Goal: Task Accomplishment & Management: Manage account settings

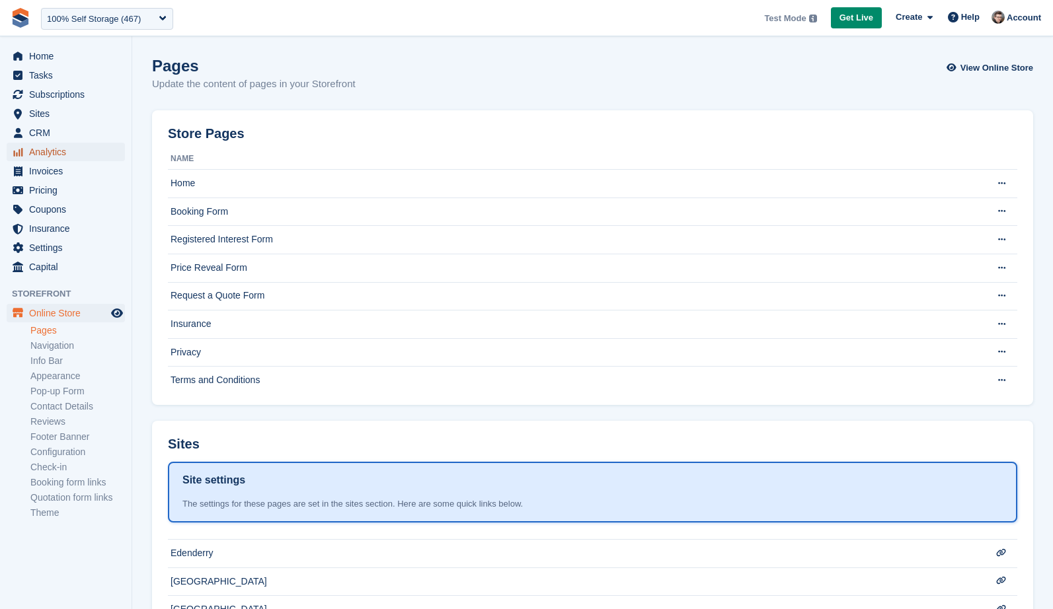
click at [54, 152] on span "Analytics" at bounding box center [68, 152] width 79 height 19
click at [45, 157] on span "Analytics" at bounding box center [68, 152] width 79 height 19
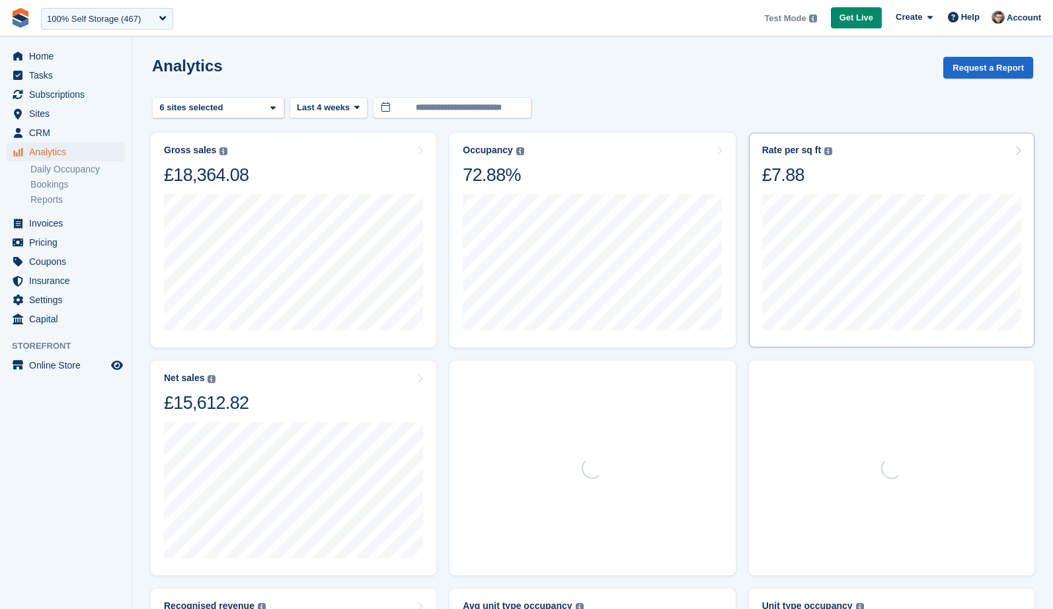
click at [350, 178] on div "Gross sales The sum of all finalised invoices, after discount and including tax…" at bounding box center [592, 564] width 897 height 876
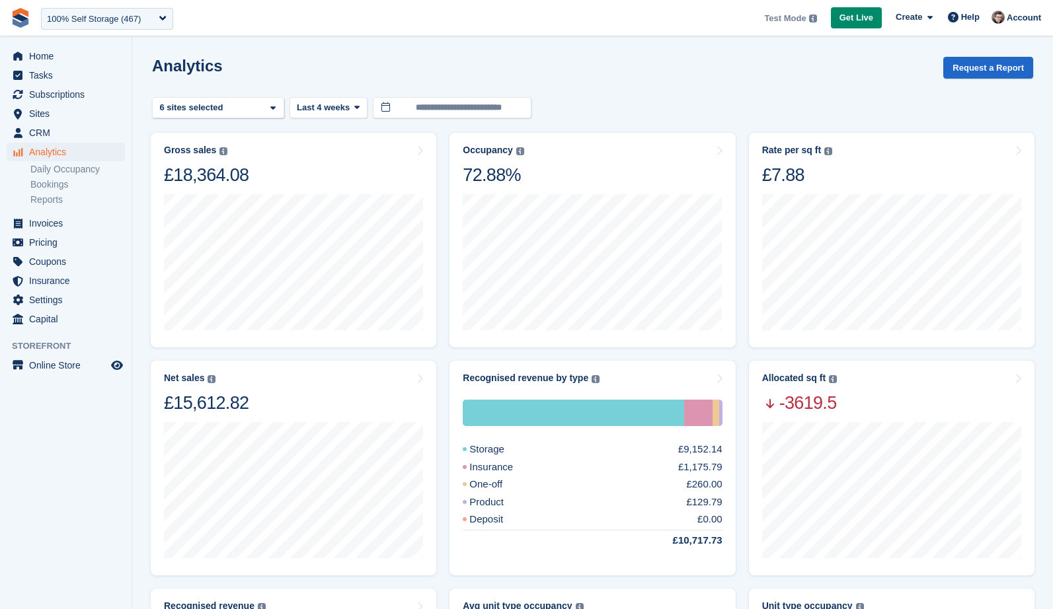
click at [1044, 200] on section "**********" at bounding box center [592, 527] width 921 height 1054
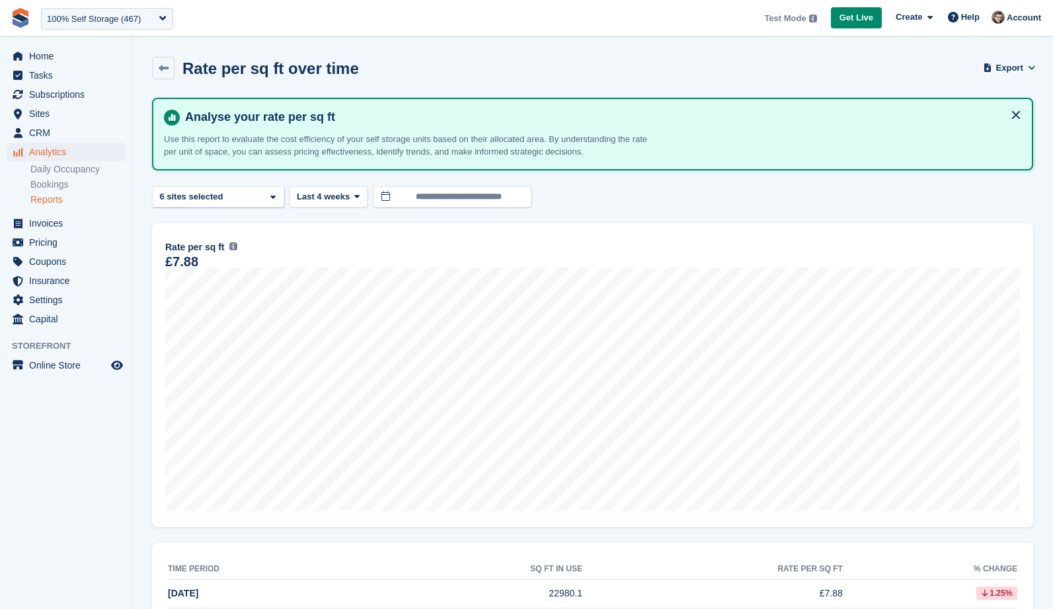
click at [327, 205] on button "Last 4 weeks" at bounding box center [329, 197] width 78 height 22
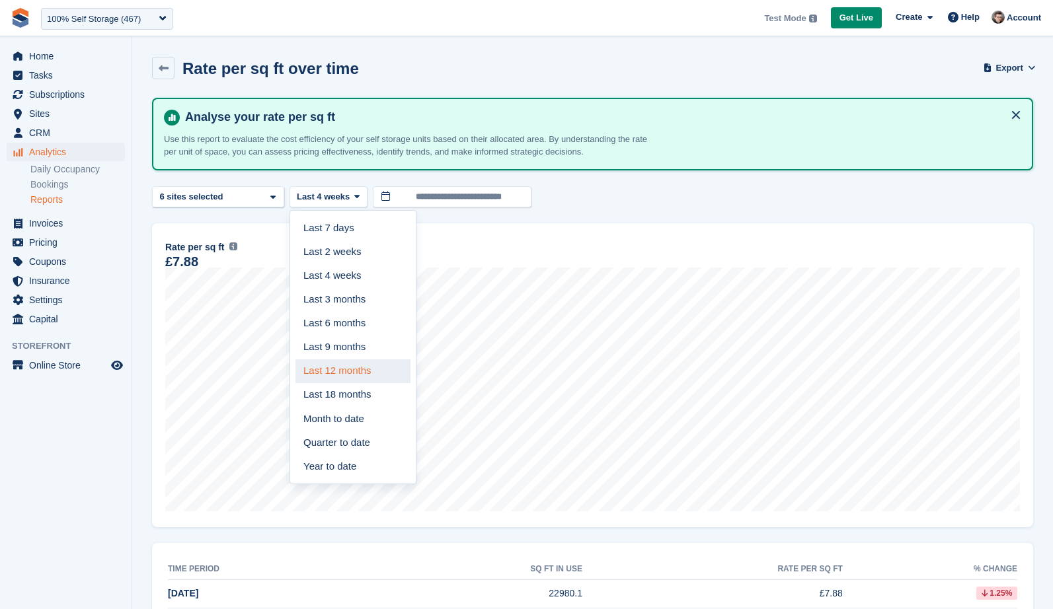
click at [371, 363] on link "Last 12 months" at bounding box center [352, 372] width 115 height 24
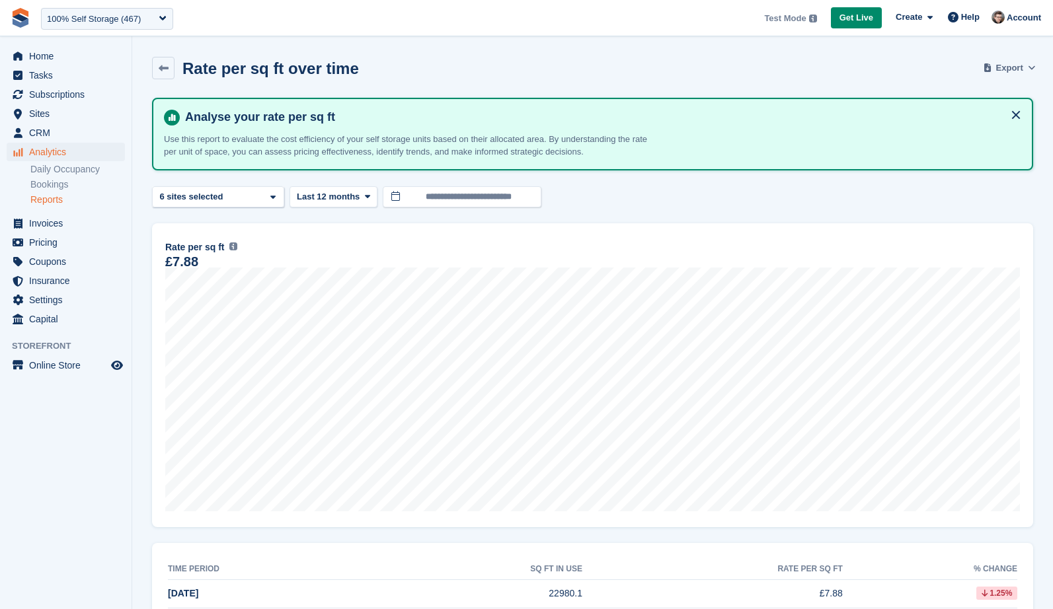
click at [1005, 59] on button "Export" at bounding box center [1010, 68] width 48 height 22
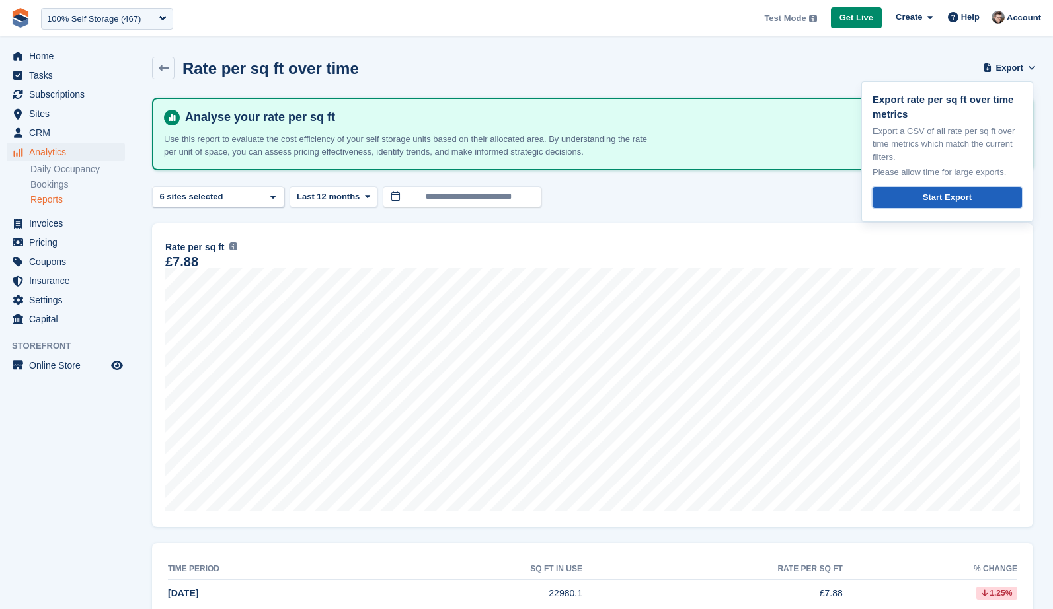
click at [952, 198] on div "Start Export" at bounding box center [947, 197] width 49 height 13
click at [641, 227] on div "18 Sep Rate per sq ft £5.97 Rate per sq ft Annualized storage revenue (after di…" at bounding box center [592, 375] width 881 height 304
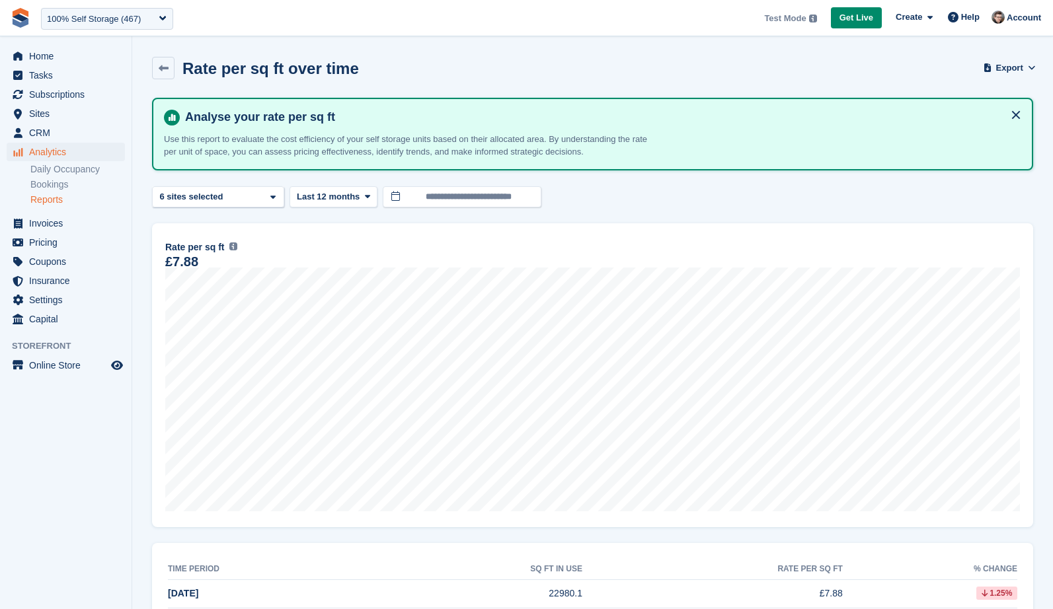
click at [188, 259] on div "£7.88" at bounding box center [181, 261] width 33 height 11
click at [63, 174] on link "Daily Occupancy" at bounding box center [77, 169] width 95 height 13
click at [55, 163] on link "Daily Occupancy" at bounding box center [77, 169] width 95 height 13
click at [58, 155] on span "Analytics" at bounding box center [68, 152] width 79 height 19
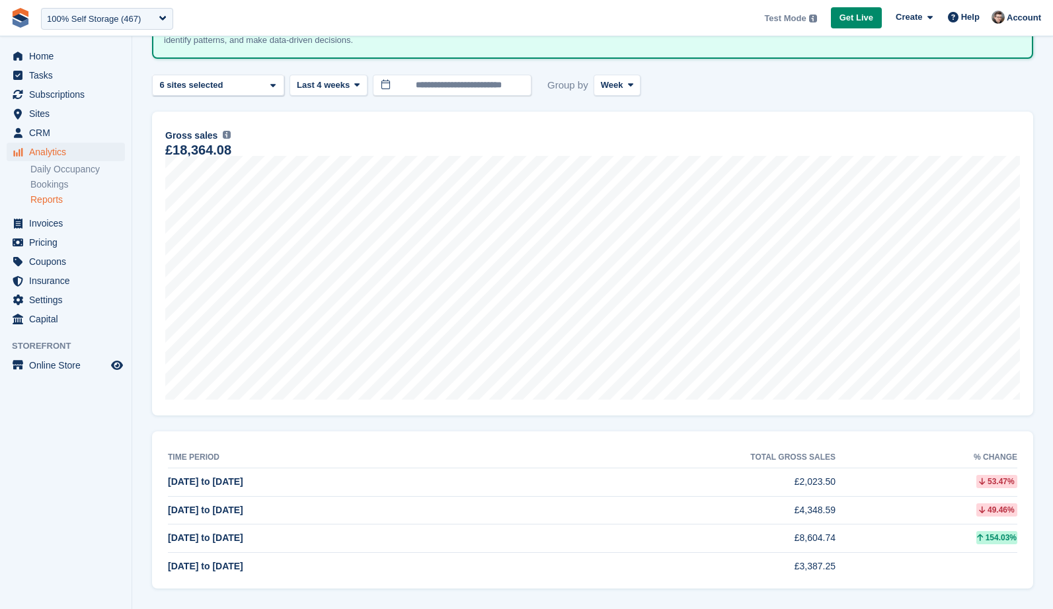
scroll to position [111, 0]
click at [618, 89] on span "Week" at bounding box center [612, 85] width 22 height 13
click at [629, 122] on link "Day" at bounding box center [657, 117] width 115 height 24
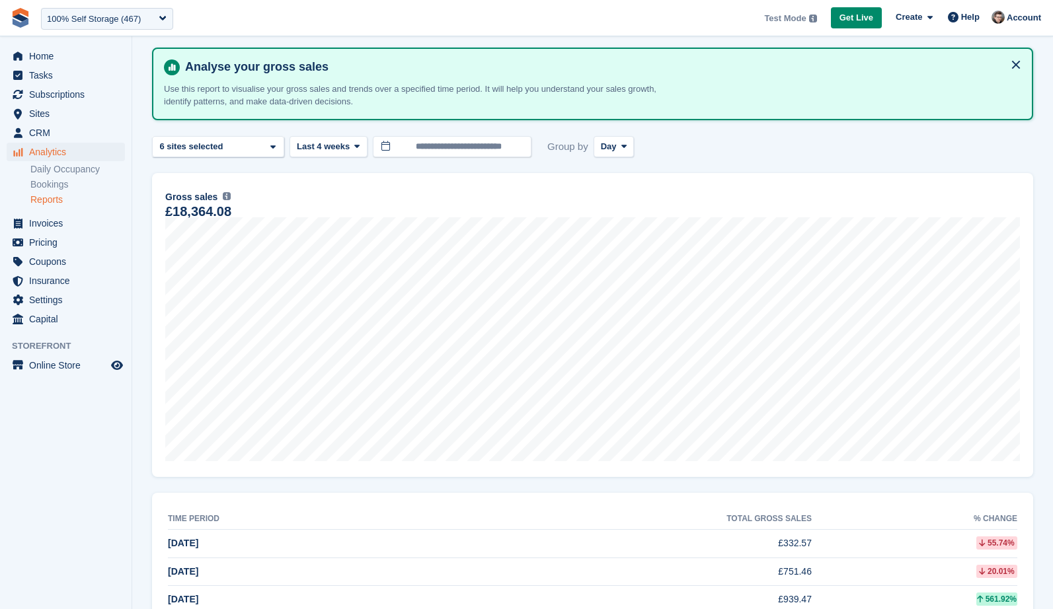
scroll to position [30, 0]
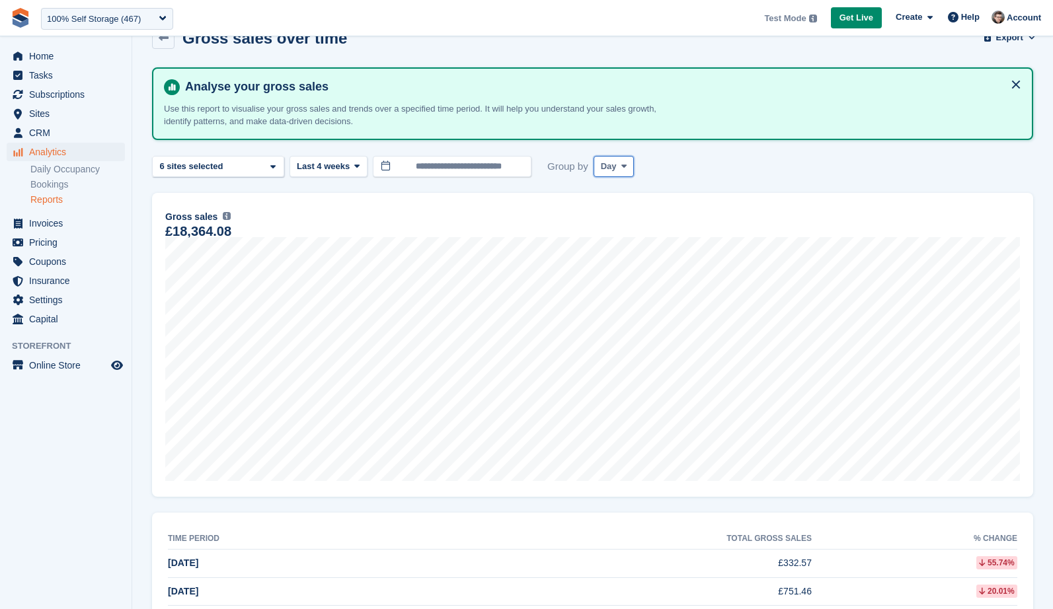
click at [621, 157] on button "Day" at bounding box center [614, 167] width 41 height 22
click at [621, 241] on link "Month" at bounding box center [657, 245] width 115 height 24
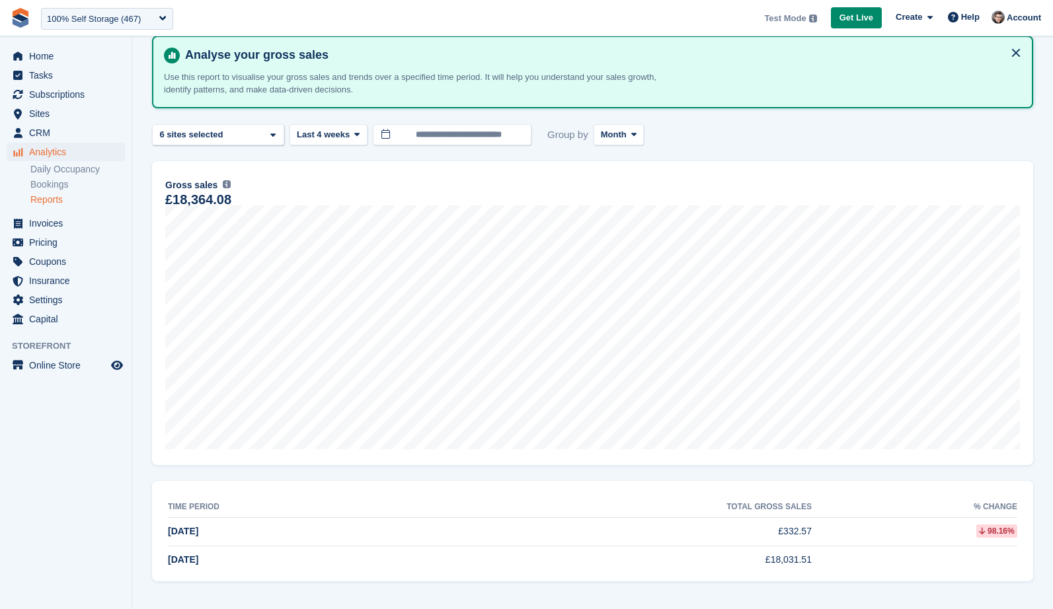
scroll to position [61, 0]
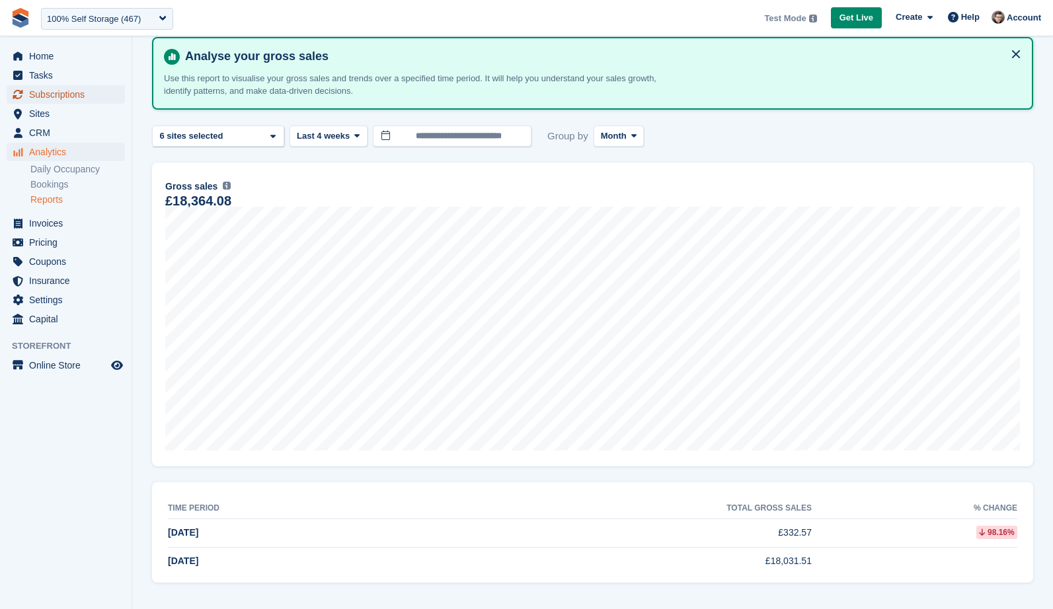
click at [26, 93] on link "Subscriptions" at bounding box center [66, 94] width 118 height 19
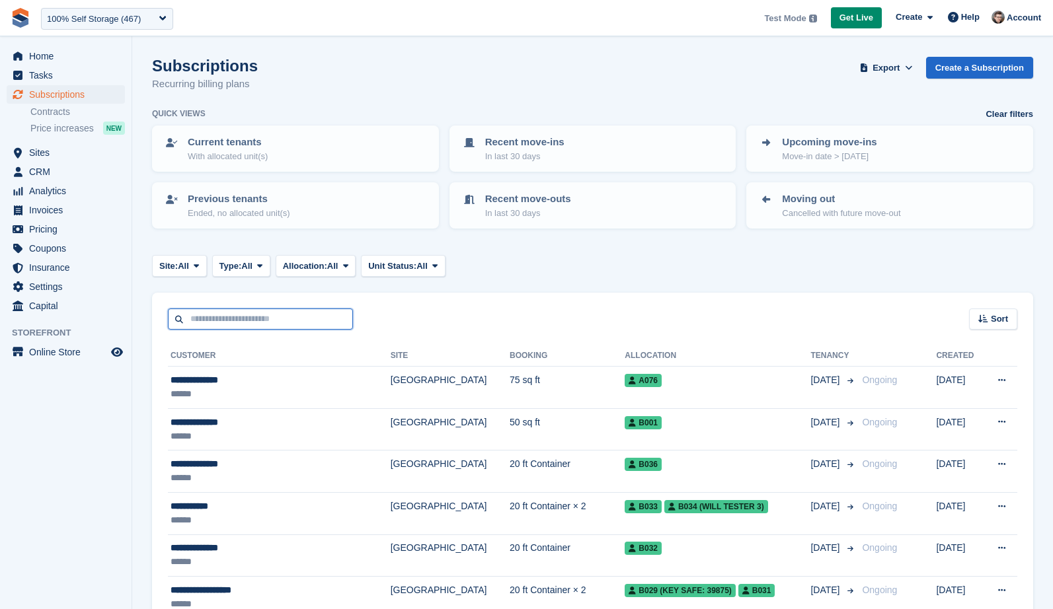
click at [292, 321] on input "text" at bounding box center [260, 320] width 185 height 22
click at [980, 75] on link "Create a Subscription" at bounding box center [979, 68] width 107 height 22
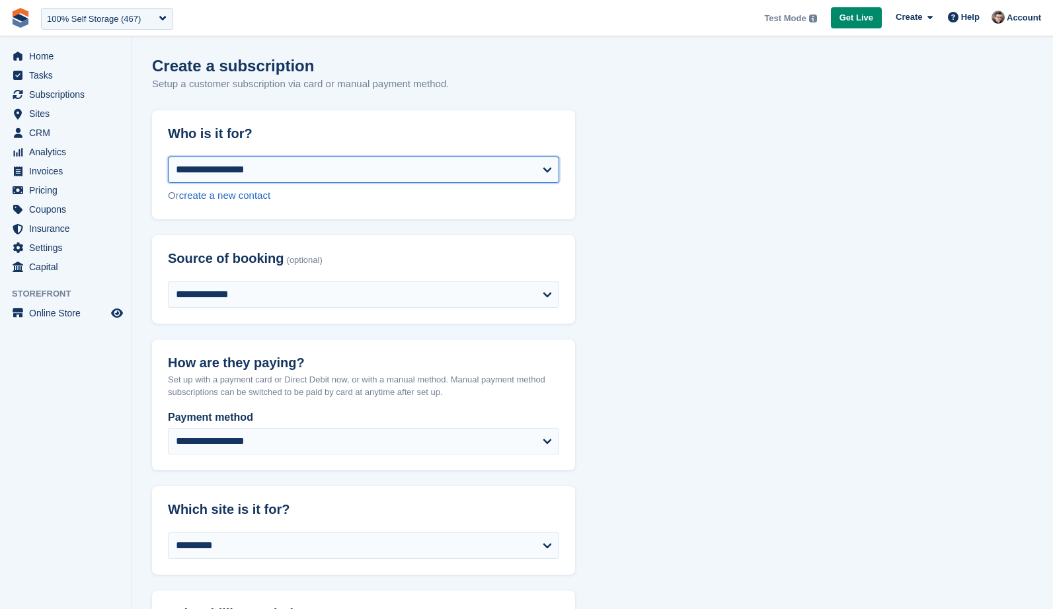
click at [362, 165] on select "**********" at bounding box center [363, 170] width 391 height 26
click at [38, 173] on span "Invoices" at bounding box center [68, 171] width 79 height 19
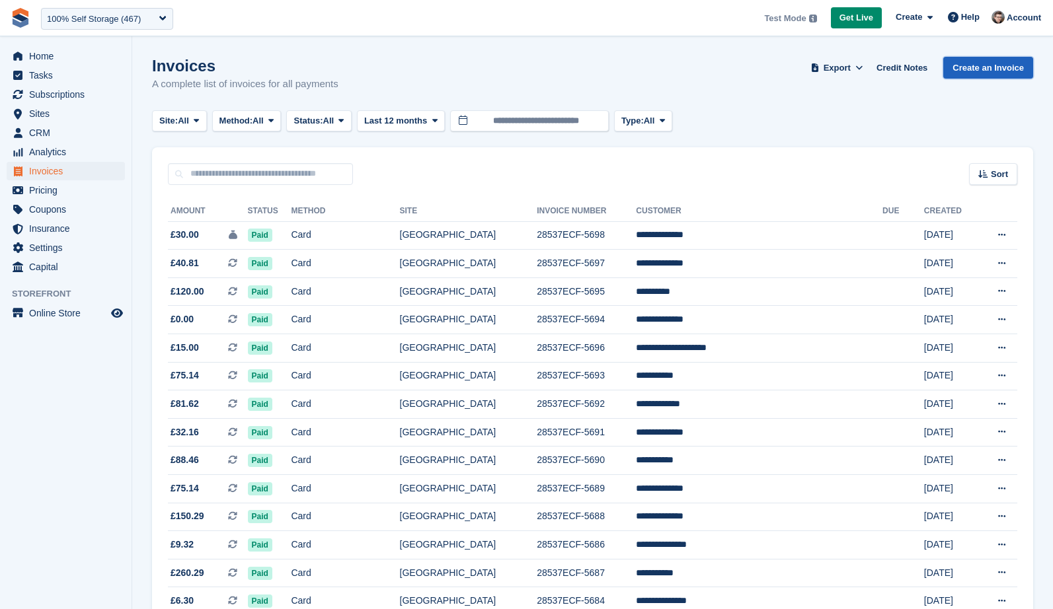
click at [986, 68] on link "Create an Invoice" at bounding box center [988, 68] width 90 height 22
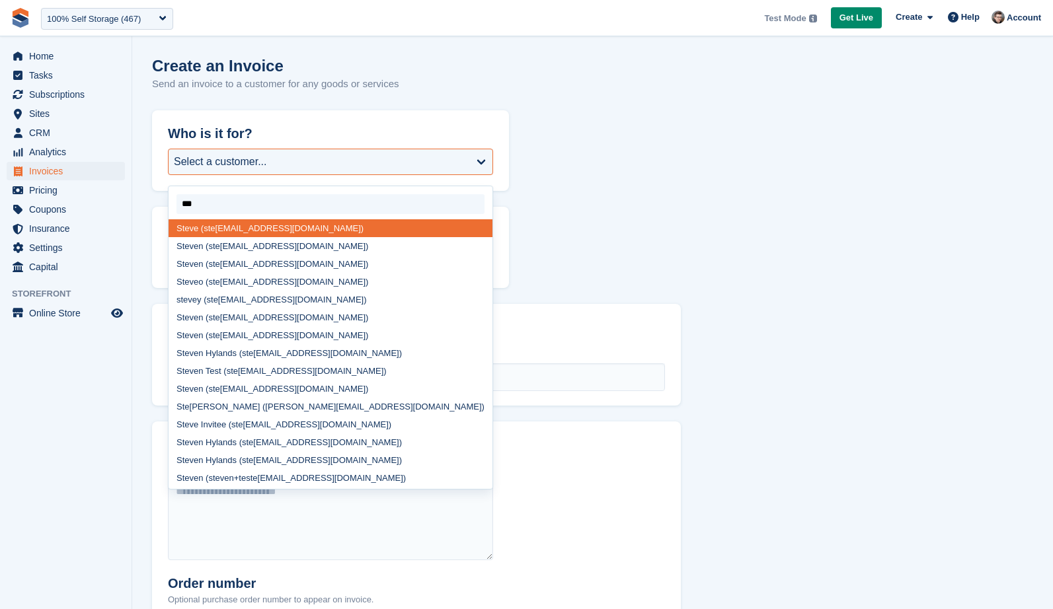
type input "****"
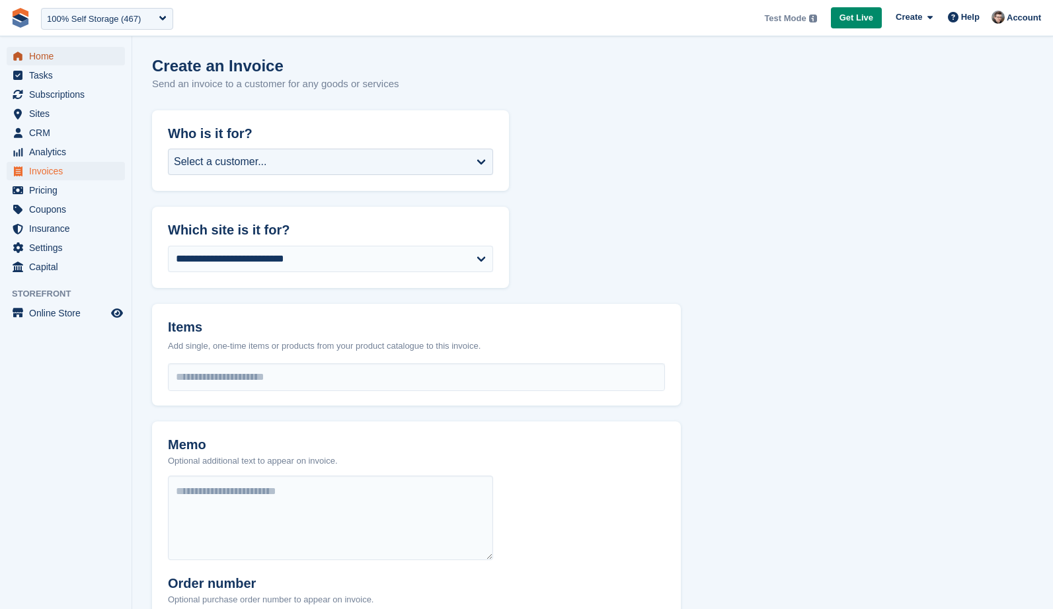
click at [39, 58] on span "Home" at bounding box center [68, 56] width 79 height 19
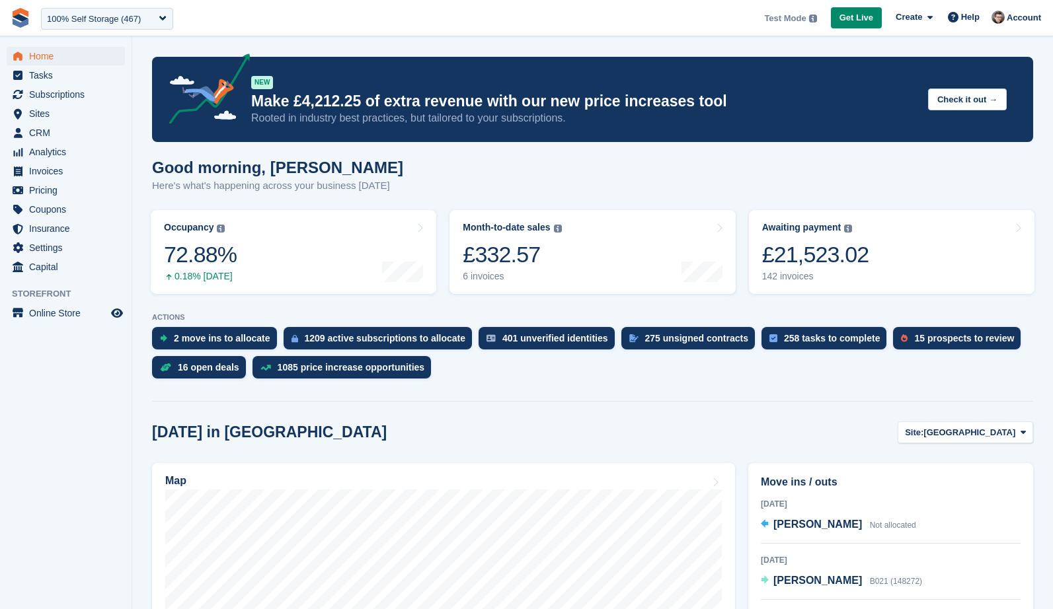
click at [674, 15] on span "**********" at bounding box center [526, 18] width 1053 height 36
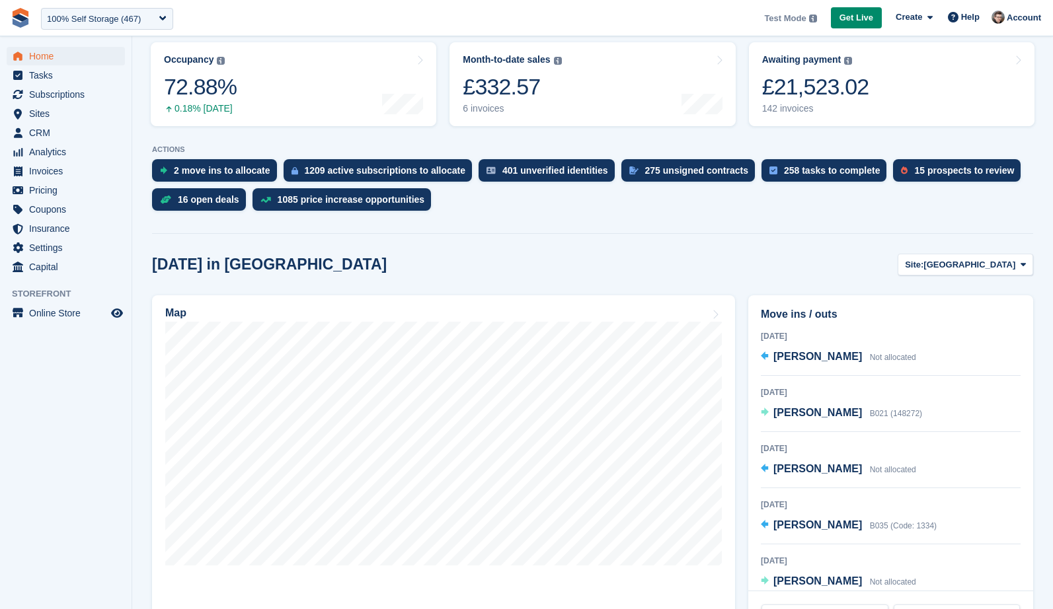
scroll to position [171, 0]
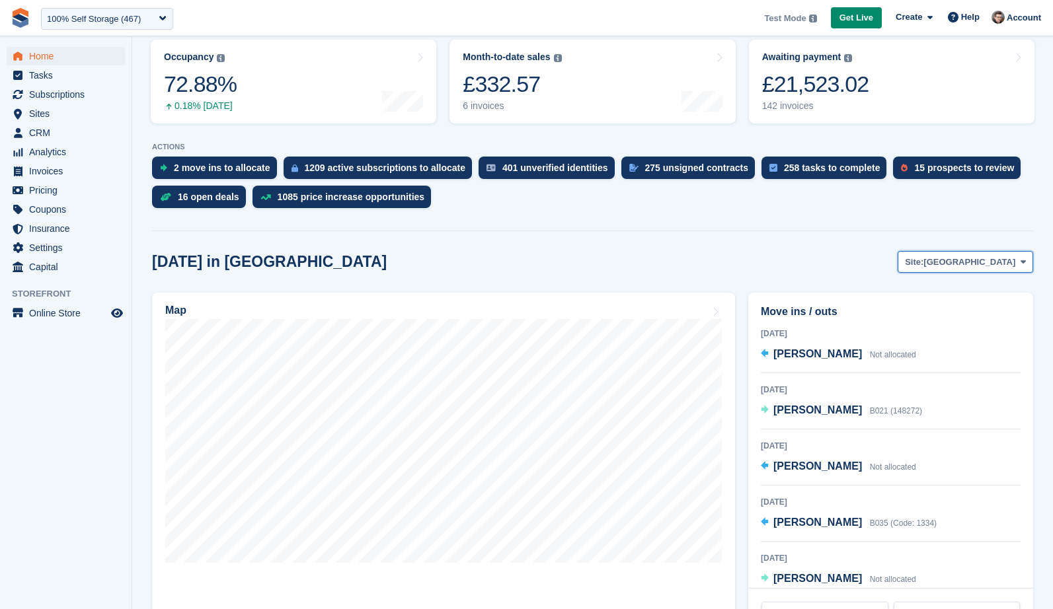
click at [972, 252] on button "Site: [GEOGRAPHIC_DATA]" at bounding box center [966, 262] width 136 height 22
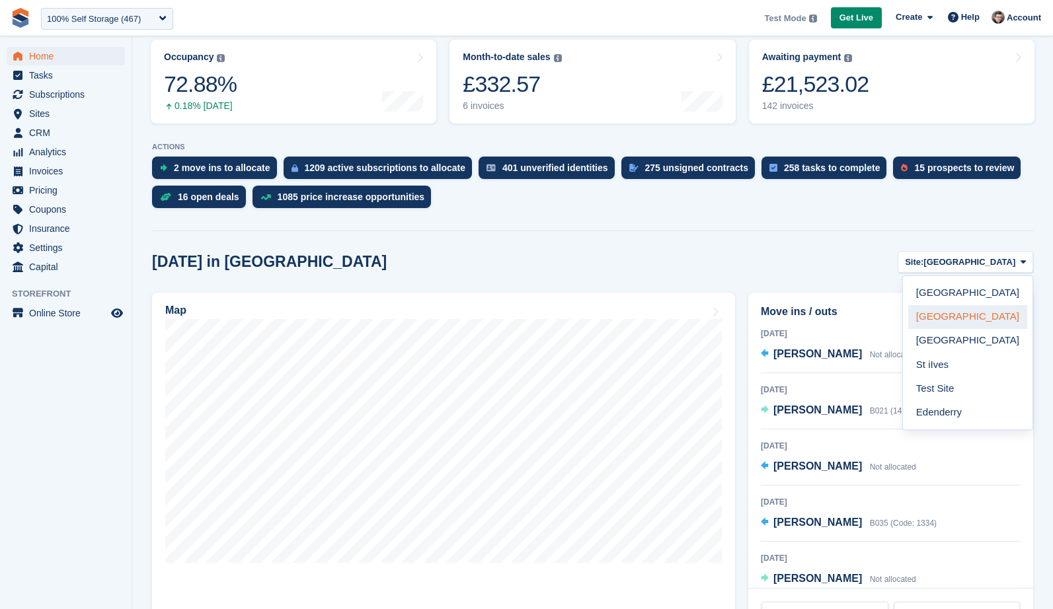
click at [956, 315] on link "[GEOGRAPHIC_DATA]" at bounding box center [967, 317] width 119 height 24
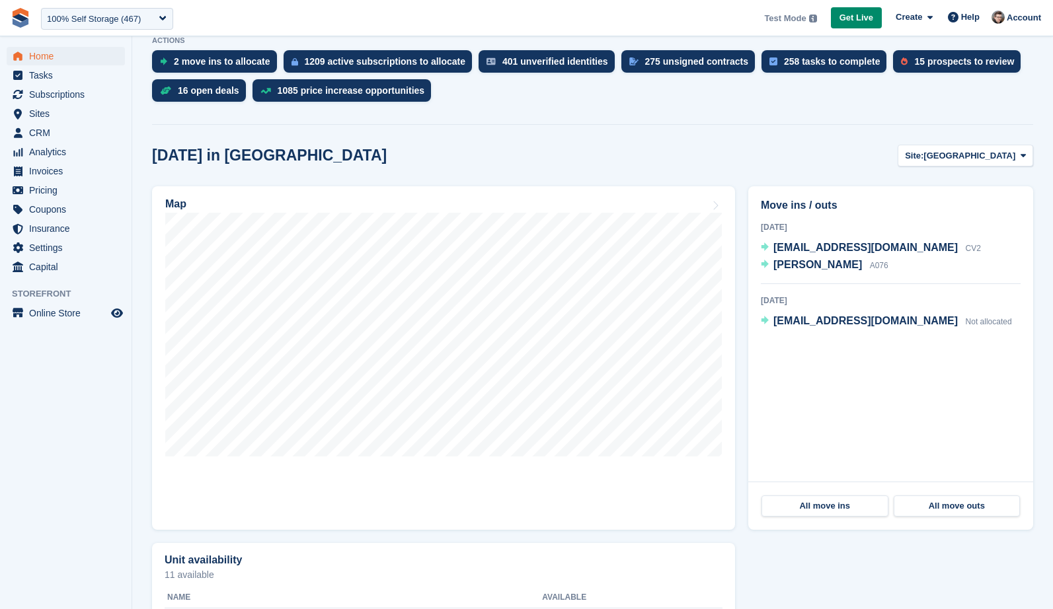
scroll to position [273, 0]
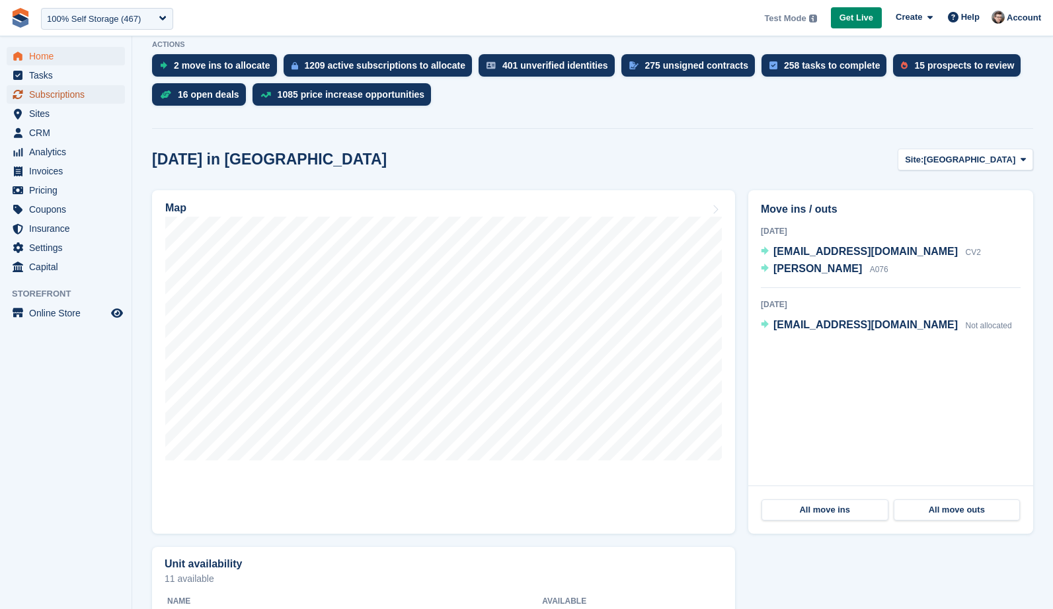
click at [64, 88] on span "Subscriptions" at bounding box center [68, 94] width 79 height 19
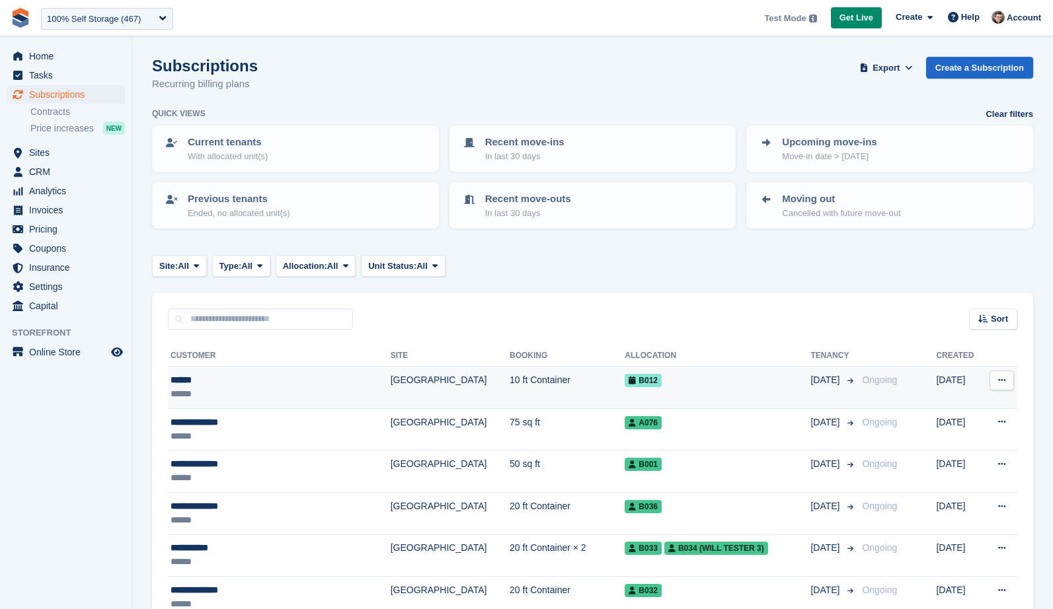
click at [278, 405] on td "****** ******" at bounding box center [279, 388] width 223 height 42
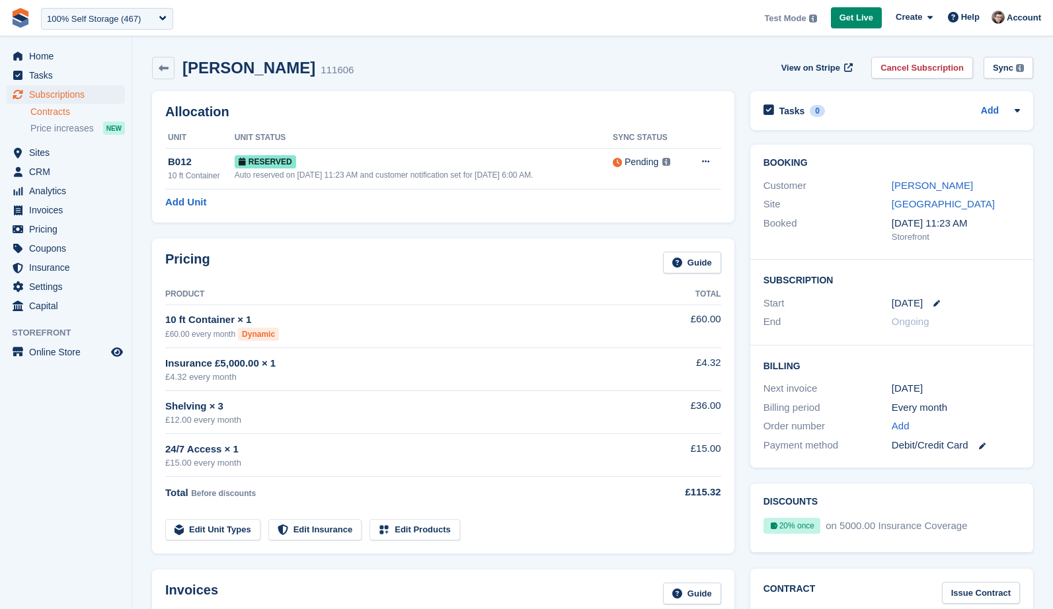
click at [91, 107] on link "Contracts" at bounding box center [77, 112] width 95 height 13
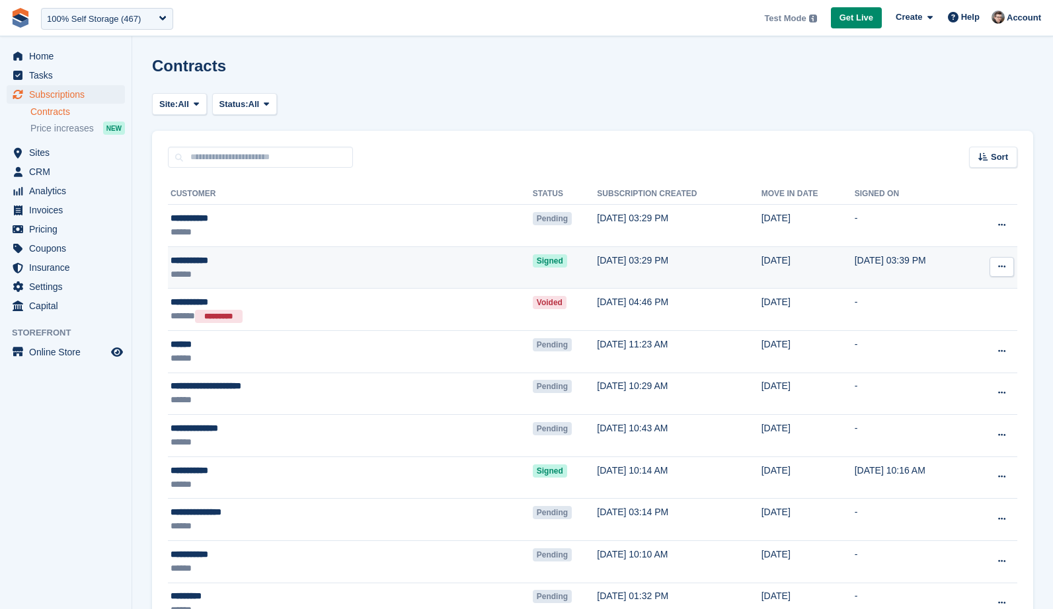
click at [380, 282] on td "**********" at bounding box center [350, 268] width 365 height 42
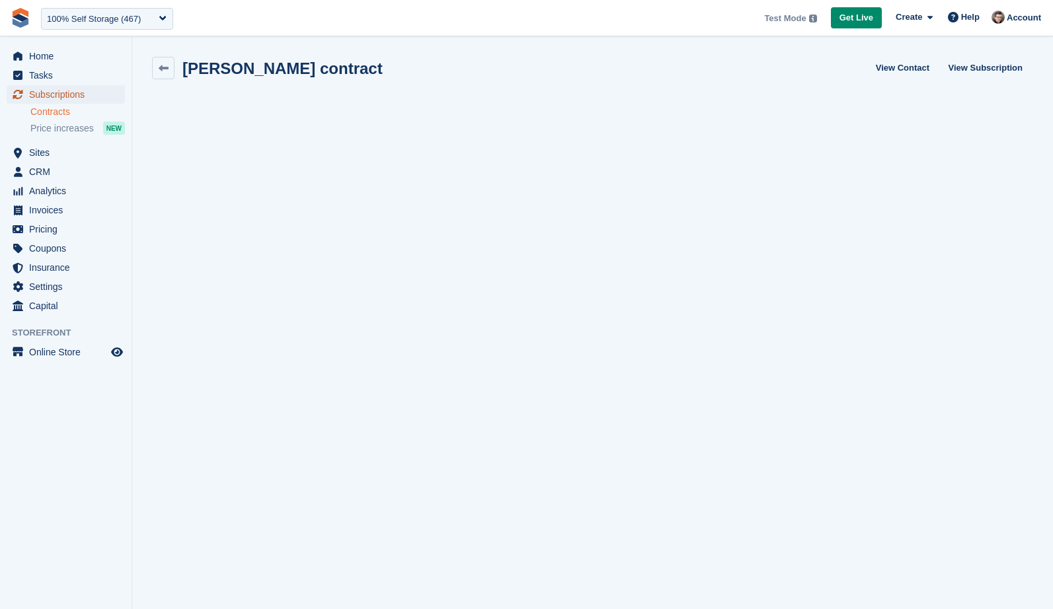
click at [83, 102] on span "Subscriptions" at bounding box center [68, 94] width 79 height 19
click at [81, 97] on span "Subscriptions" at bounding box center [68, 94] width 79 height 19
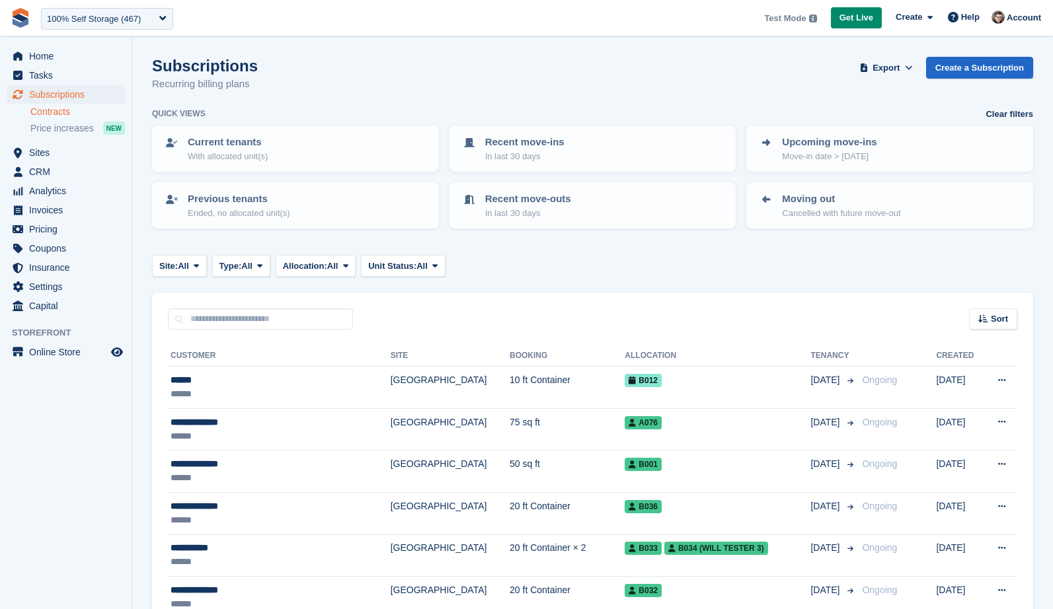
click at [79, 110] on link "Contracts" at bounding box center [77, 112] width 95 height 13
click at [83, 95] on span "Subscriptions" at bounding box center [68, 94] width 79 height 19
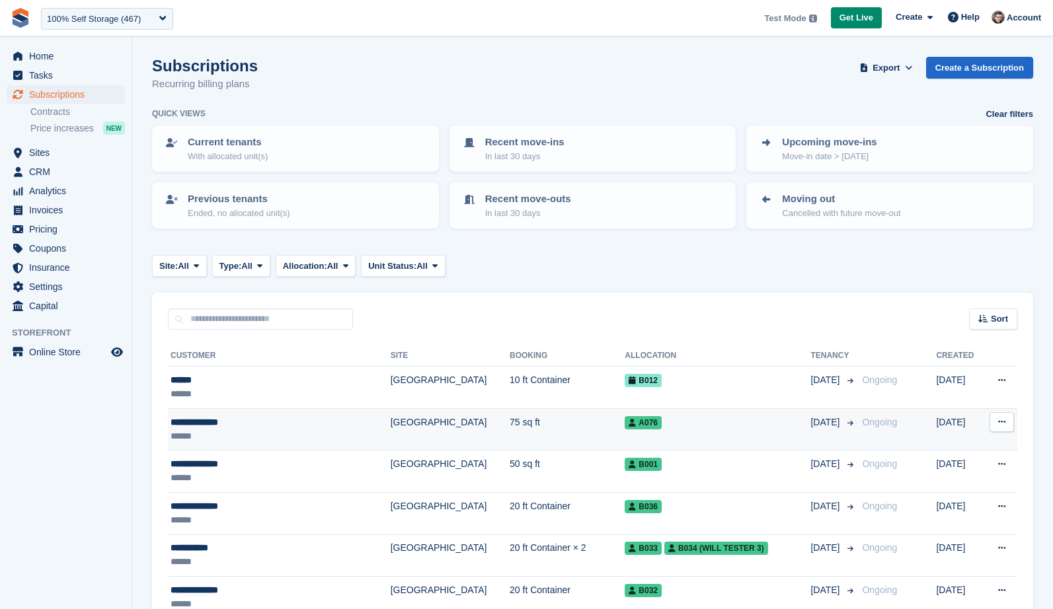
click at [292, 420] on div "**********" at bounding box center [259, 423] width 177 height 14
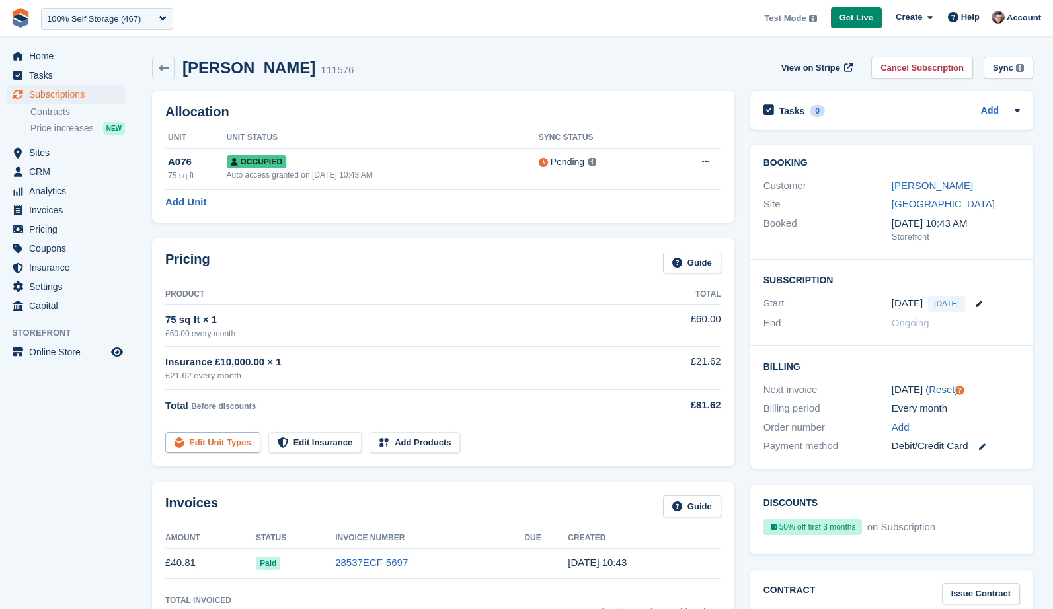
click at [215, 444] on link "Edit Unit Types" at bounding box center [212, 443] width 95 height 22
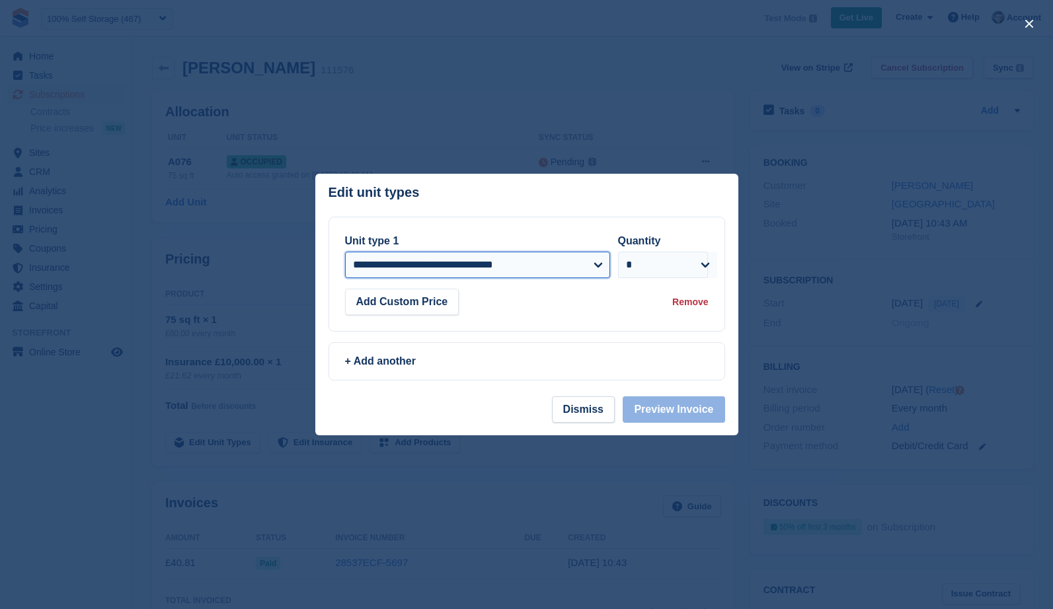
click at [517, 276] on select "**********" at bounding box center [477, 265] width 265 height 26
select select "*****"
click at [345, 252] on select "**********" at bounding box center [477, 265] width 265 height 26
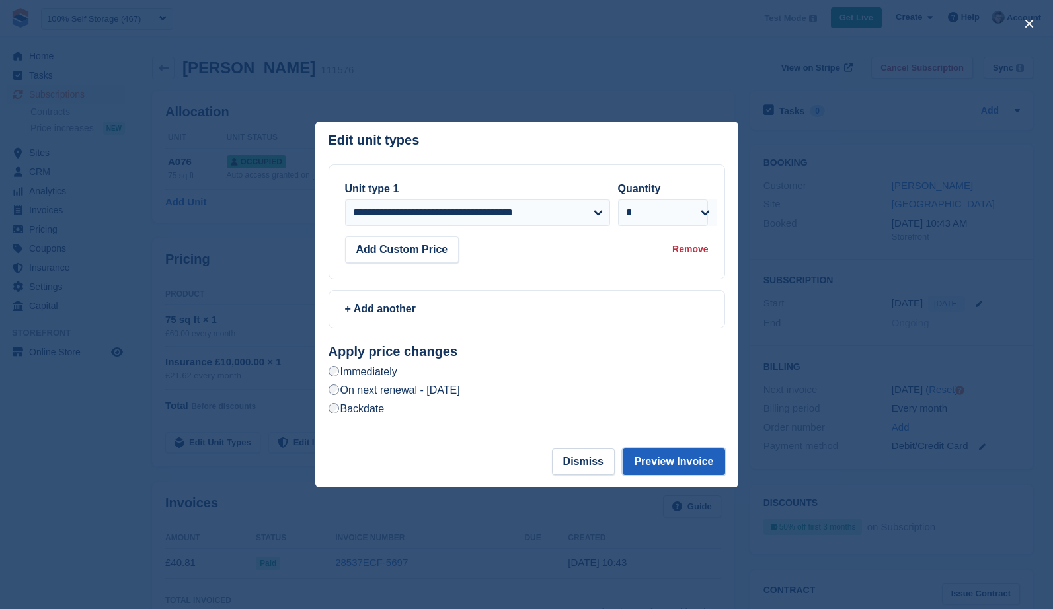
click at [648, 457] on button "Preview Invoice" at bounding box center [674, 462] width 102 height 26
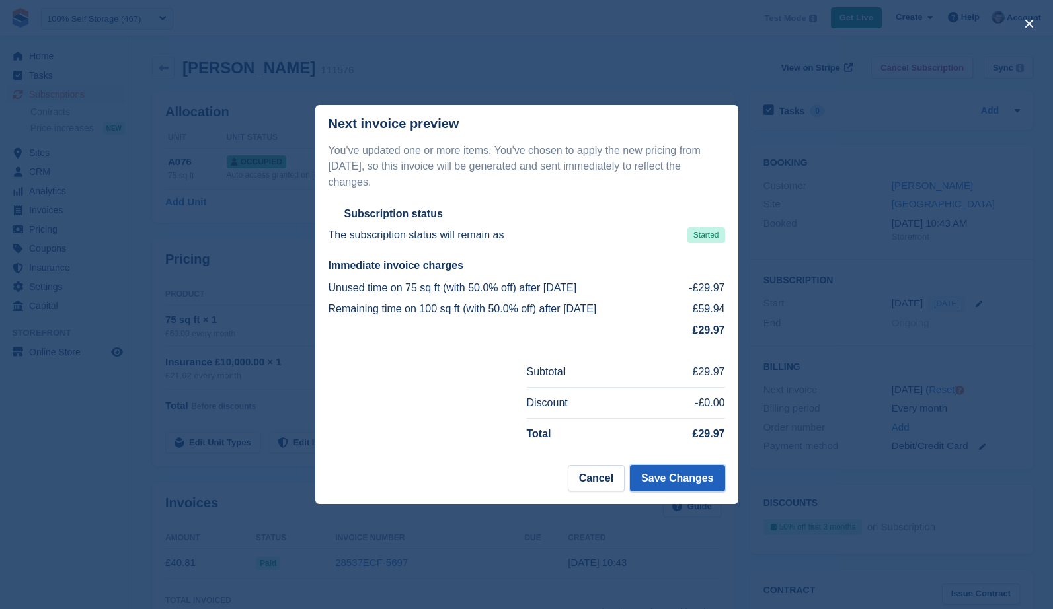
click at [662, 481] on button "Save Changes" at bounding box center [677, 478] width 95 height 26
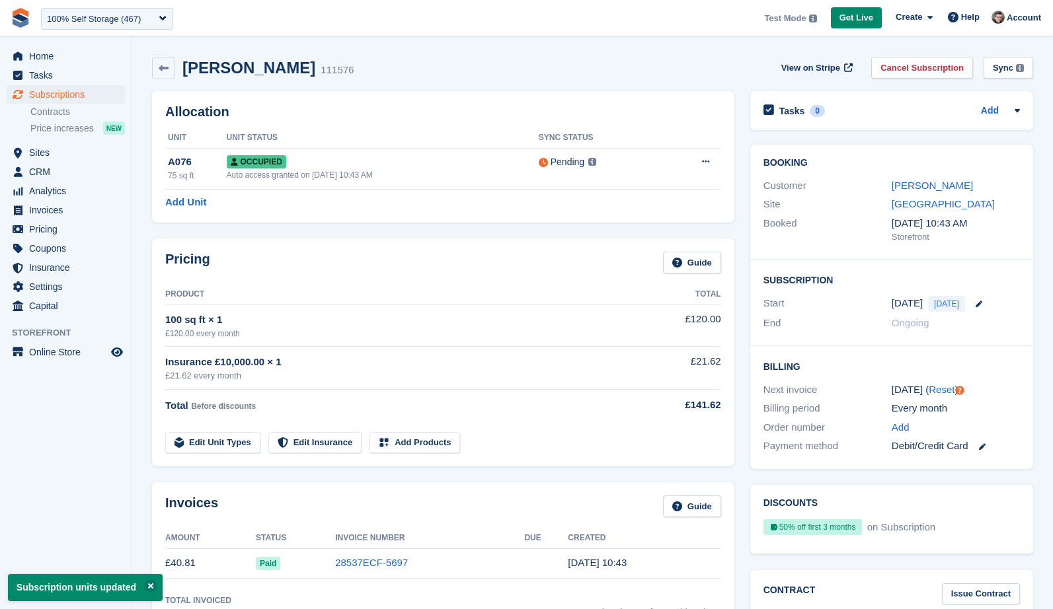
scroll to position [65, 0]
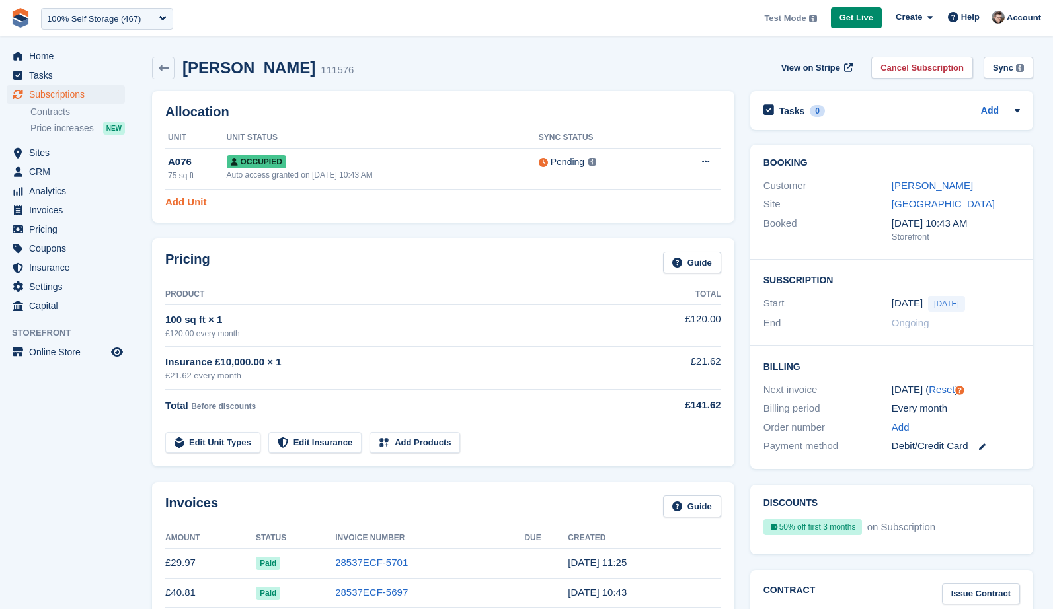
click at [203, 200] on link "Add Unit" at bounding box center [185, 202] width 41 height 15
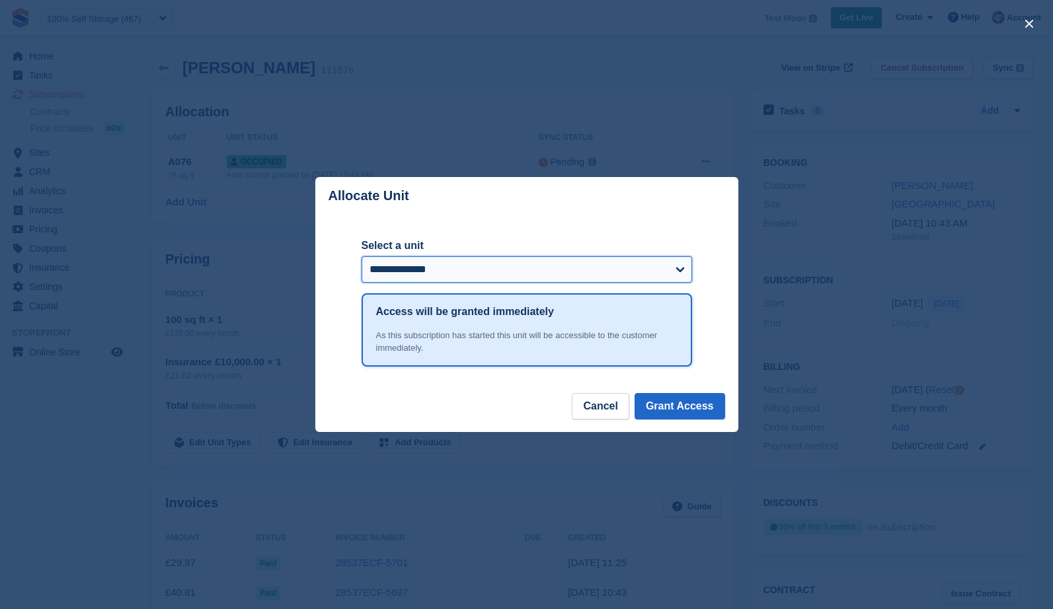
click at [570, 270] on select "**********" at bounding box center [527, 269] width 330 height 26
select select "*****"
click at [362, 256] on select "**********" at bounding box center [527, 269] width 330 height 26
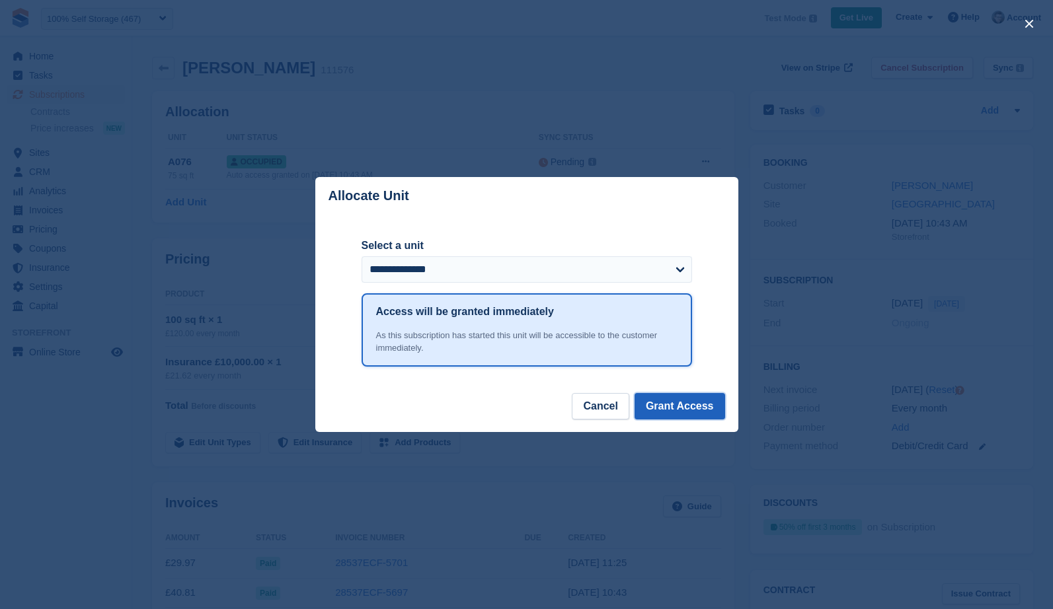
click at [703, 397] on button "Grant Access" at bounding box center [680, 406] width 91 height 26
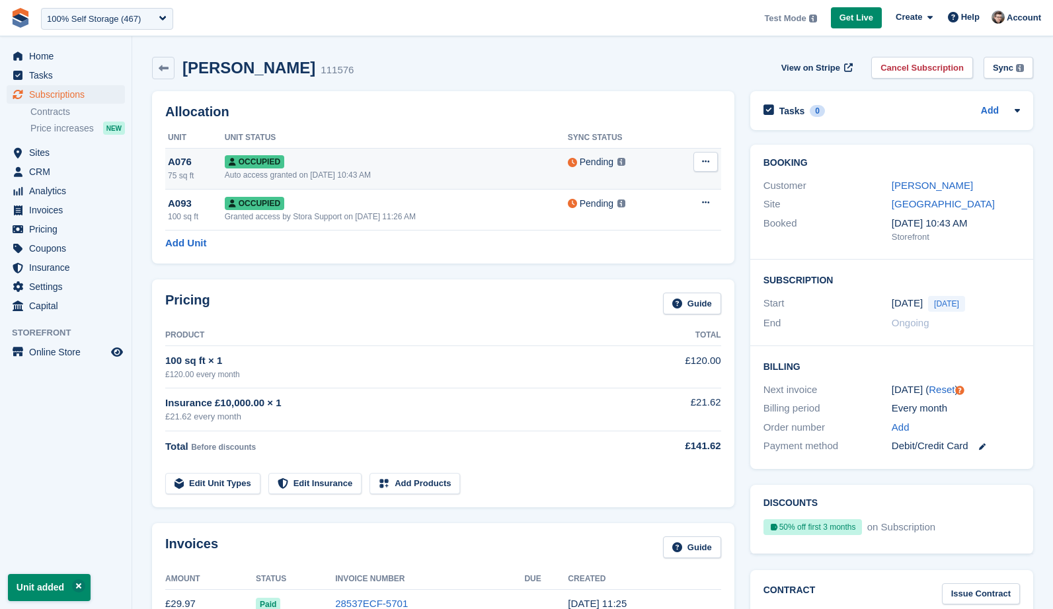
click at [705, 157] on button at bounding box center [705, 162] width 24 height 20
click at [672, 231] on p "Deallocate" at bounding box center [654, 233] width 115 height 17
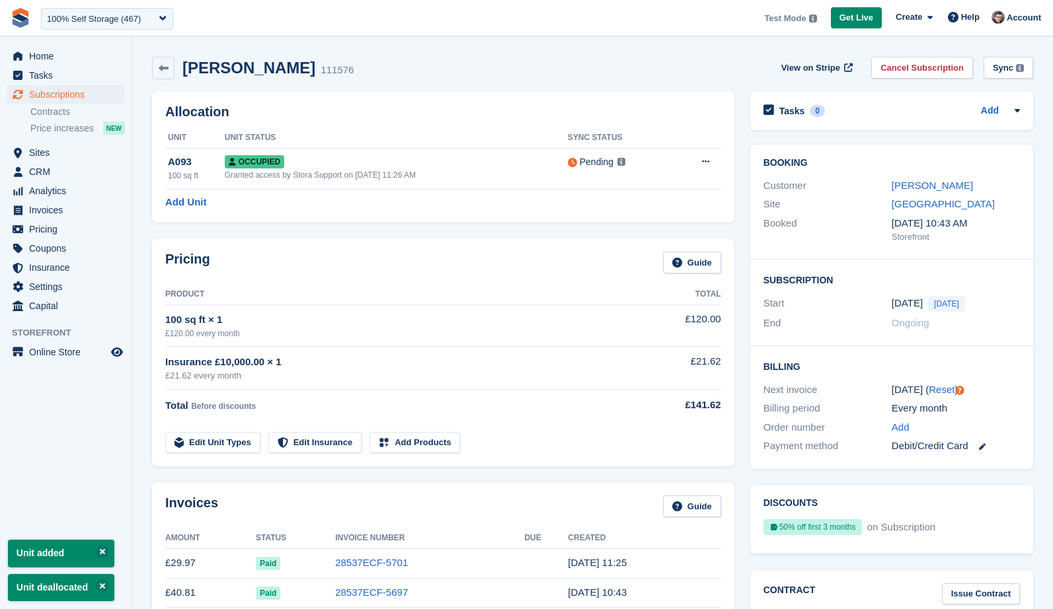
scroll to position [145, 0]
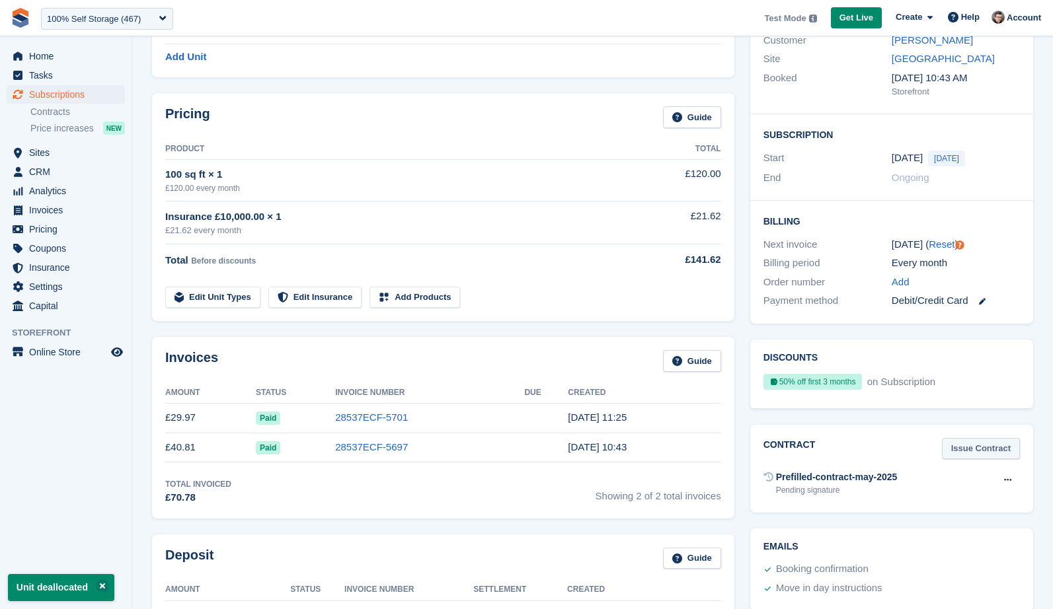
click at [967, 450] on link "Issue Contract" at bounding box center [981, 449] width 78 height 22
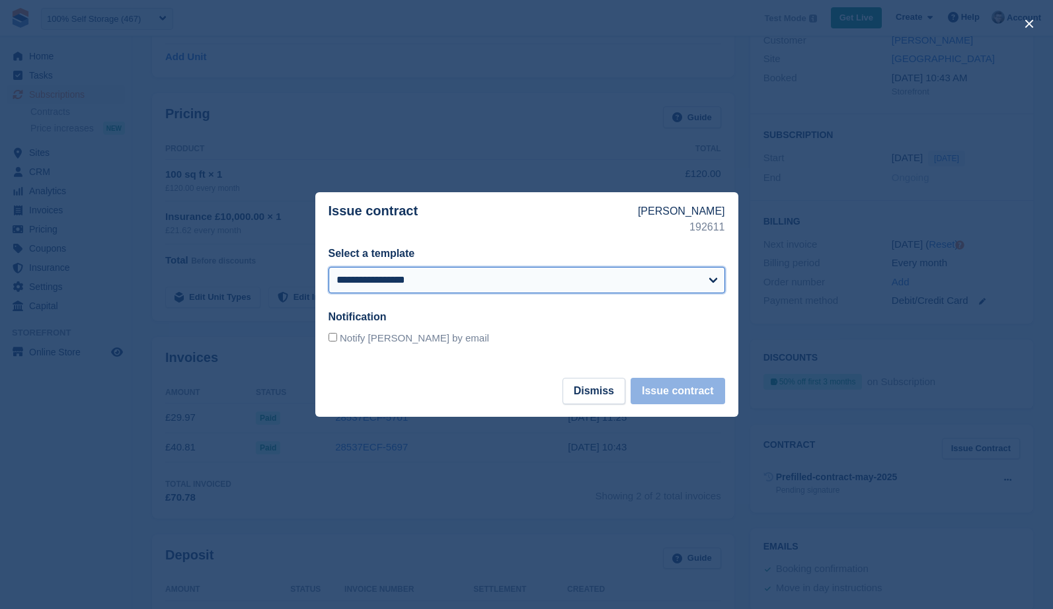
click at [648, 274] on select "**********" at bounding box center [527, 280] width 397 height 26
select select "*"
click at [329, 267] on select "**********" at bounding box center [527, 280] width 397 height 26
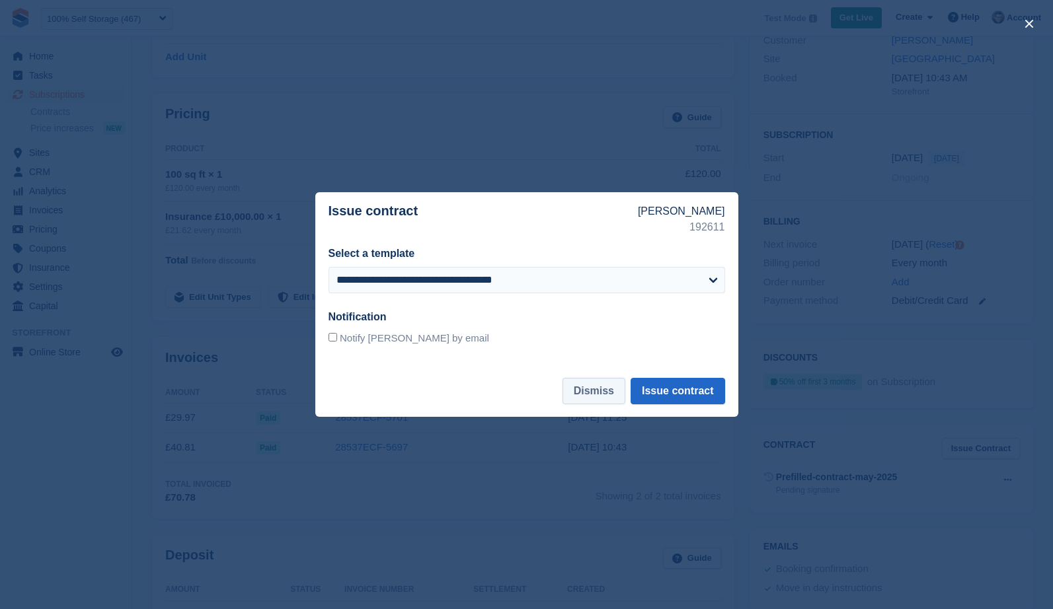
click at [588, 393] on button "Dismiss" at bounding box center [594, 391] width 63 height 26
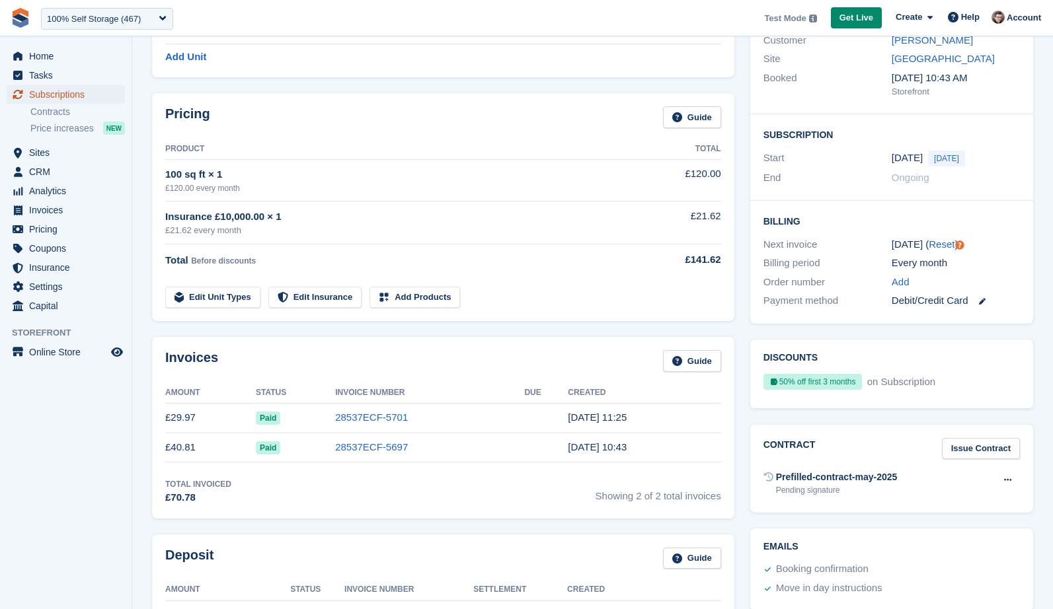
click at [85, 100] on span "Subscriptions" at bounding box center [68, 94] width 79 height 19
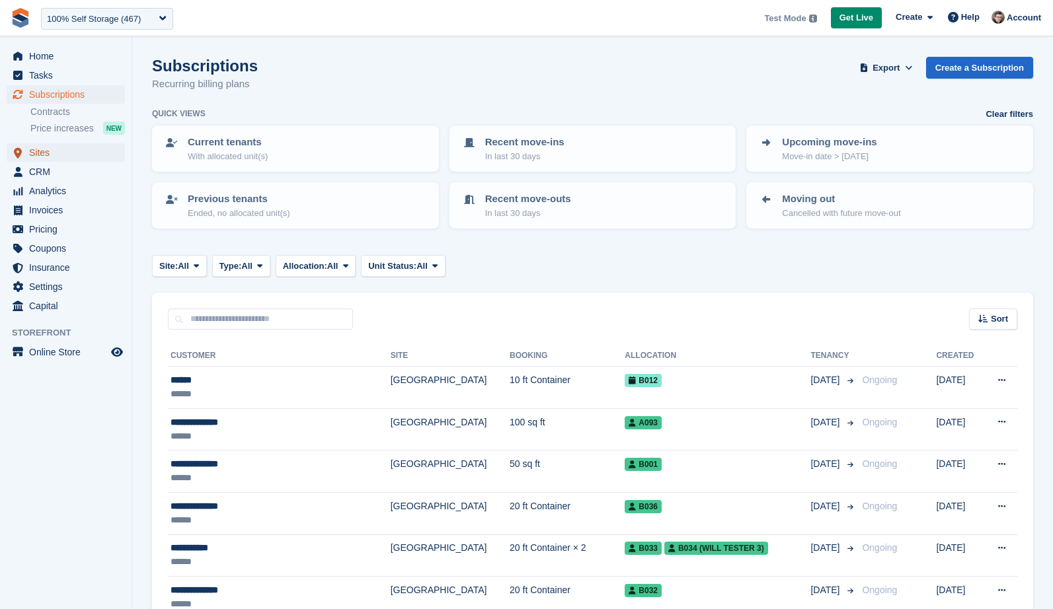
click at [45, 154] on span "Sites" at bounding box center [68, 152] width 79 height 19
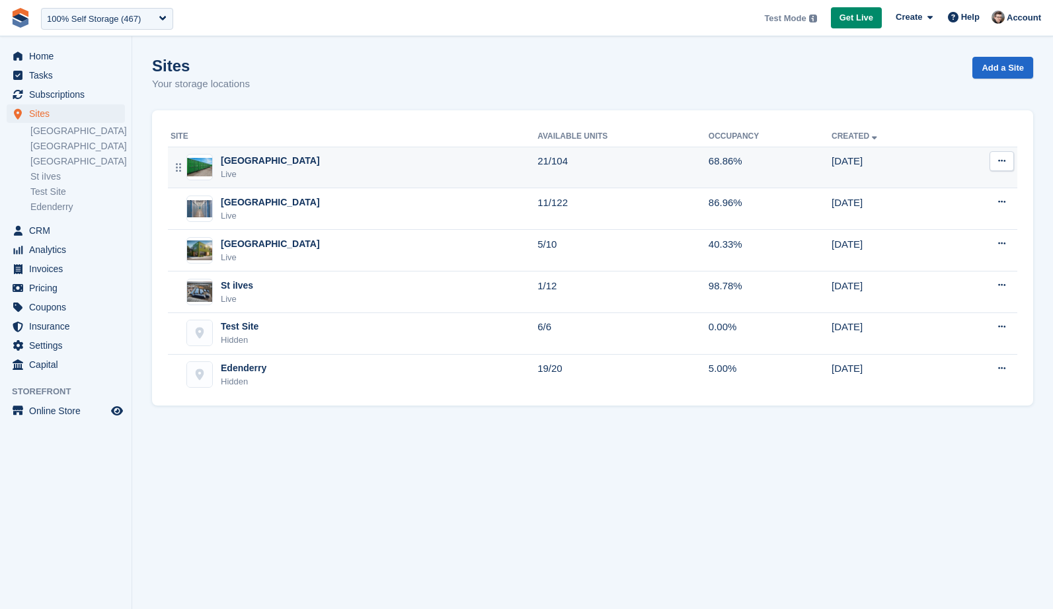
click at [1001, 167] on button at bounding box center [1002, 161] width 24 height 20
click at [979, 178] on div "Edit site View on Store Unit types Units Map" at bounding box center [950, 227] width 127 height 109
click at [979, 178] on p "Edit site" at bounding box center [950, 186] width 115 height 17
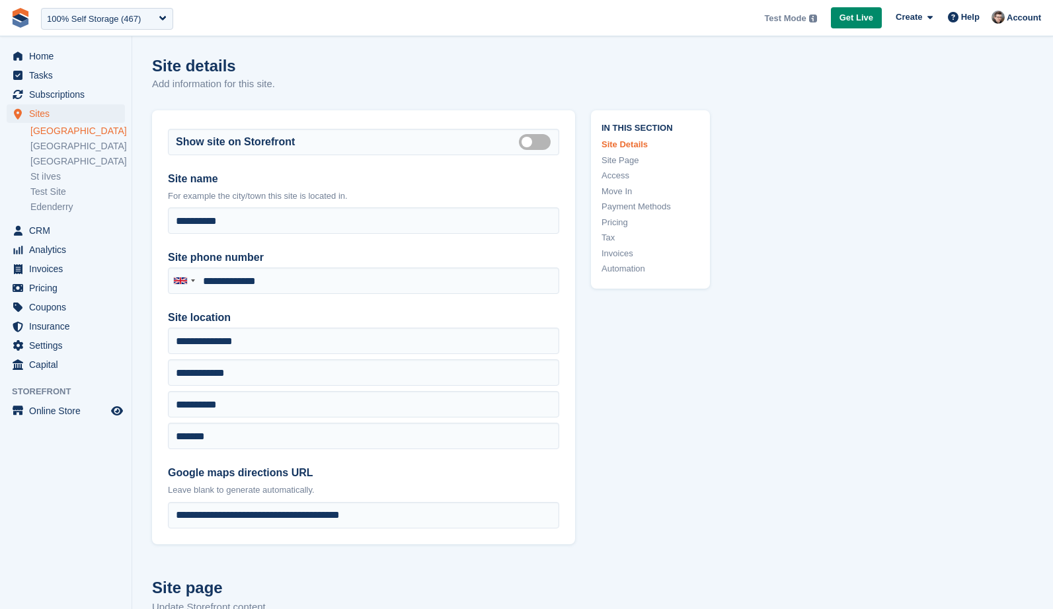
type input "**********"
click at [624, 222] on link "Pricing" at bounding box center [651, 222] width 98 height 13
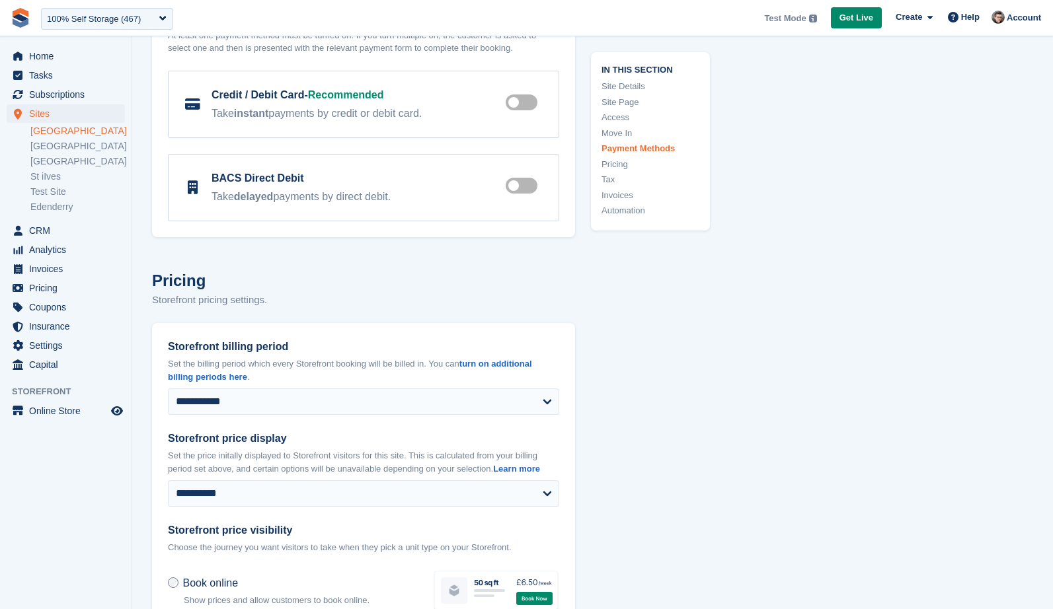
scroll to position [4542, 0]
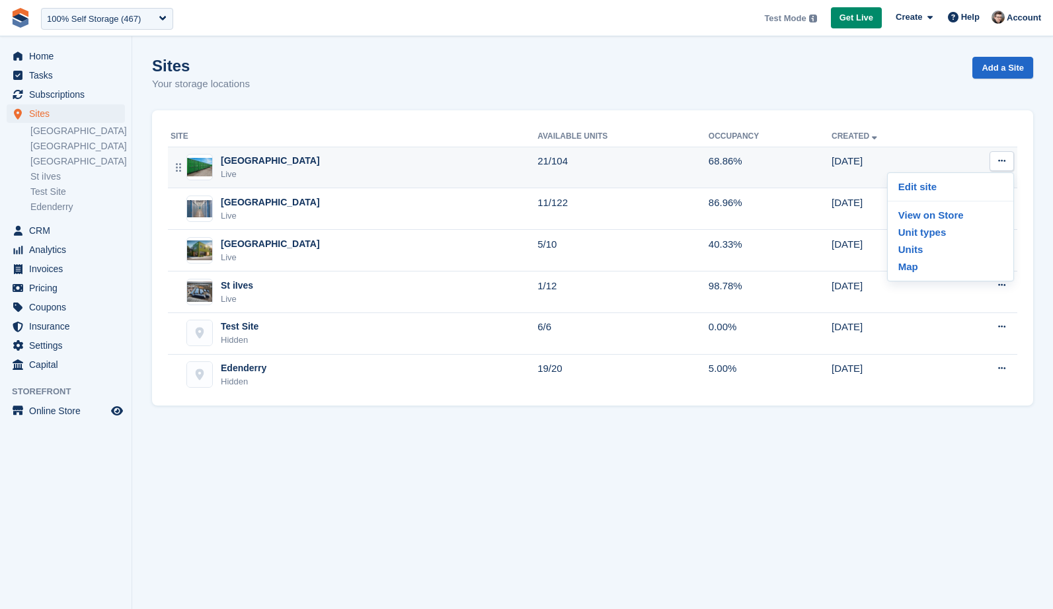
click at [428, 164] on div "Nottingham Live" at bounding box center [354, 167] width 367 height 27
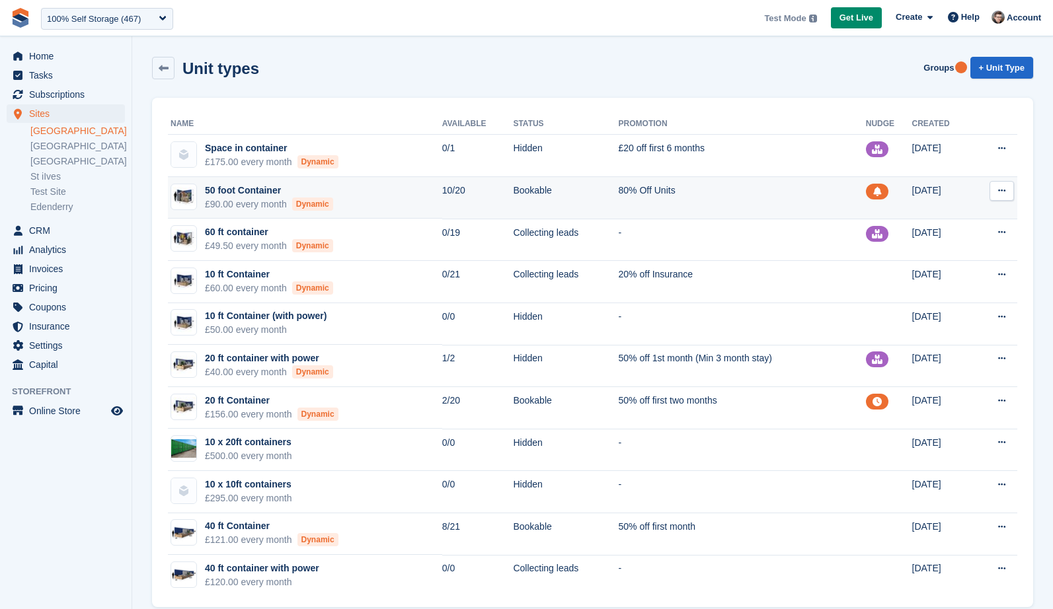
click at [1001, 196] on button at bounding box center [1002, 191] width 24 height 20
click at [972, 212] on p "Edit unit type" at bounding box center [950, 216] width 115 height 17
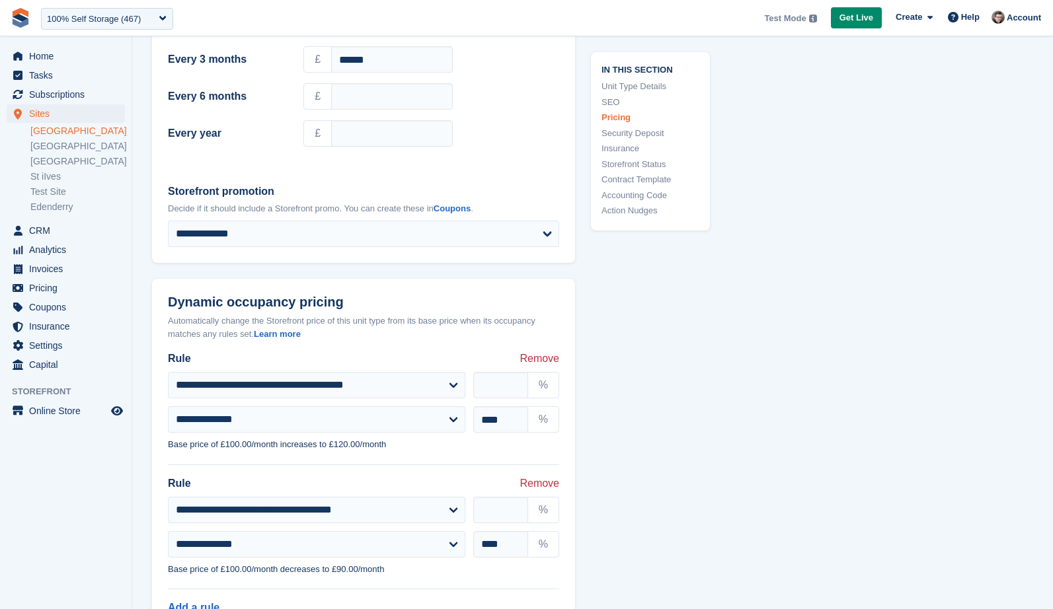
scroll to position [1505, 0]
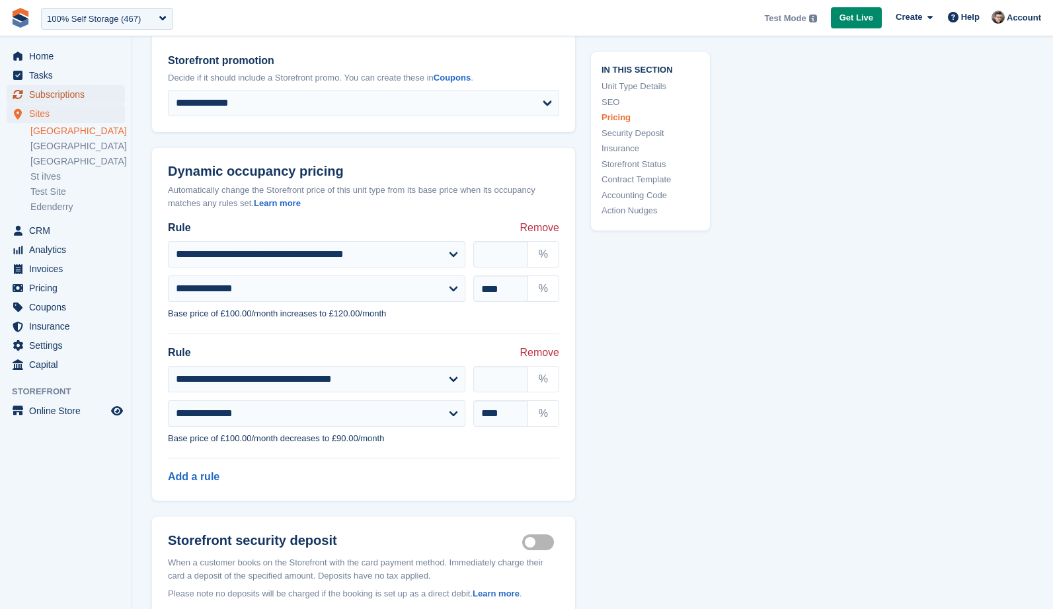
click at [59, 95] on span "Subscriptions" at bounding box center [68, 94] width 79 height 19
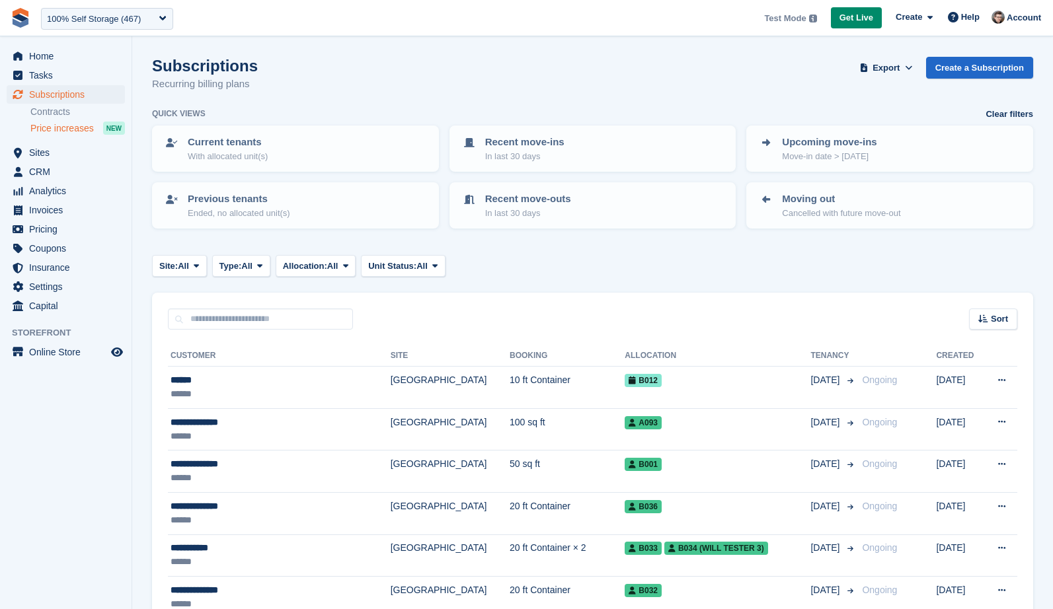
click at [57, 128] on span "Price increases" at bounding box center [61, 128] width 63 height 13
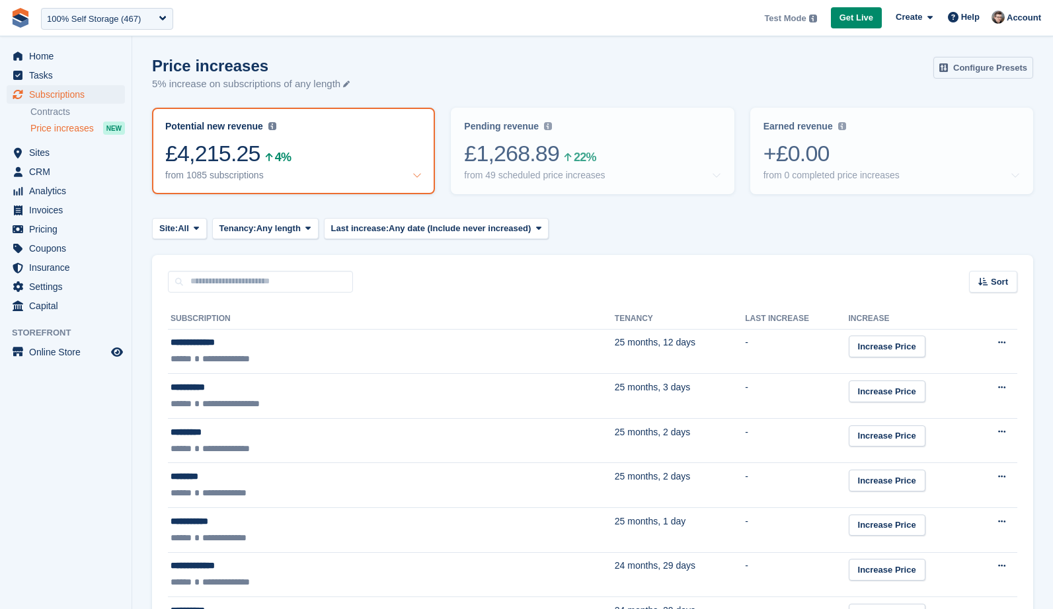
click at [974, 63] on link "Configure Presets" at bounding box center [983, 68] width 100 height 22
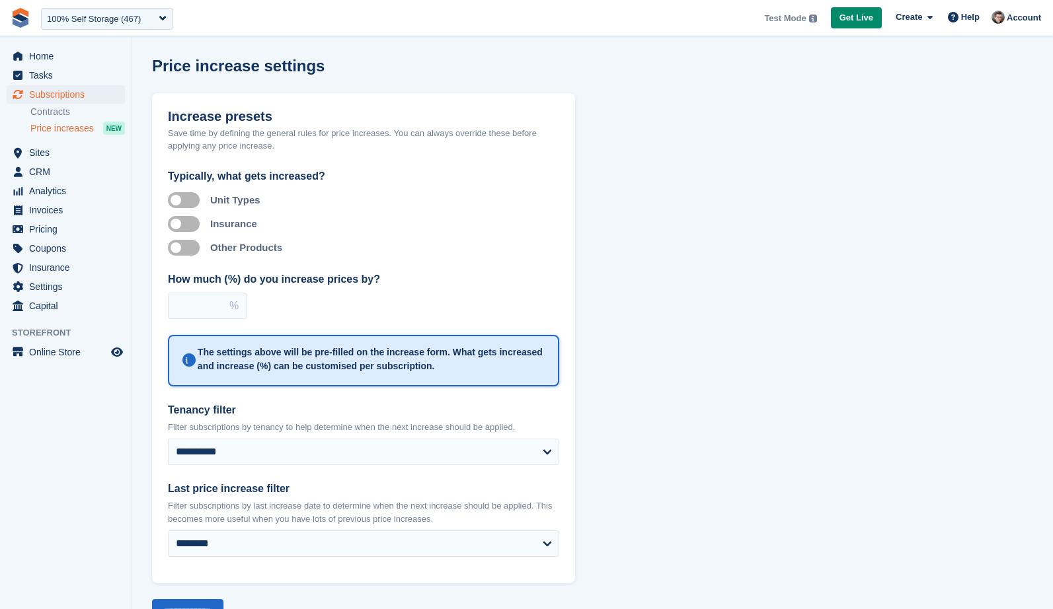
scroll to position [36, 0]
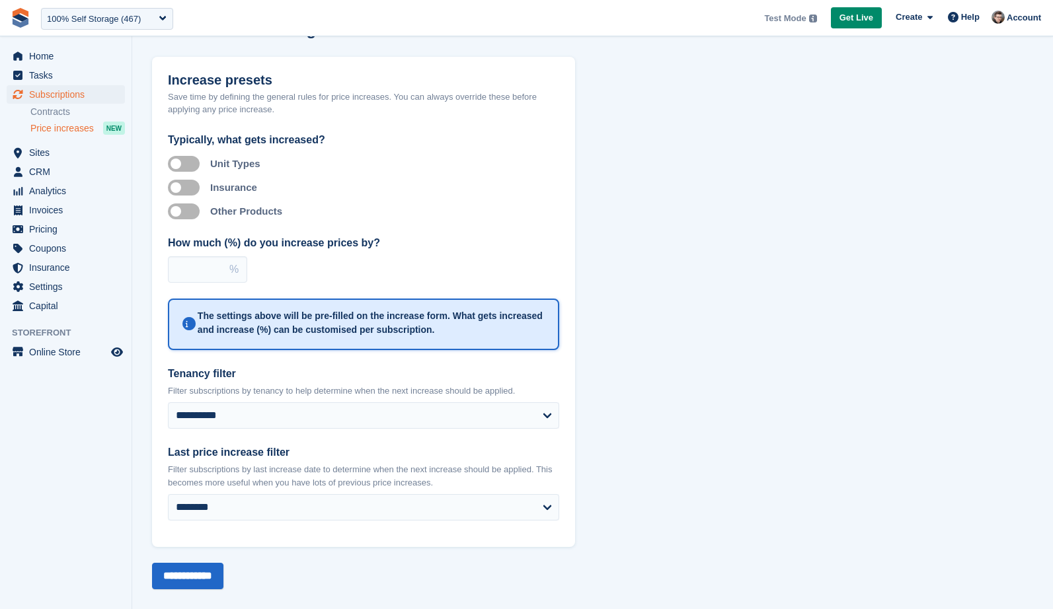
type input "*"
type input "**"
click at [321, 427] on select "**********" at bounding box center [363, 416] width 391 height 26
select select "**********"
click at [168, 403] on select "**********" at bounding box center [363, 416] width 391 height 26
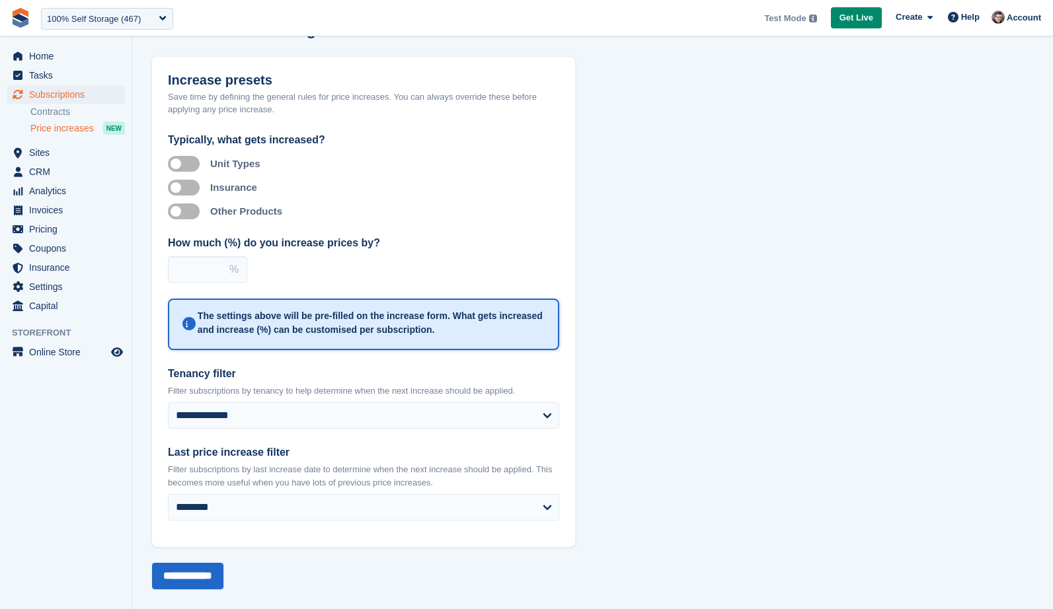
click at [218, 562] on form "Increase presets Save time by defining the general rules for price increases. Y…" at bounding box center [363, 323] width 423 height 533
click at [218, 578] on input "**********" at bounding box center [187, 576] width 71 height 26
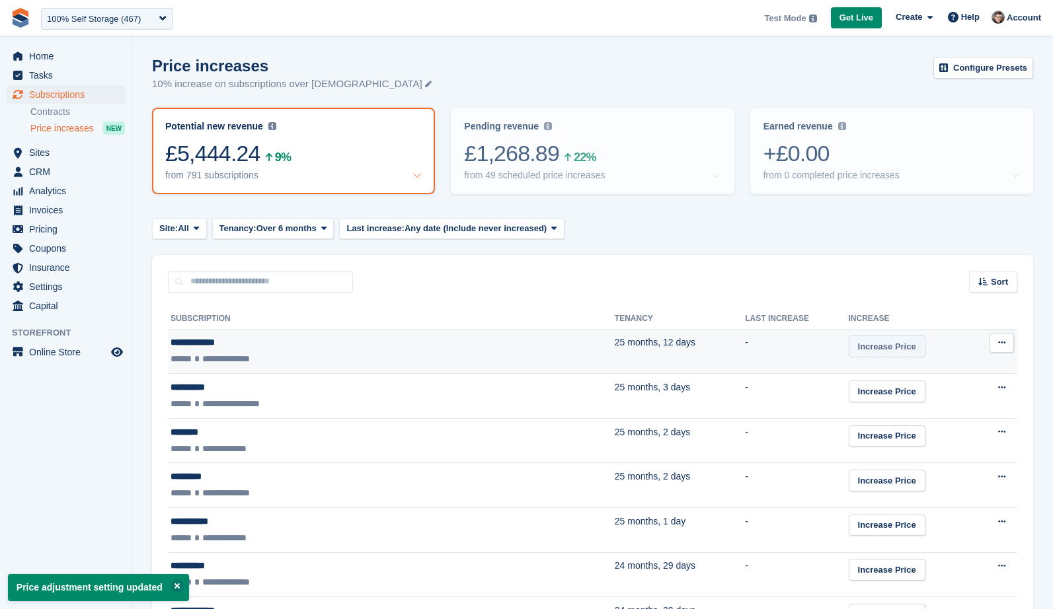
click at [849, 344] on link "Increase Price" at bounding box center [887, 347] width 77 height 22
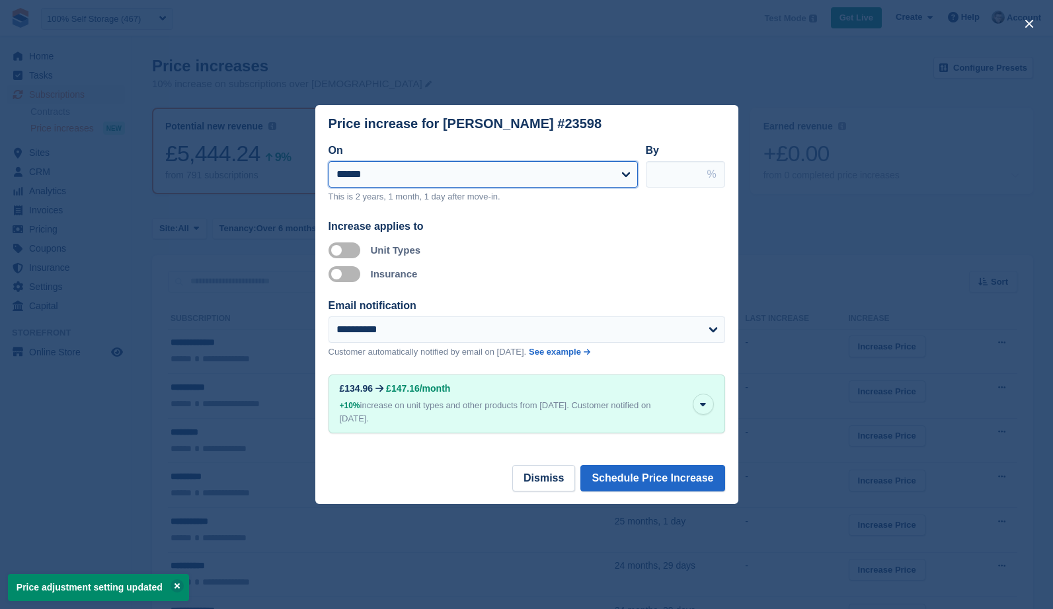
click at [483, 178] on select "**********" at bounding box center [483, 174] width 309 height 26
select select "**********"
click at [329, 161] on select "**********" at bounding box center [483, 174] width 309 height 26
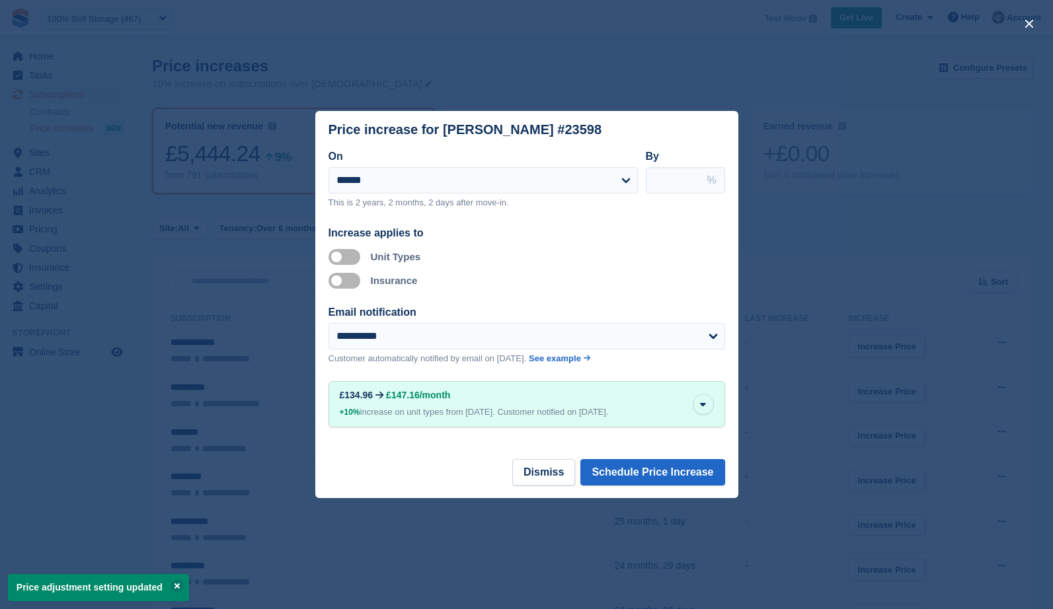
click at [334, 282] on label "Apply to insurance" at bounding box center [347, 281] width 37 height 2
click at [388, 352] on p "Customer automatically notified by email on Oct 01." at bounding box center [428, 358] width 198 height 13
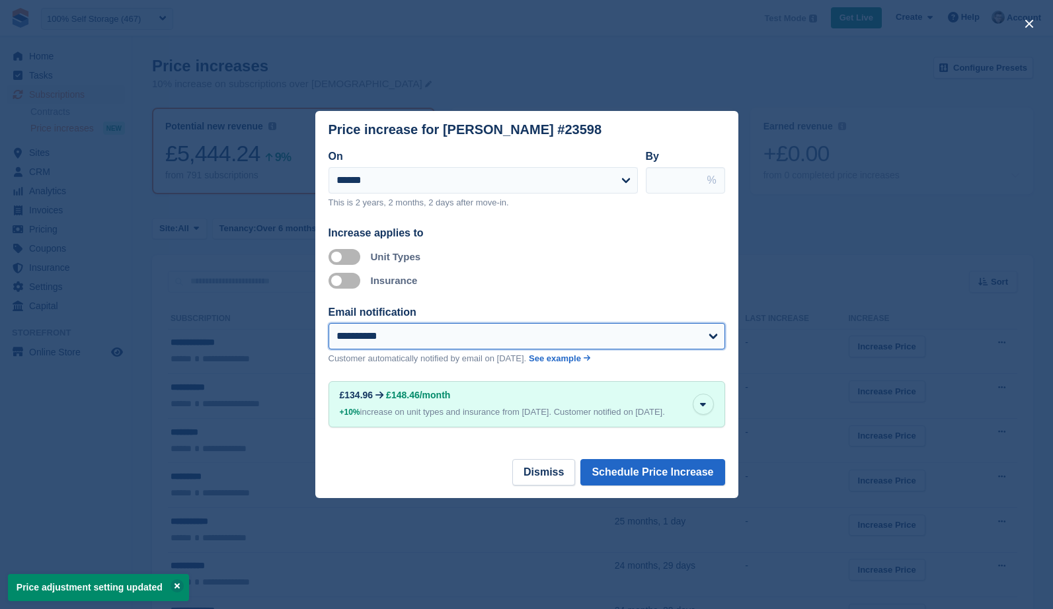
click at [397, 342] on select "**********" at bounding box center [527, 336] width 397 height 26
select select "**"
click at [329, 323] on select "**********" at bounding box center [527, 336] width 397 height 26
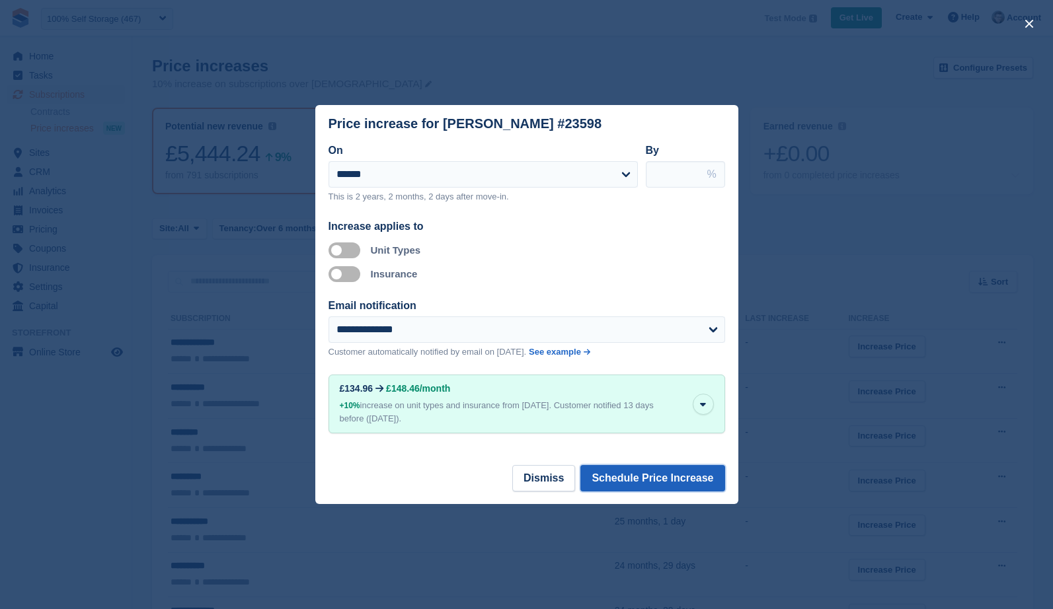
click at [660, 488] on button "Schedule Price Increase" at bounding box center [652, 478] width 144 height 26
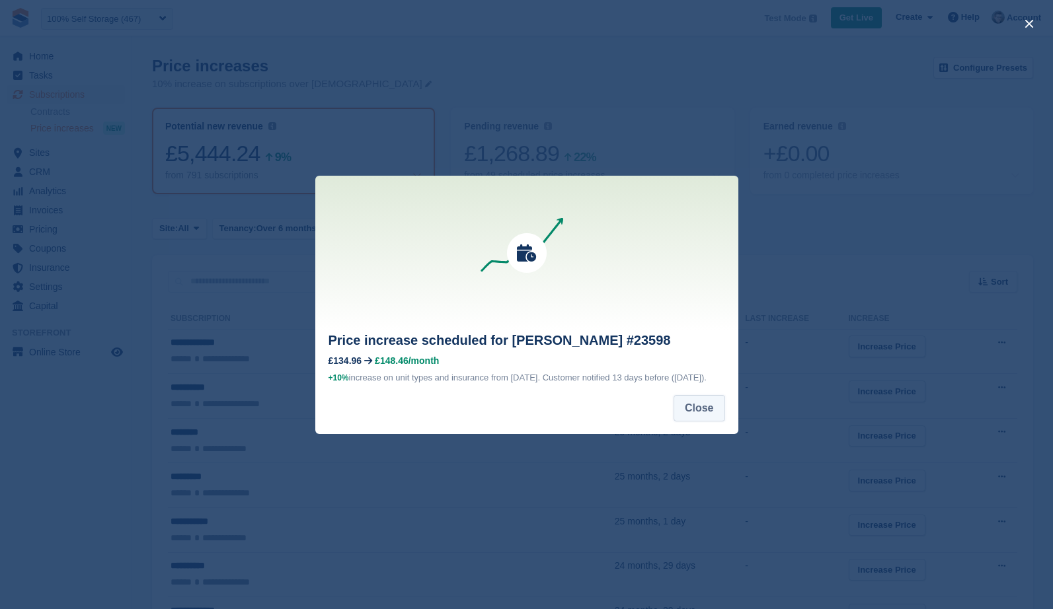
click at [709, 417] on button "Close" at bounding box center [700, 408] width 52 height 26
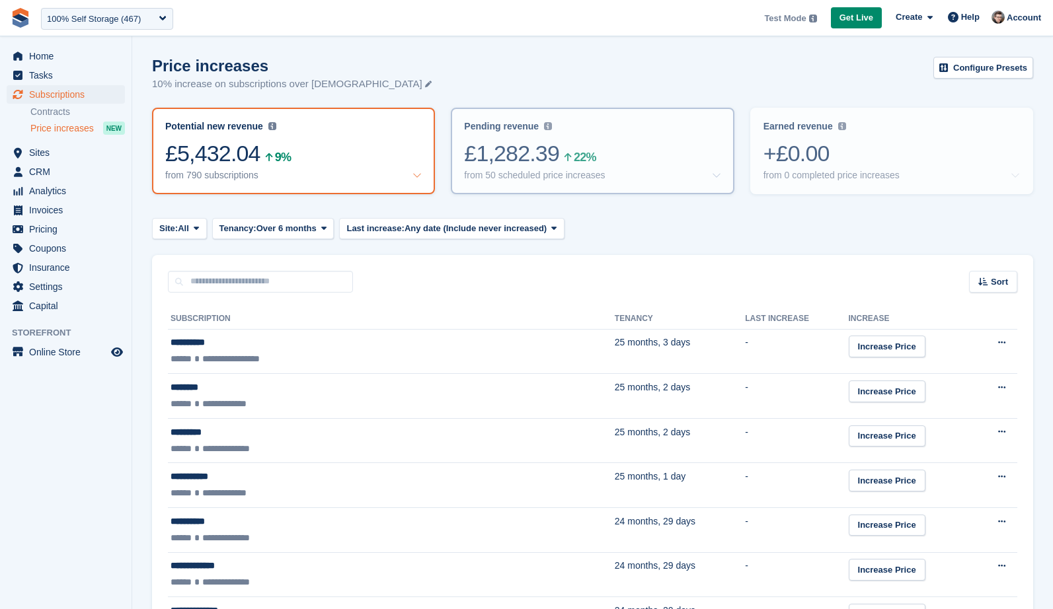
click at [640, 155] on div "£1,282.39 22%" at bounding box center [592, 153] width 256 height 27
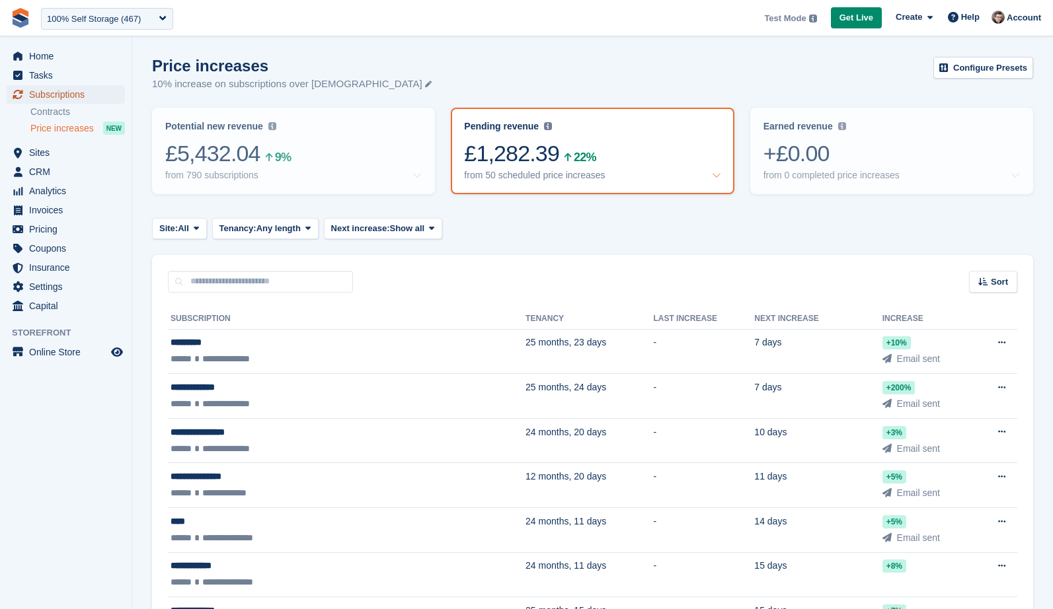
click at [52, 97] on span "Subscriptions" at bounding box center [68, 94] width 79 height 19
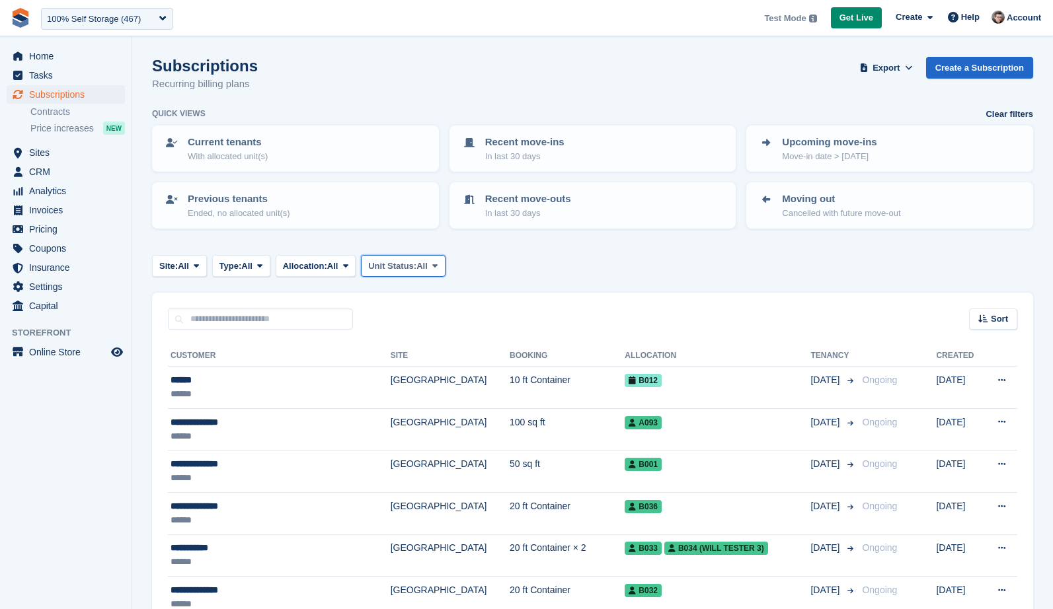
click at [395, 264] on span "Unit Status:" at bounding box center [392, 266] width 48 height 13
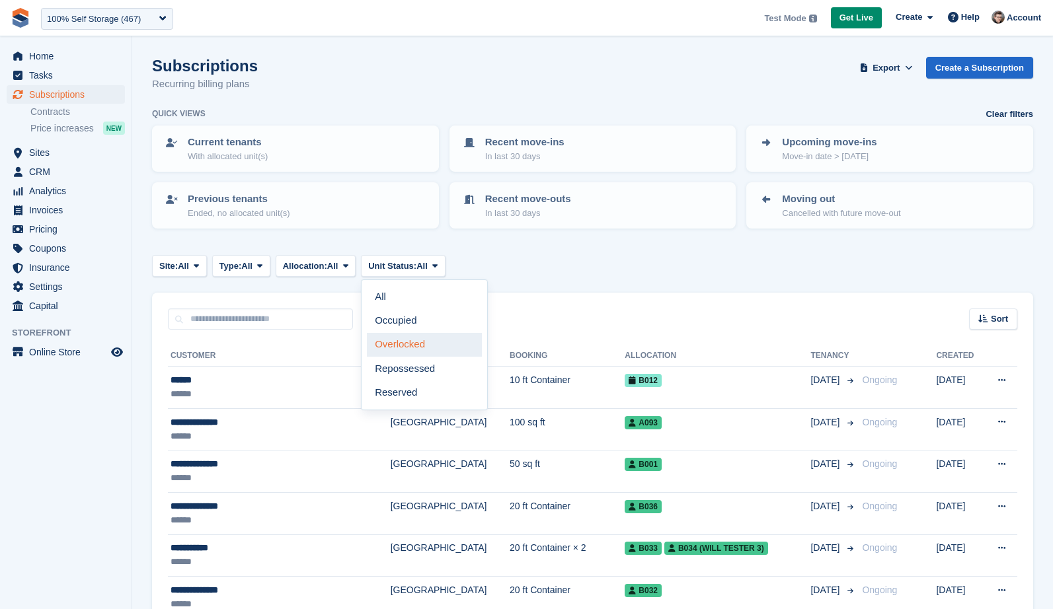
click at [422, 336] on link "Overlocked" at bounding box center [424, 345] width 115 height 24
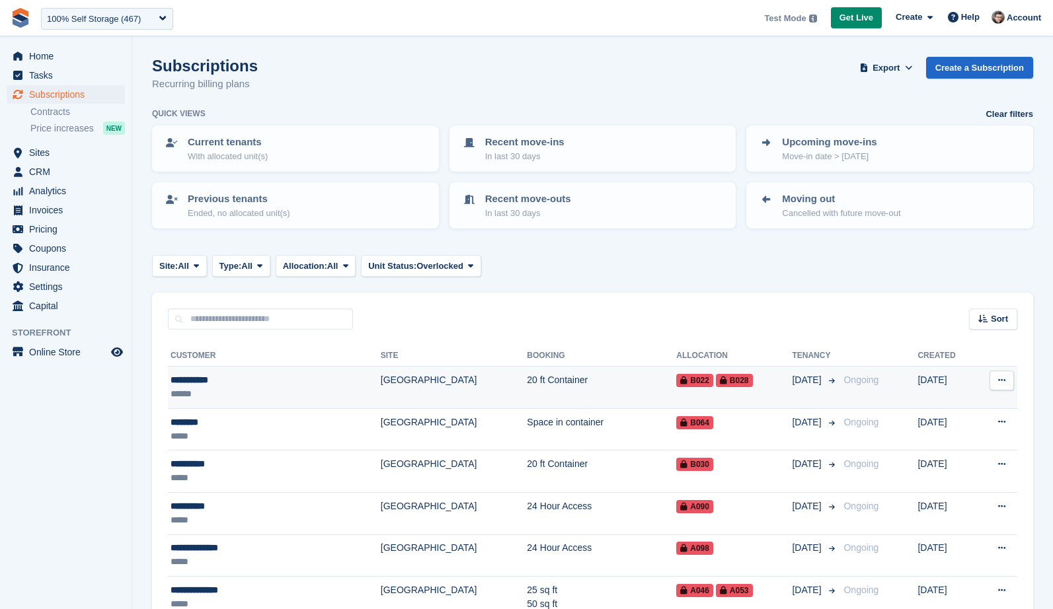
click at [527, 399] on td "20 ft Container" at bounding box center [601, 388] width 149 height 42
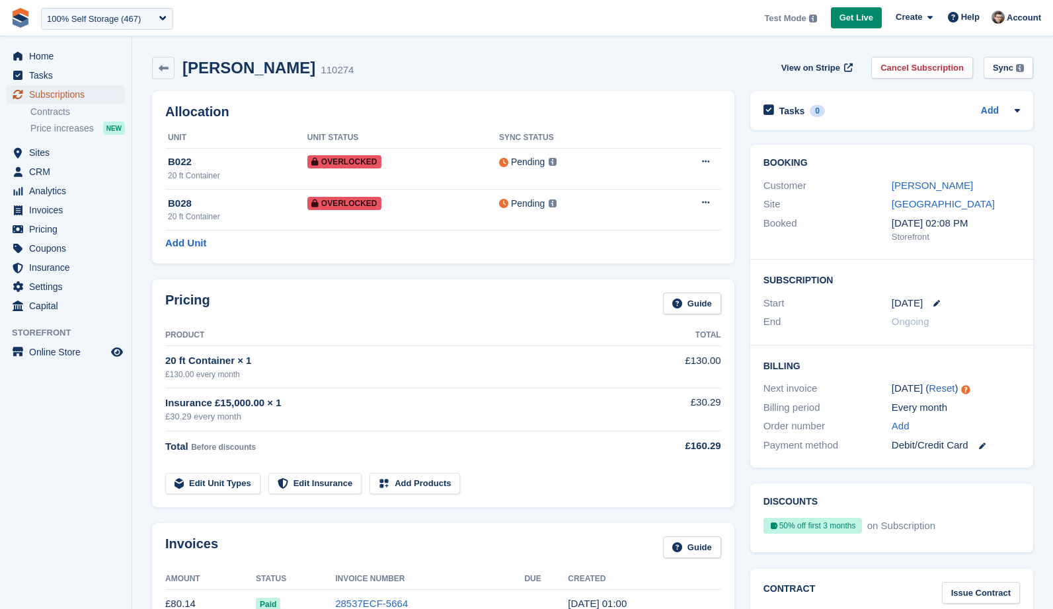
click at [91, 89] on span "Subscriptions" at bounding box center [68, 94] width 79 height 19
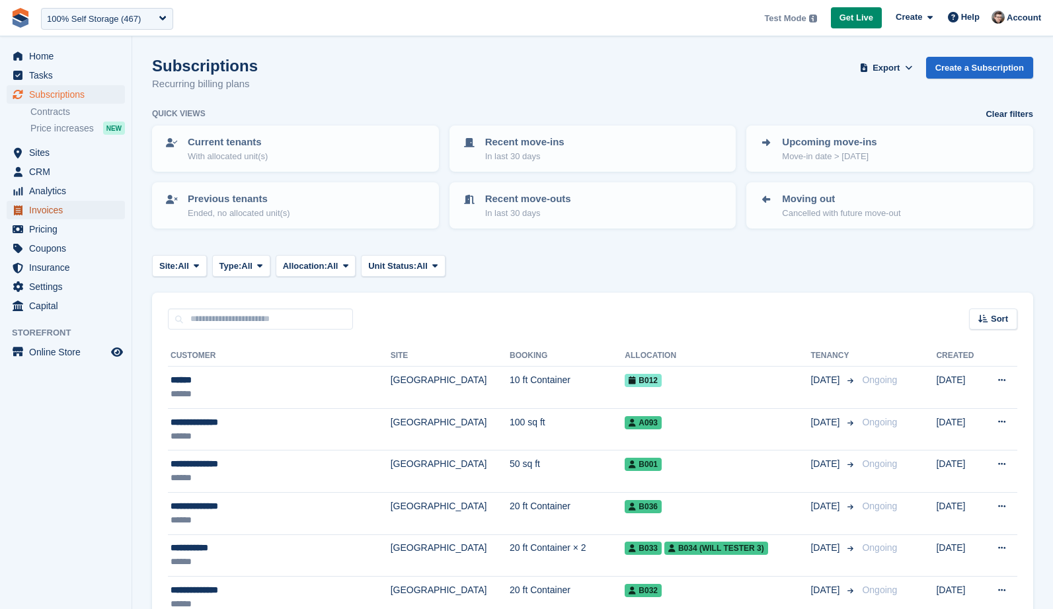
click at [83, 201] on span "Invoices" at bounding box center [68, 210] width 79 height 19
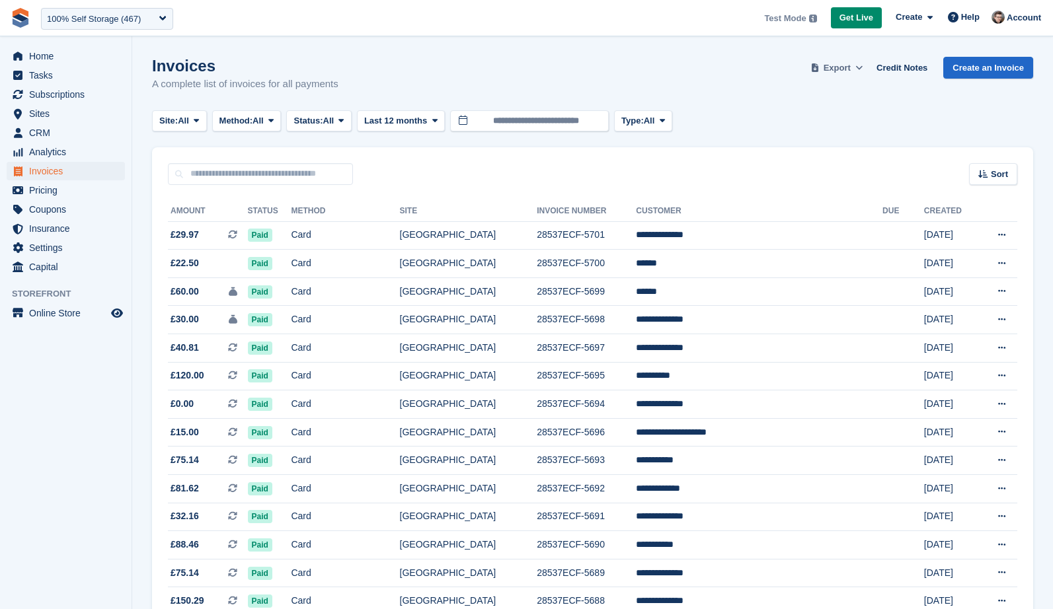
click at [835, 69] on span "Export" at bounding box center [837, 67] width 27 height 13
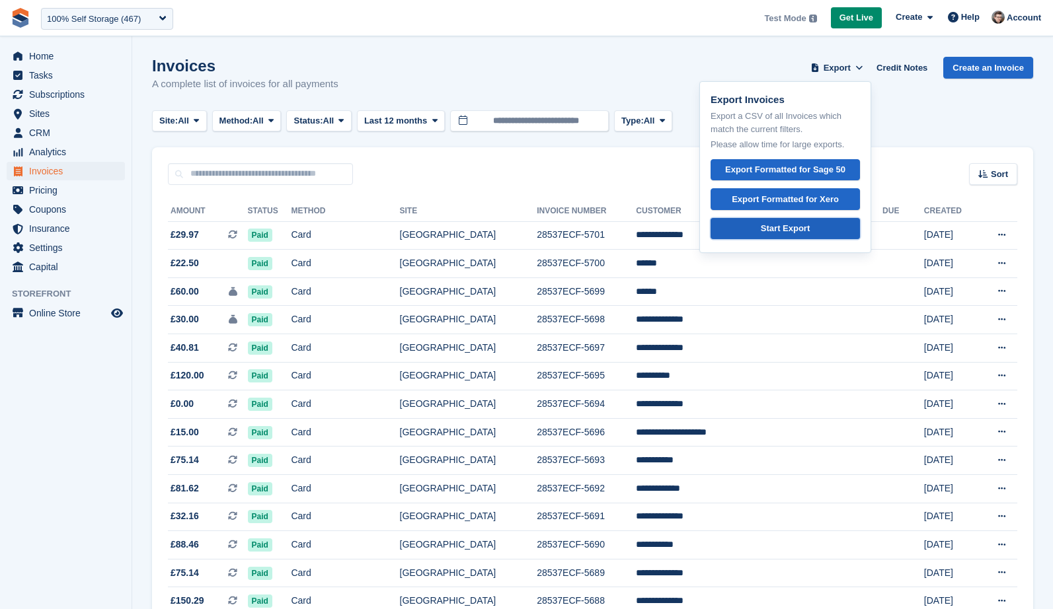
click at [824, 225] on link "Start Export" at bounding box center [785, 229] width 149 height 22
click at [44, 461] on aside "Home Tasks Subscriptions Subscriptions Subscriptions Contracts Price increases …" at bounding box center [66, 307] width 132 height 543
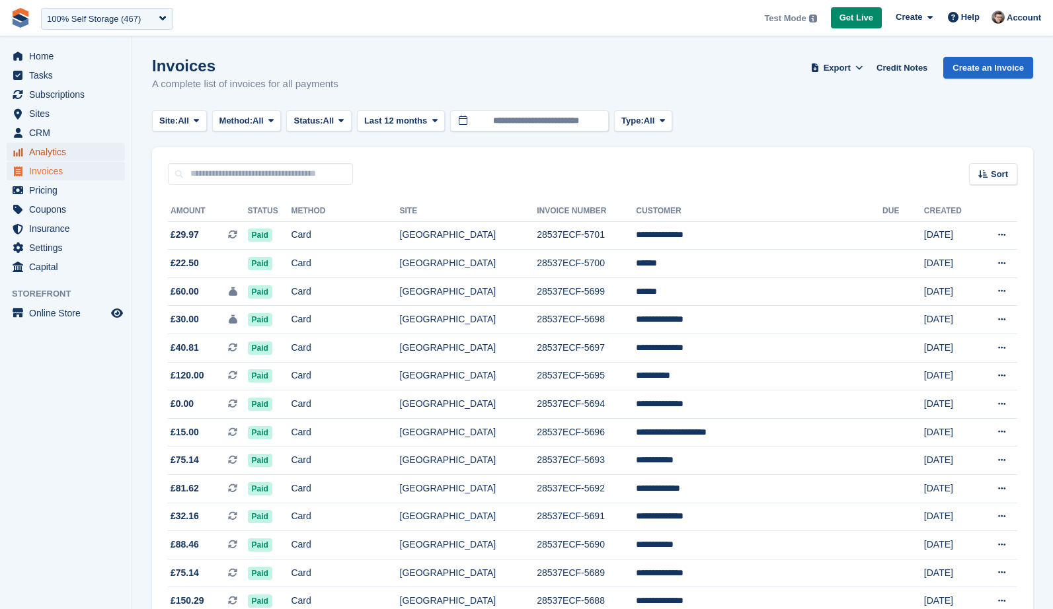
click at [80, 149] on span "Analytics" at bounding box center [68, 152] width 79 height 19
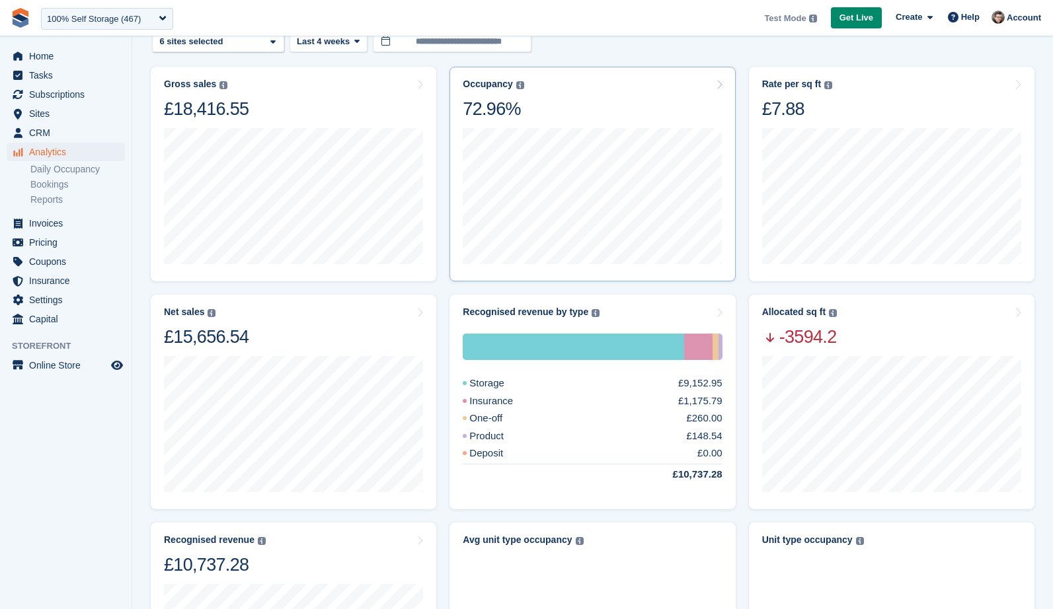
scroll to position [67, 0]
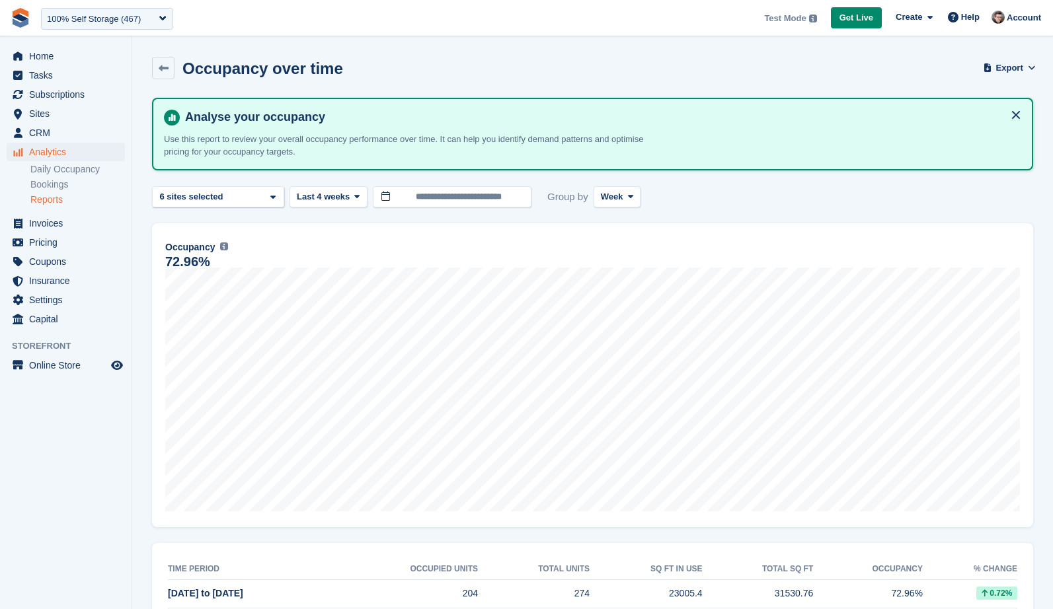
scroll to position [11, 0]
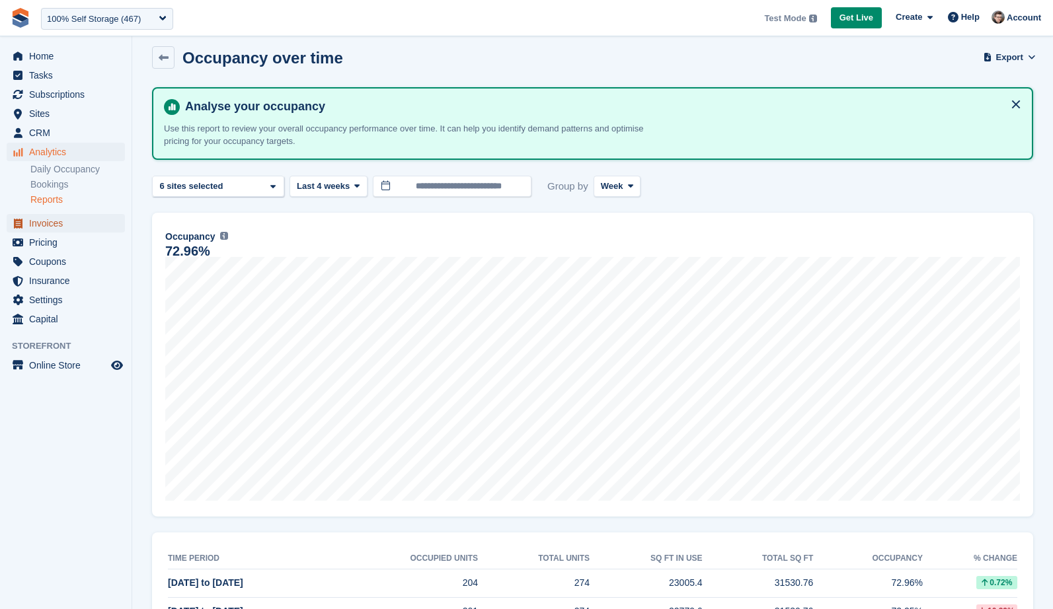
click at [48, 229] on span "Invoices" at bounding box center [68, 223] width 79 height 19
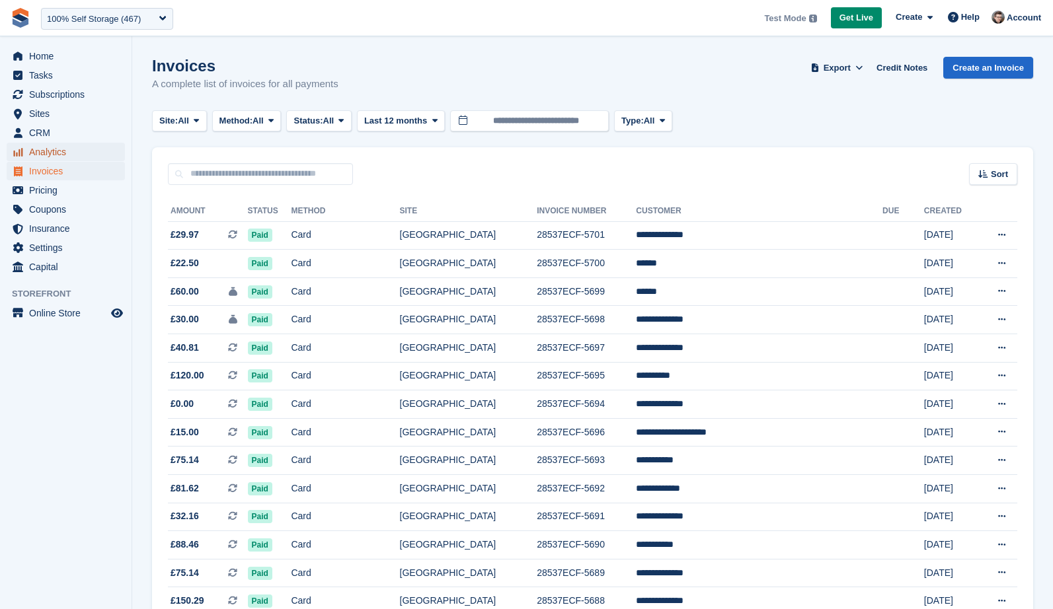
click at [93, 153] on span "Analytics" at bounding box center [68, 152] width 79 height 19
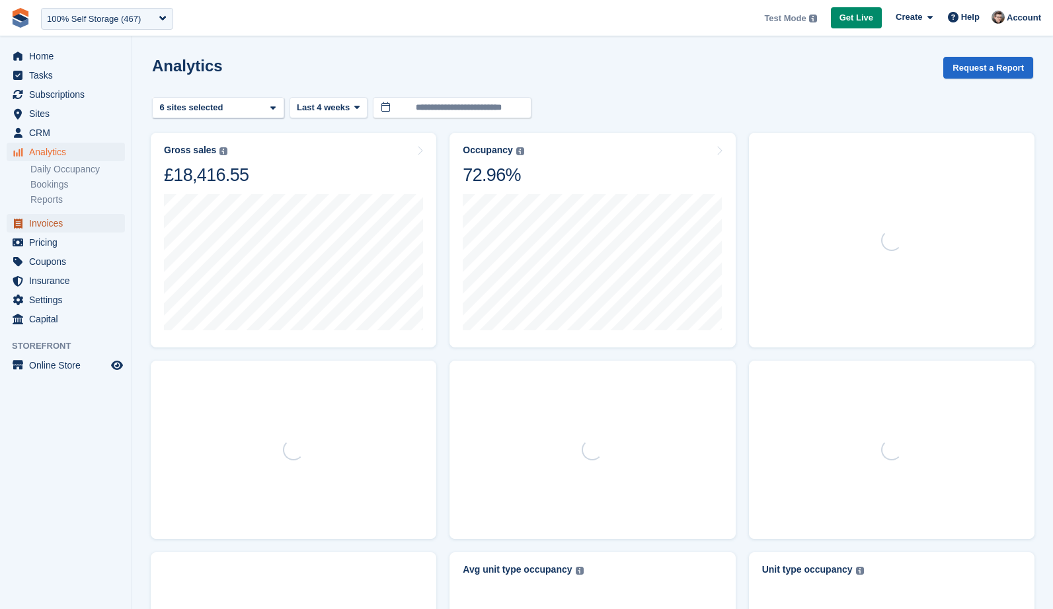
click at [29, 231] on span "Invoices" at bounding box center [68, 223] width 79 height 19
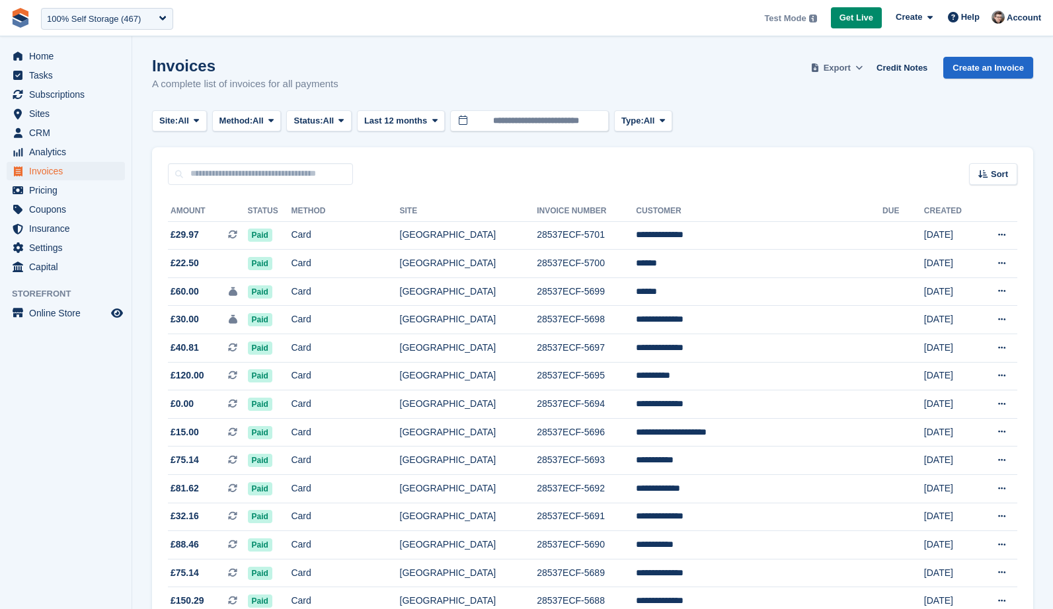
click at [847, 69] on span "Export" at bounding box center [837, 67] width 27 height 13
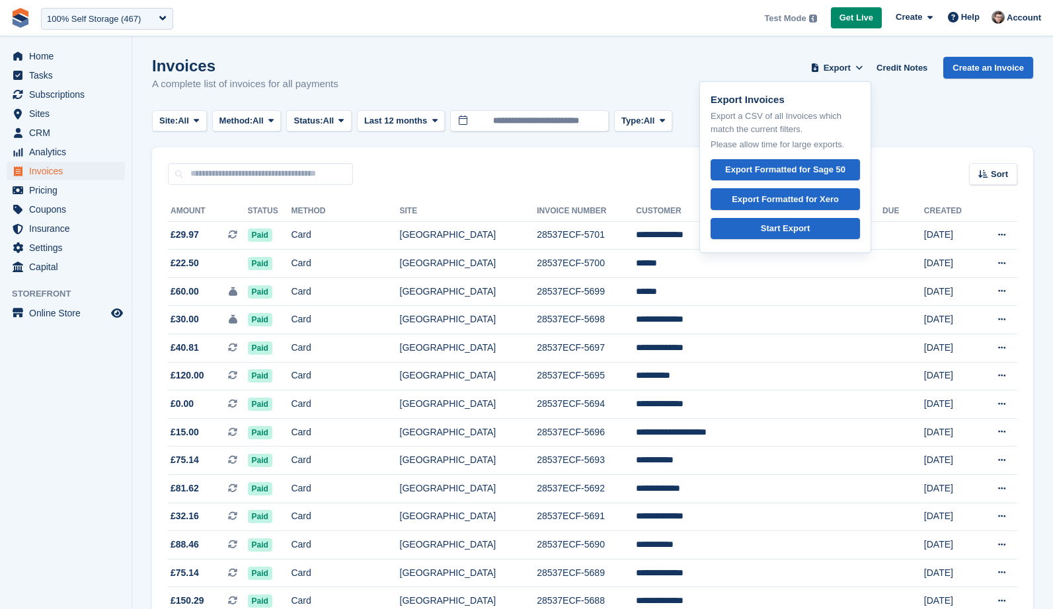
click at [945, 130] on div "Site: All All Nottingham Leicester Richmond Main St iIves Test Site Edenderry M…" at bounding box center [592, 121] width 881 height 22
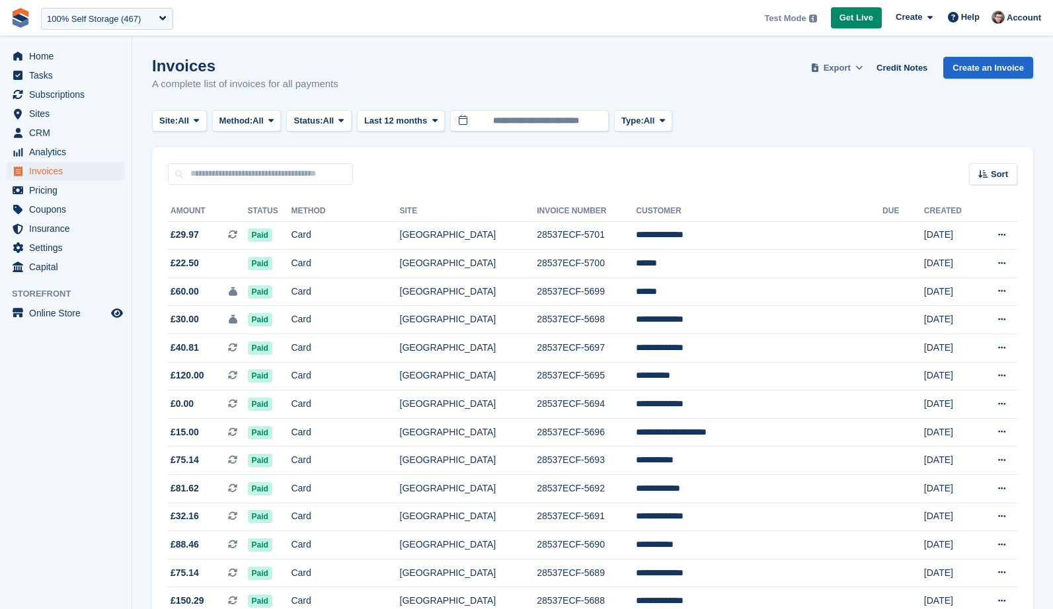
click at [838, 69] on span "Export" at bounding box center [837, 67] width 27 height 13
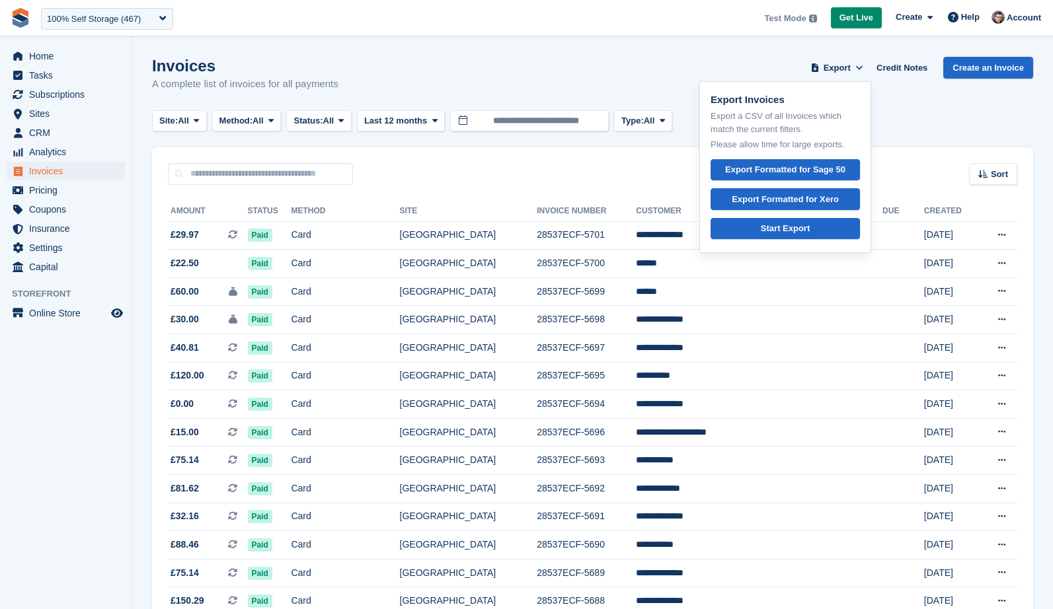
click at [892, 148] on div "Sort Sort by Date created Created (oldest first) Created (newest first)" at bounding box center [592, 166] width 881 height 38
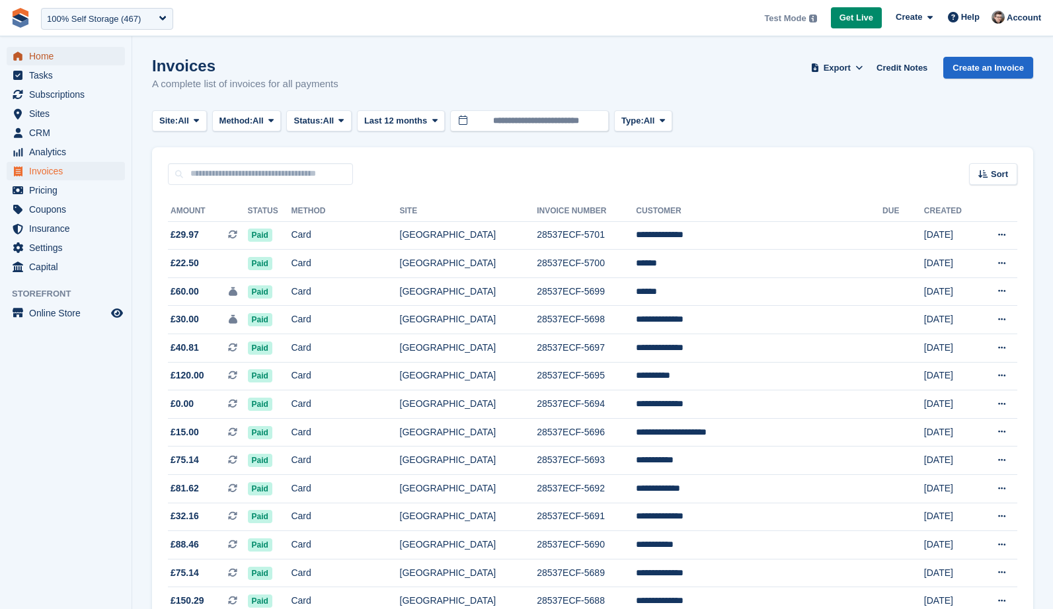
click at [72, 58] on span "Home" at bounding box center [68, 56] width 79 height 19
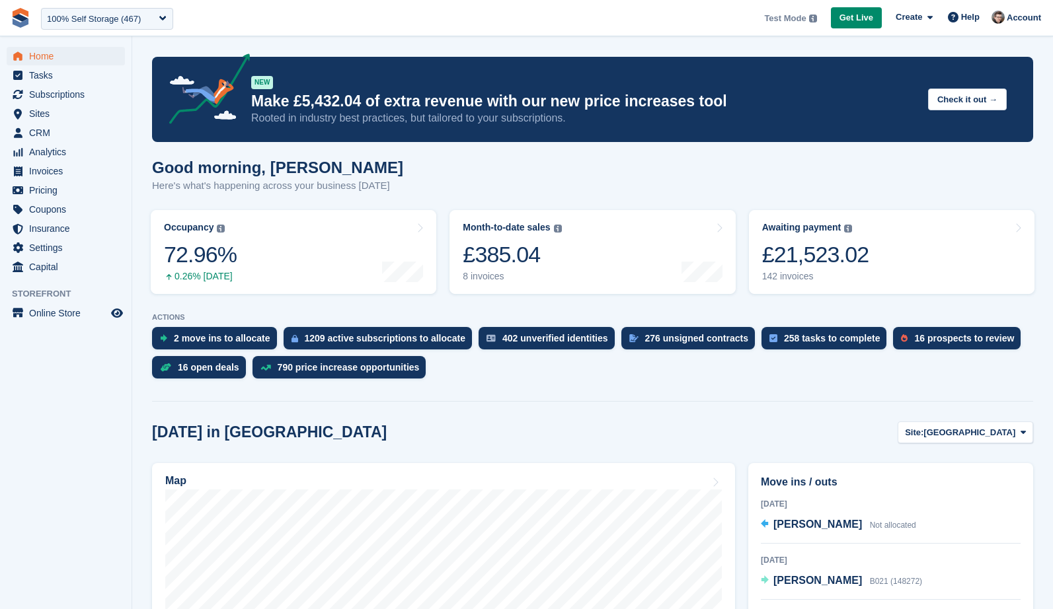
scroll to position [19, 0]
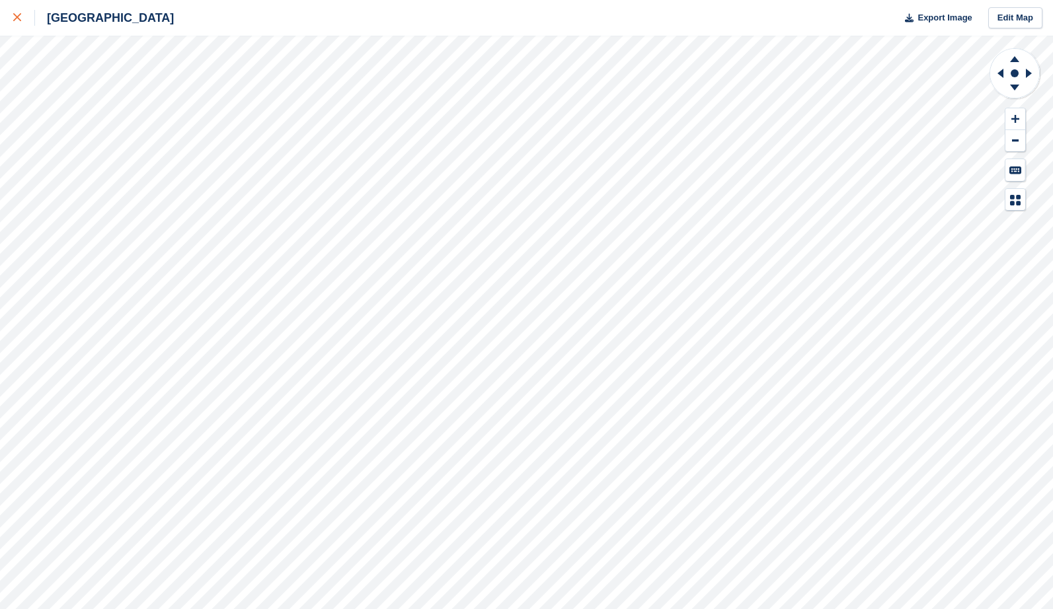
click at [21, 18] on div at bounding box center [24, 18] width 22 height 16
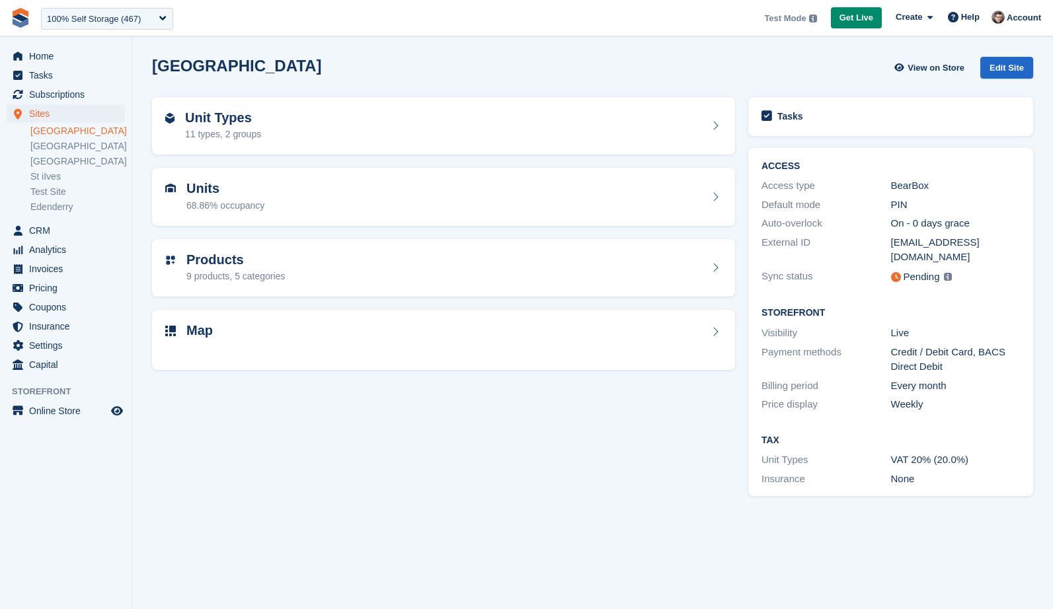
click at [93, 21] on div "100% Self Storage (467)" at bounding box center [94, 19] width 94 height 13
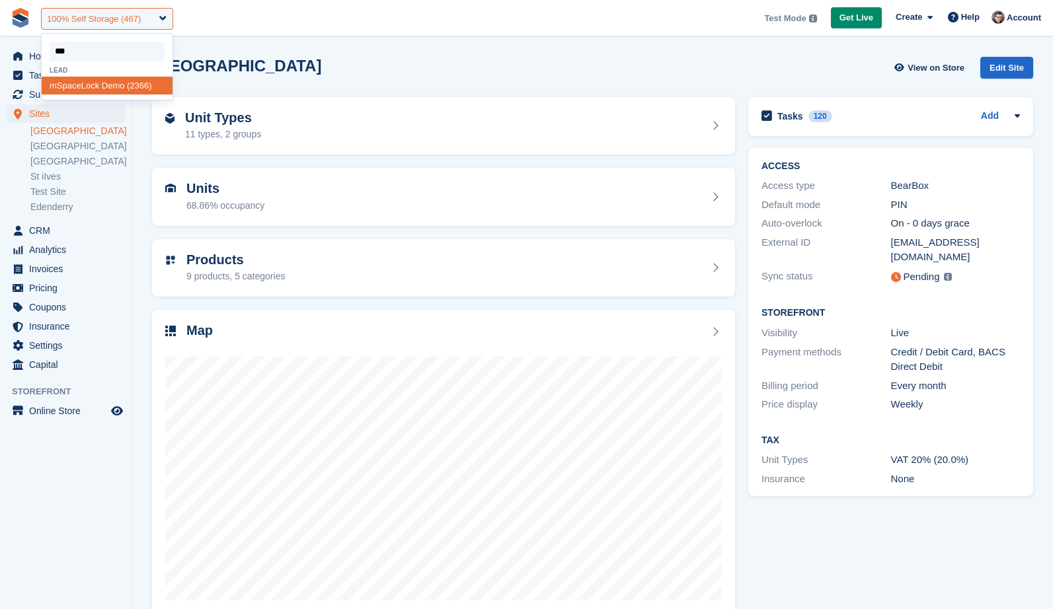
type input "****"
select select "****"
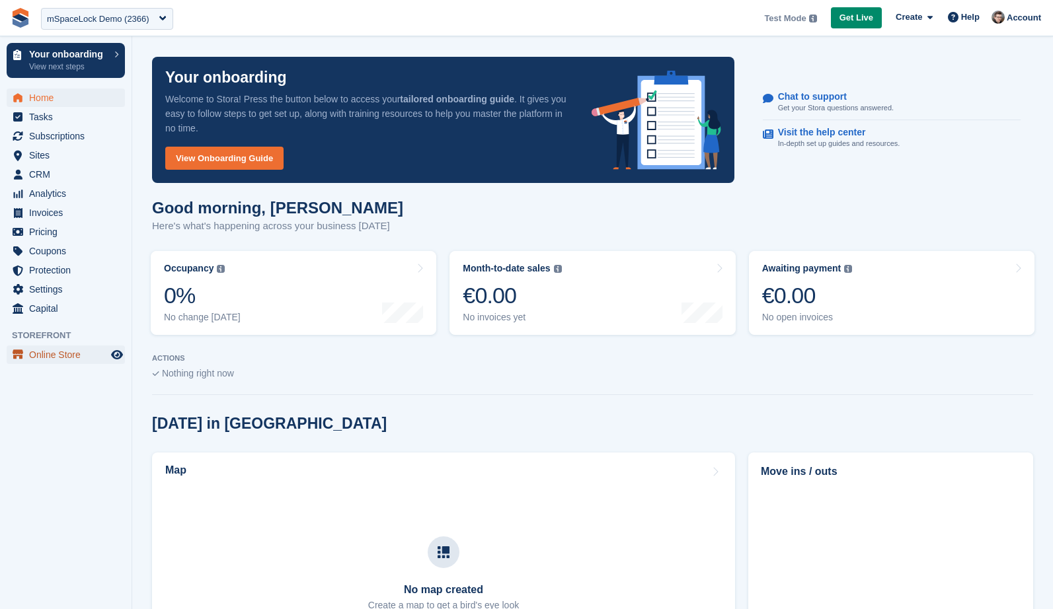
click at [69, 363] on span "Online Store" at bounding box center [68, 355] width 79 height 19
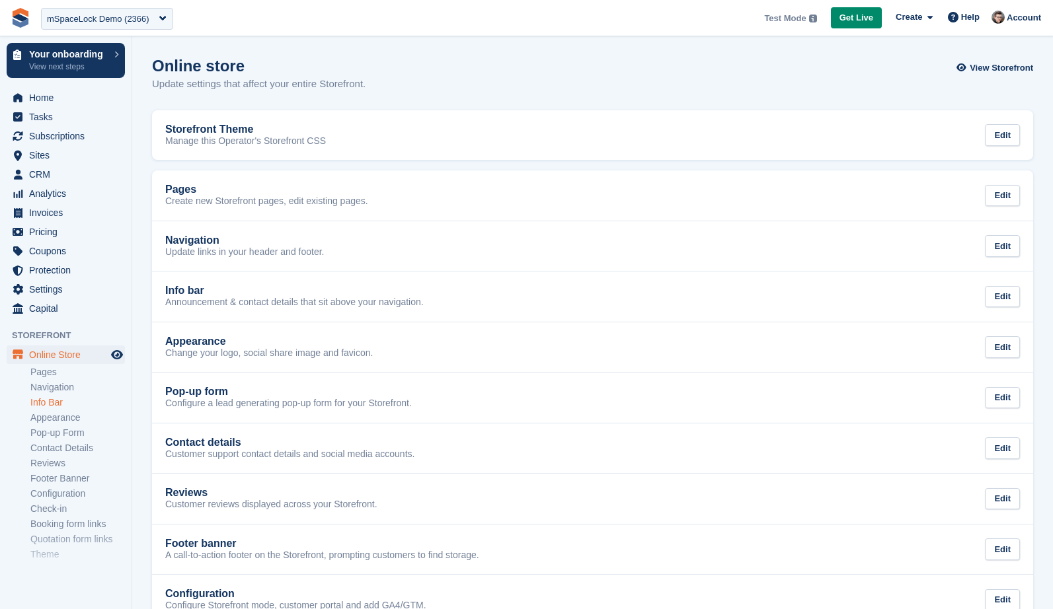
click at [56, 408] on link "Info Bar" at bounding box center [77, 403] width 95 height 13
click at [57, 411] on li "Appearance" at bounding box center [80, 418] width 101 height 14
click at [62, 414] on link "Appearance" at bounding box center [77, 418] width 95 height 13
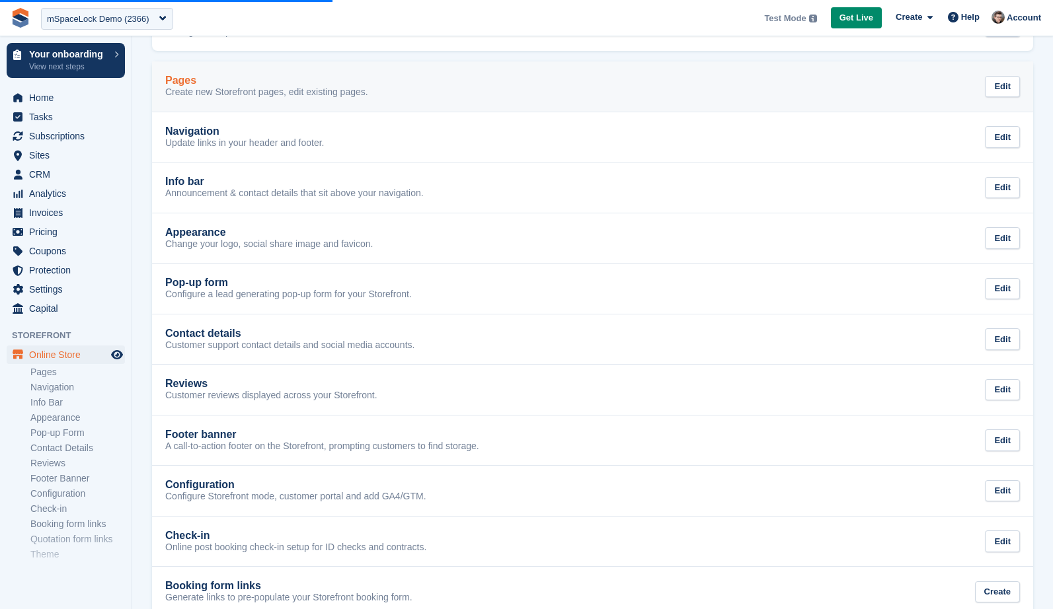
scroll to position [187, 0]
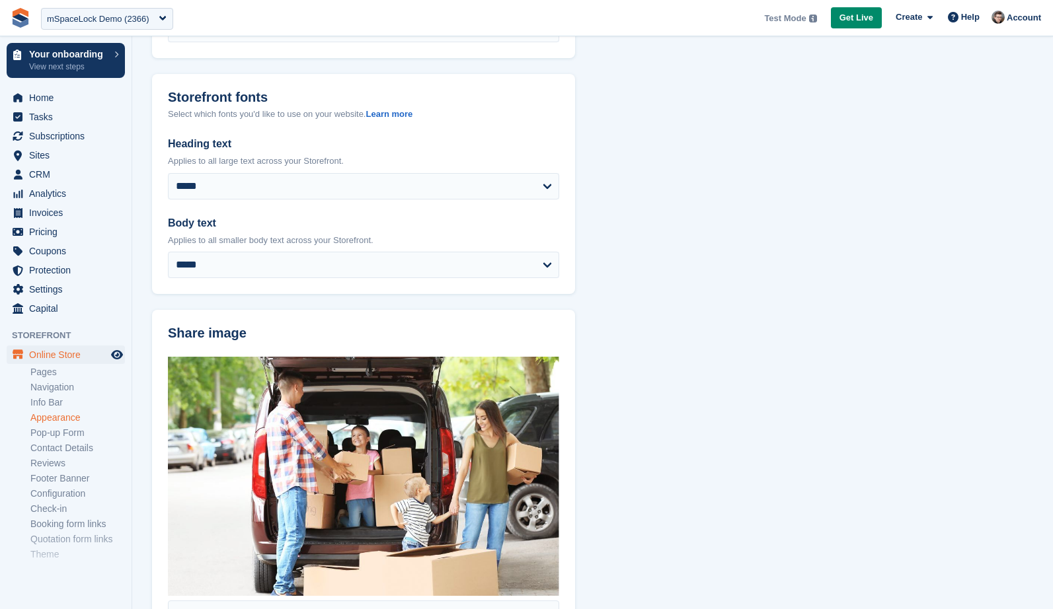
scroll to position [412, 0]
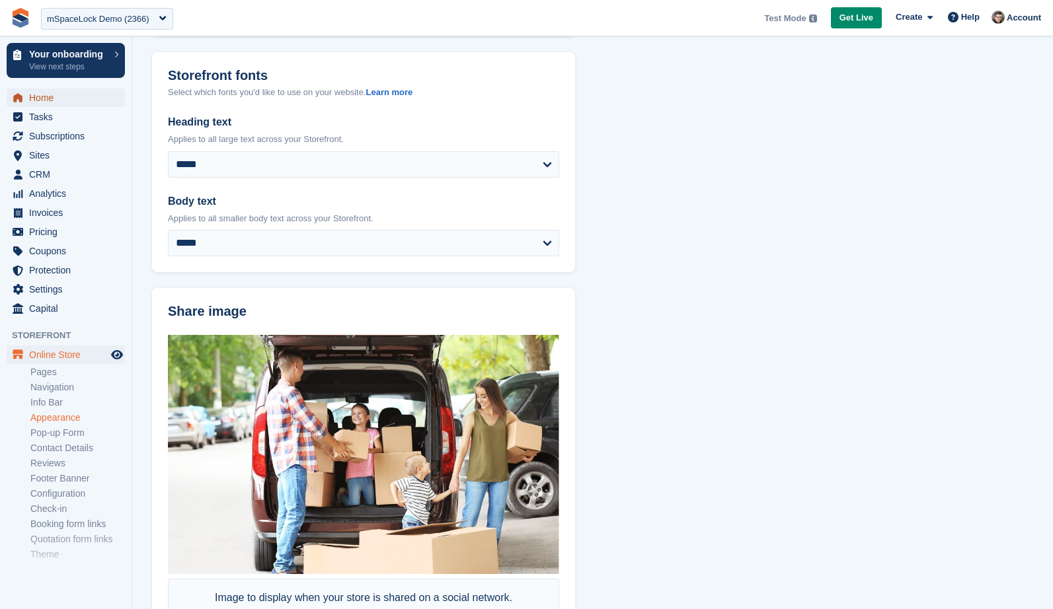
click at [75, 98] on span "Home" at bounding box center [68, 98] width 79 height 19
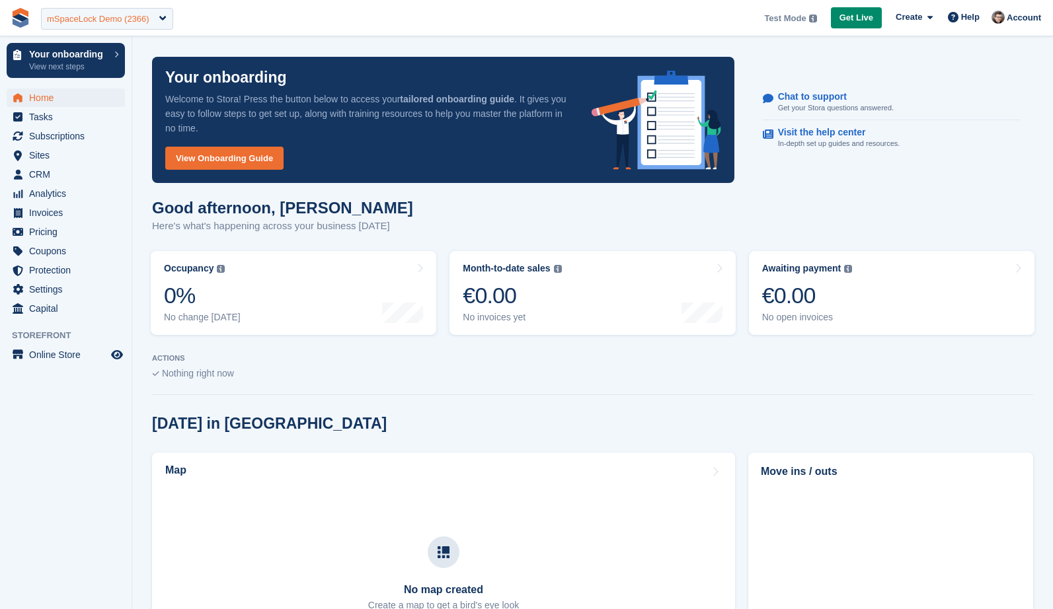
click at [71, 24] on div "mSpaceLock Demo (2366)" at bounding box center [98, 19] width 102 height 13
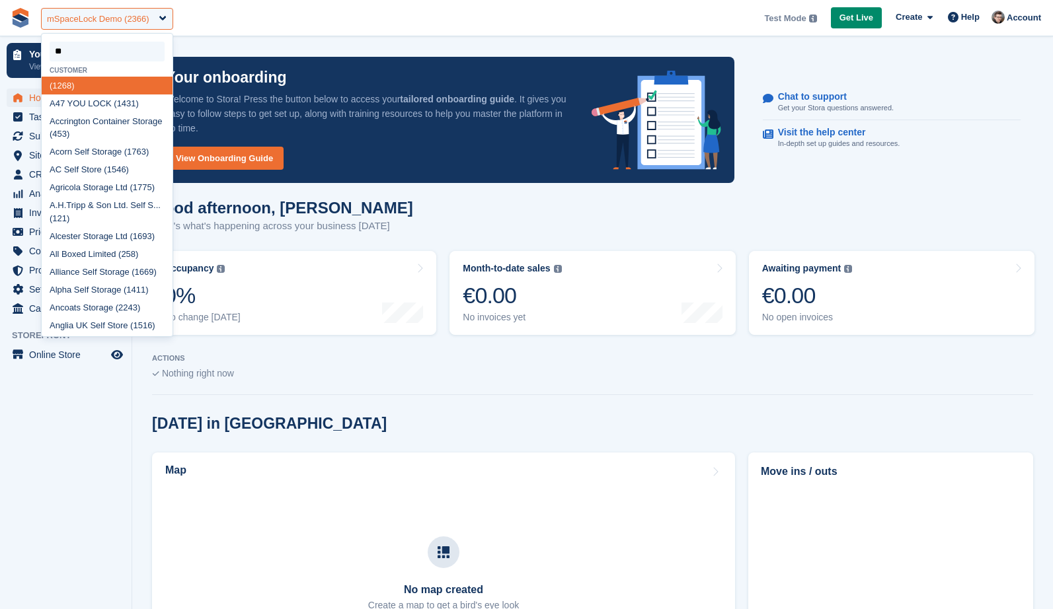
type input "***"
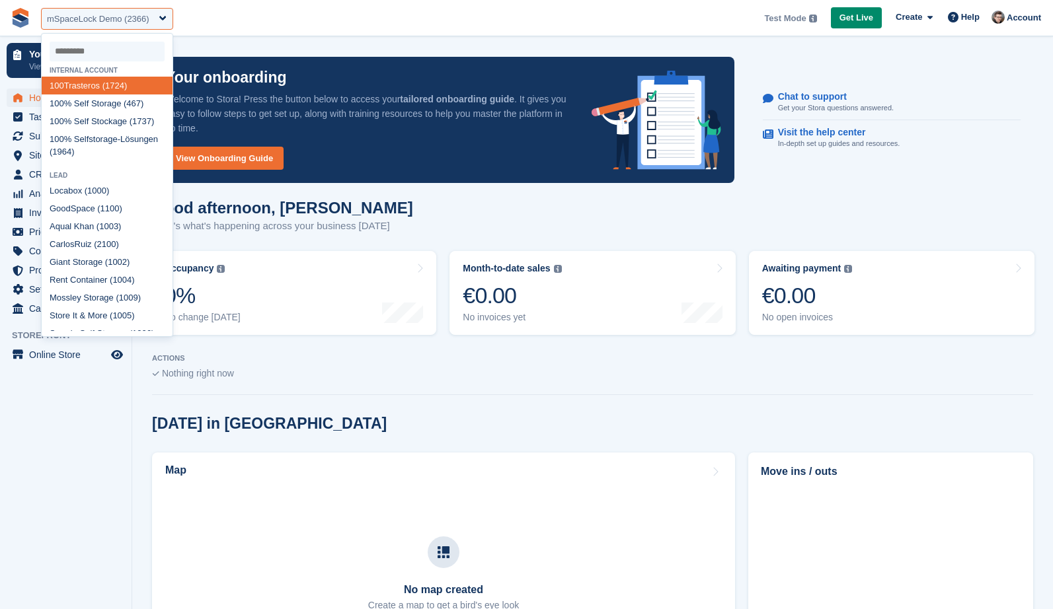
select select "***"
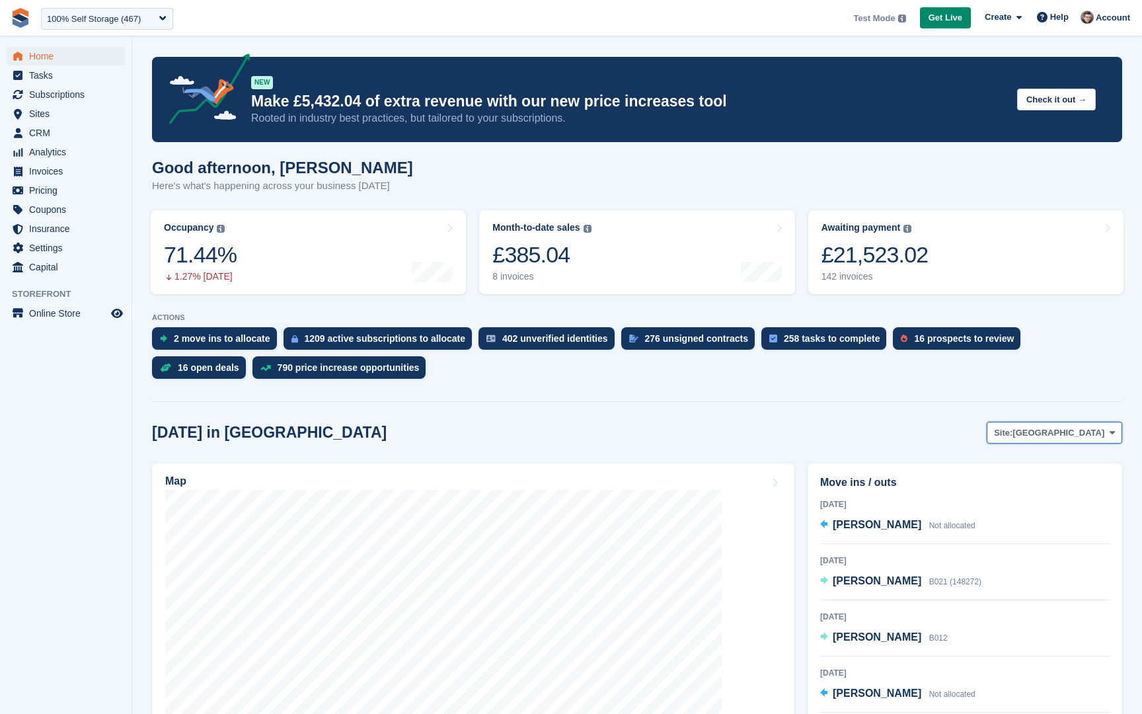
click at [1052, 441] on button "Site: Nottingham" at bounding box center [1055, 433] width 136 height 22
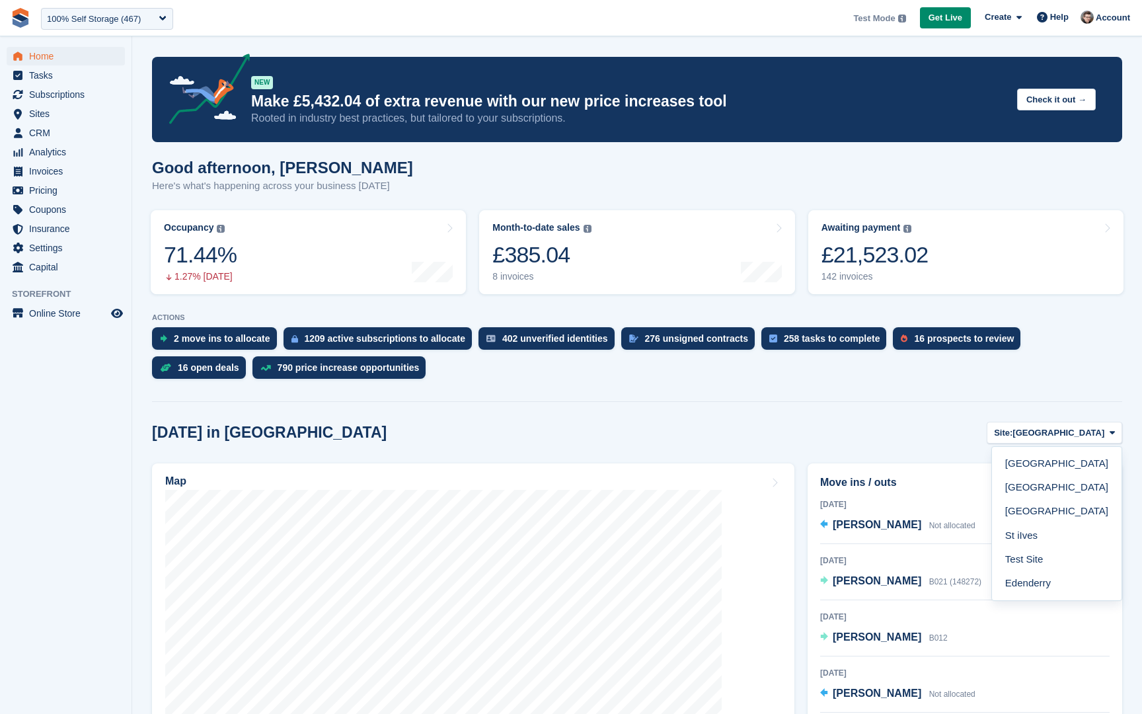
click at [544, 399] on div at bounding box center [637, 399] width 970 height 6
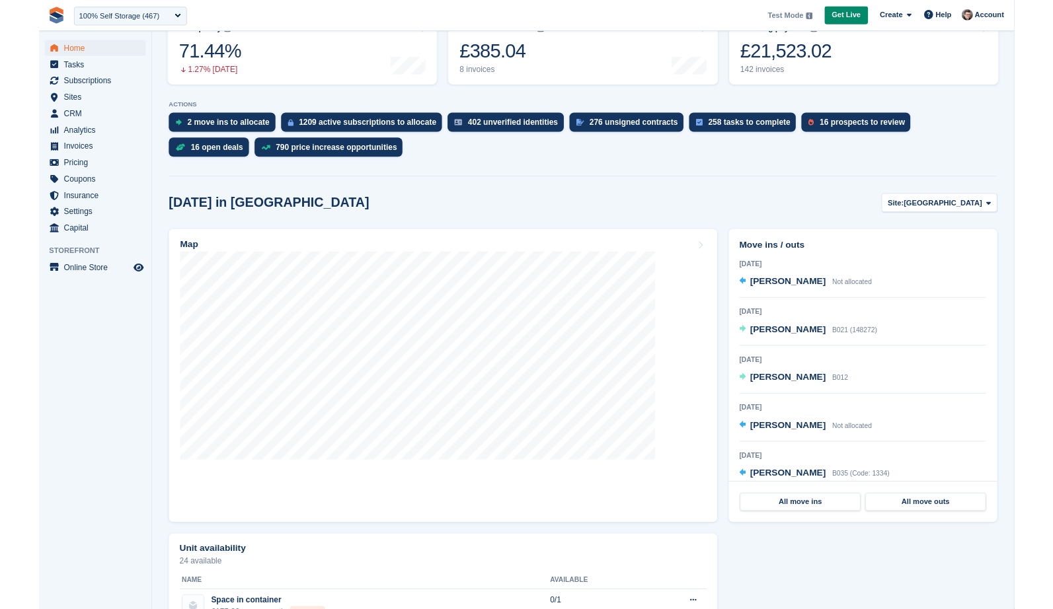
scroll to position [193, 0]
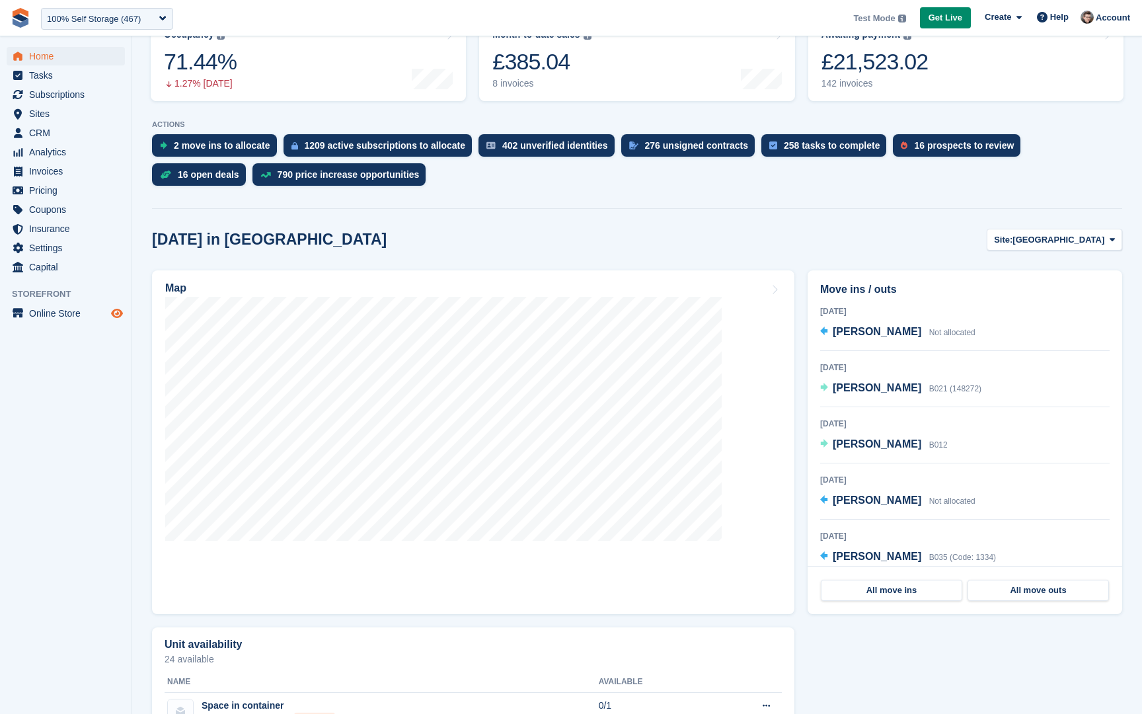
click at [122, 313] on icon "Preview store" at bounding box center [117, 313] width 12 height 11
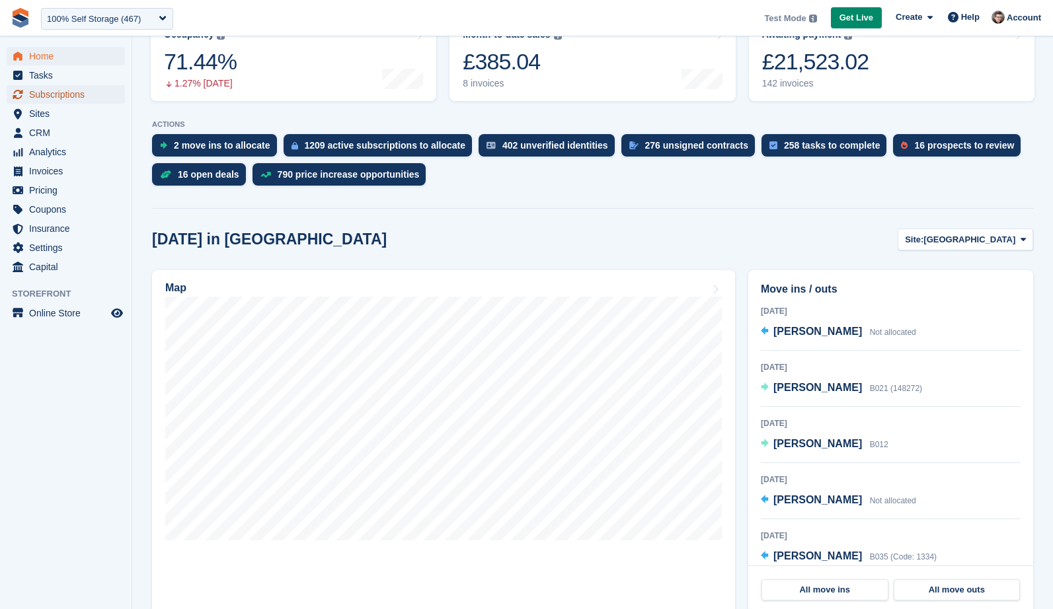
click at [61, 90] on span "Subscriptions" at bounding box center [68, 94] width 79 height 19
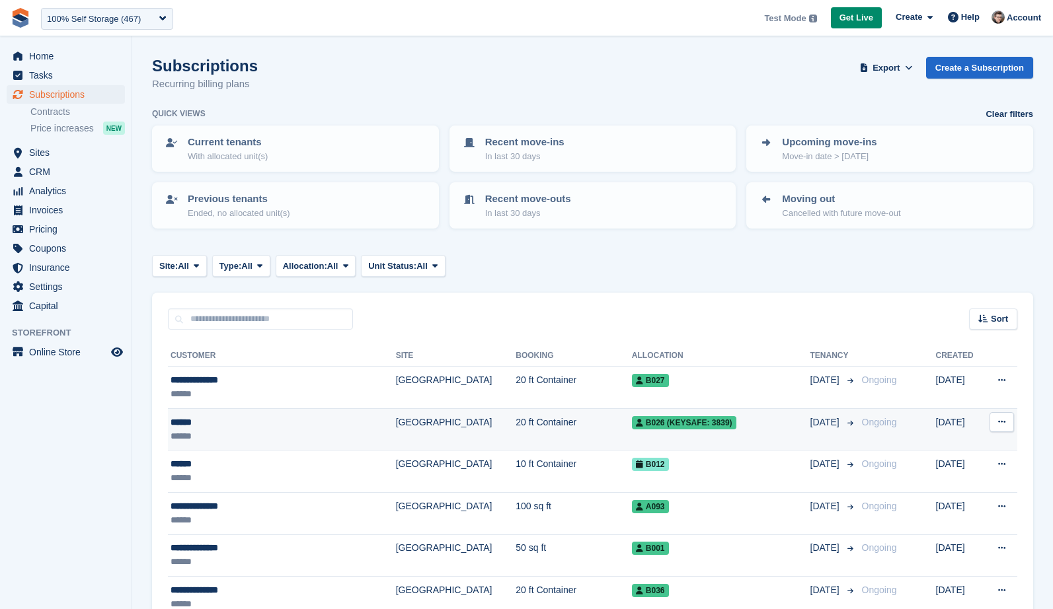
click at [312, 418] on div "******" at bounding box center [261, 423] width 180 height 14
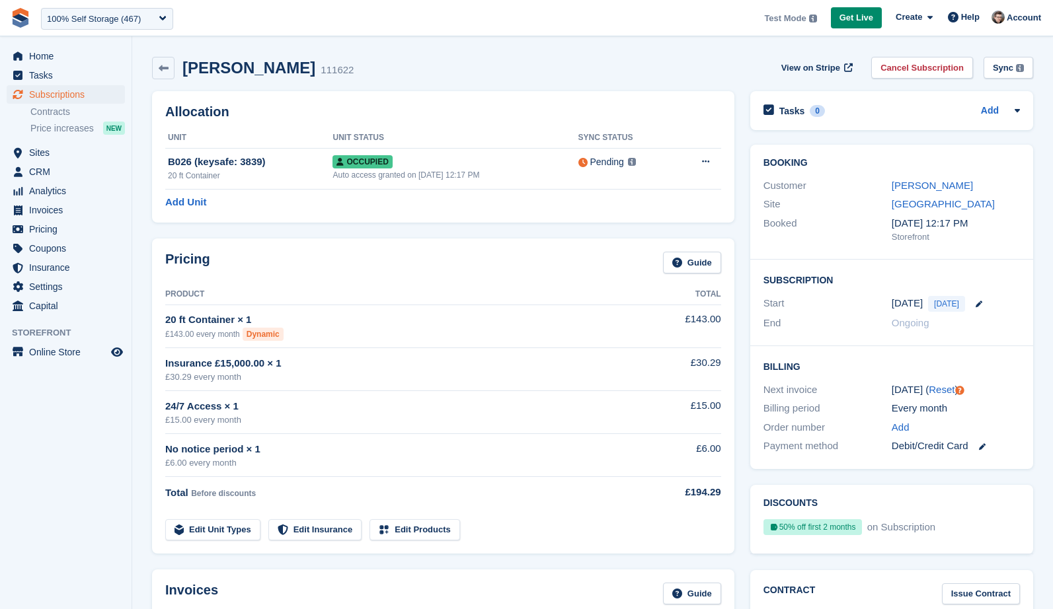
drag, startPoint x: 233, startPoint y: 539, endPoint x: 246, endPoint y: 433, distance: 106.6
click at [247, 433] on tbody "20 ft Container × 1 £143.00 every month Dynamic £143.00 Insurance £15,000.00 × …" at bounding box center [443, 423] width 556 height 236
click at [925, 204] on link "[GEOGRAPHIC_DATA]" at bounding box center [943, 203] width 103 height 11
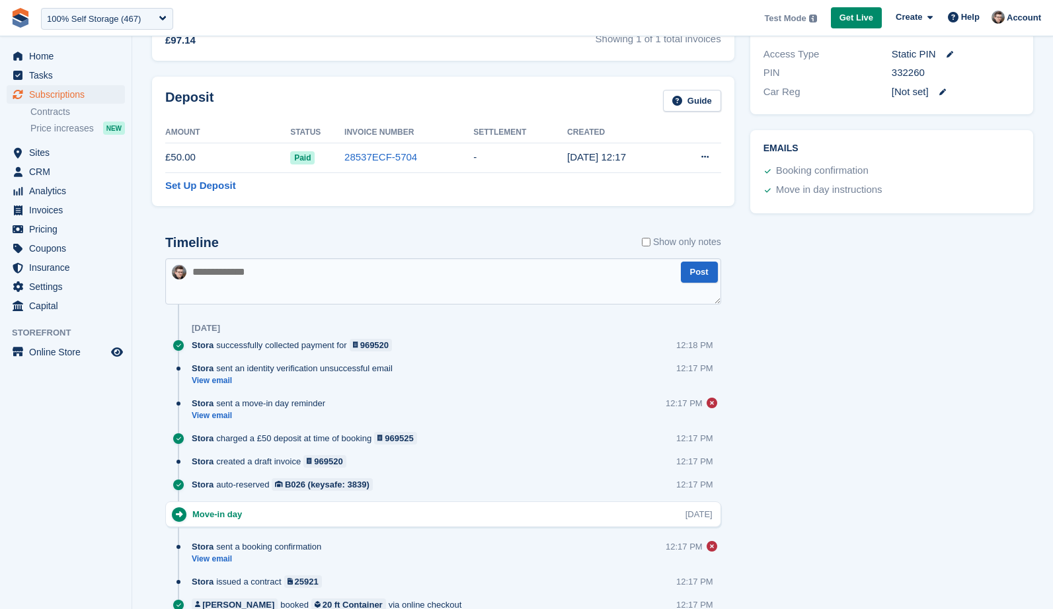
scroll to position [722, 0]
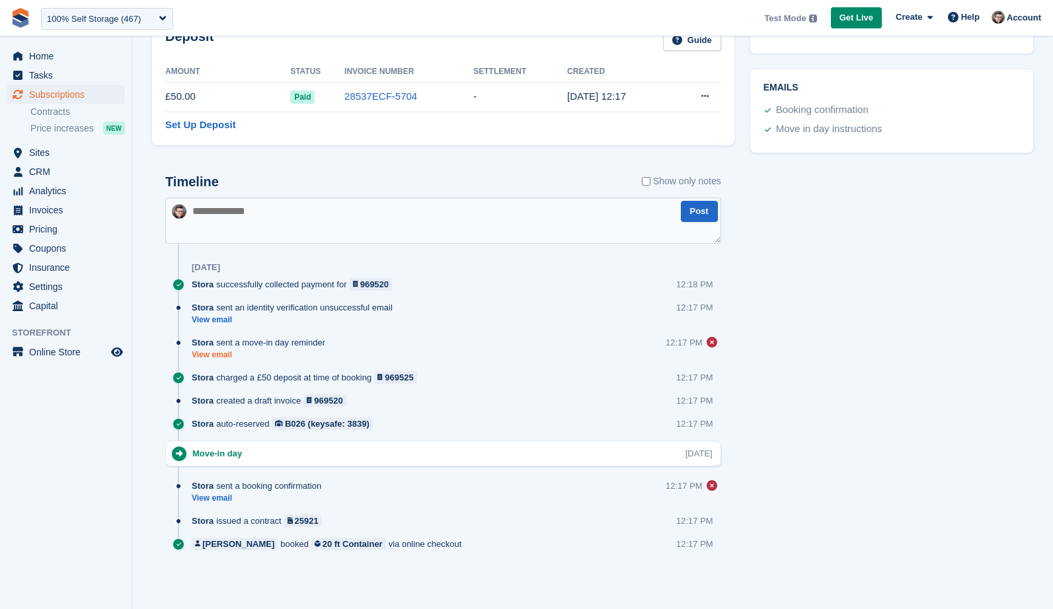
click at [211, 351] on link "View email" at bounding box center [262, 355] width 140 height 11
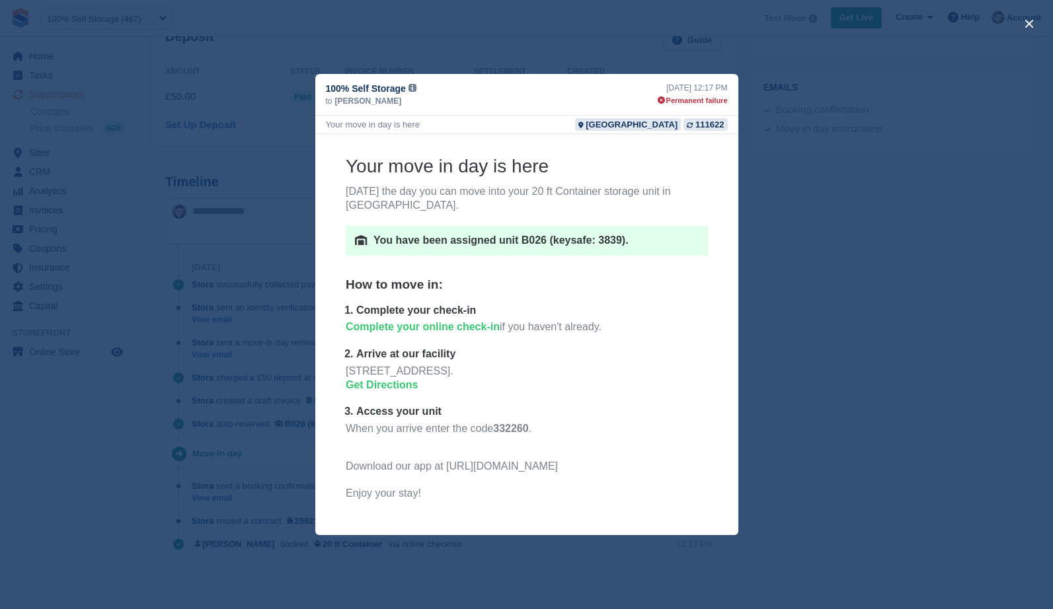
scroll to position [0, 0]
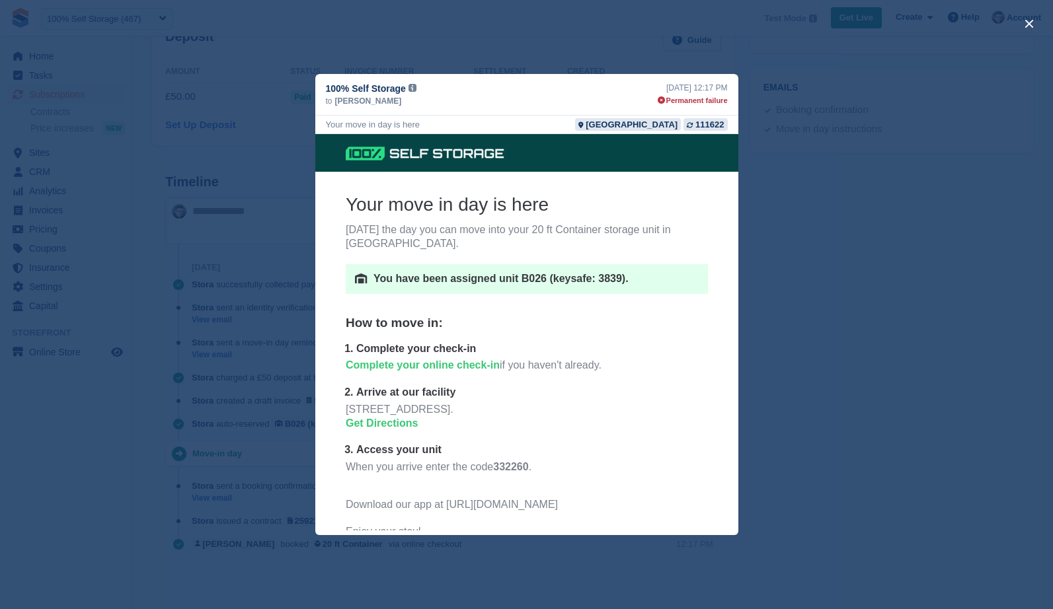
click at [241, 360] on div "close" at bounding box center [526, 304] width 1053 height 609
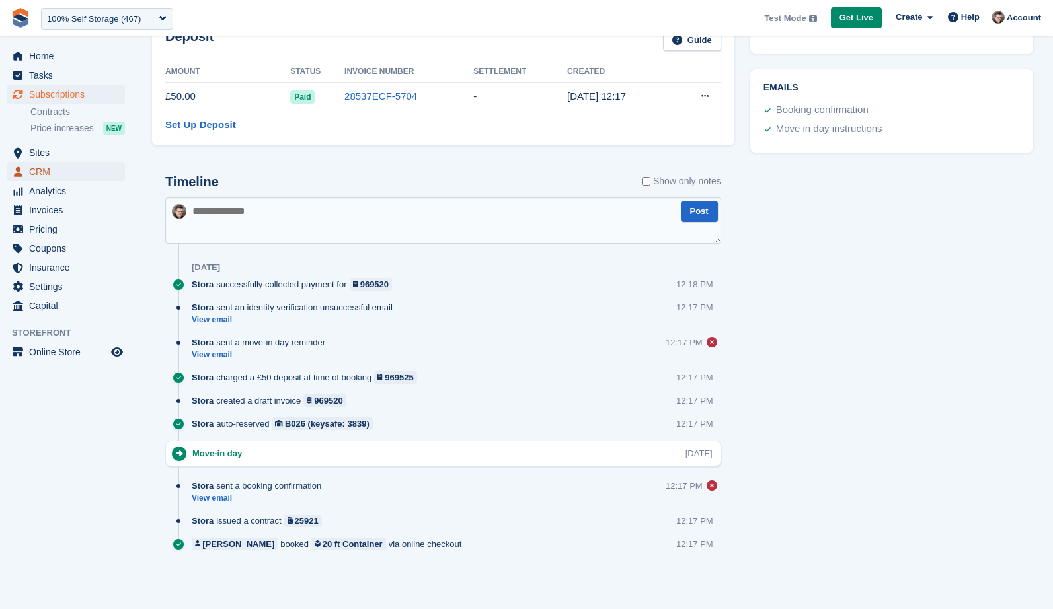
click at [41, 171] on span "CRM" at bounding box center [68, 172] width 79 height 19
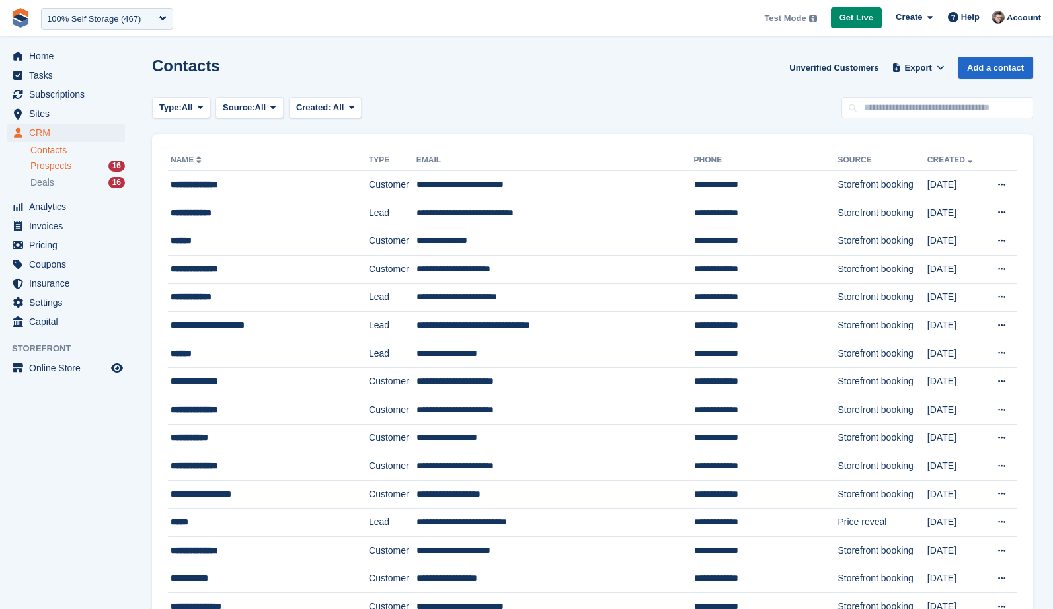
click at [50, 167] on span "Prospects" at bounding box center [50, 166] width 41 height 13
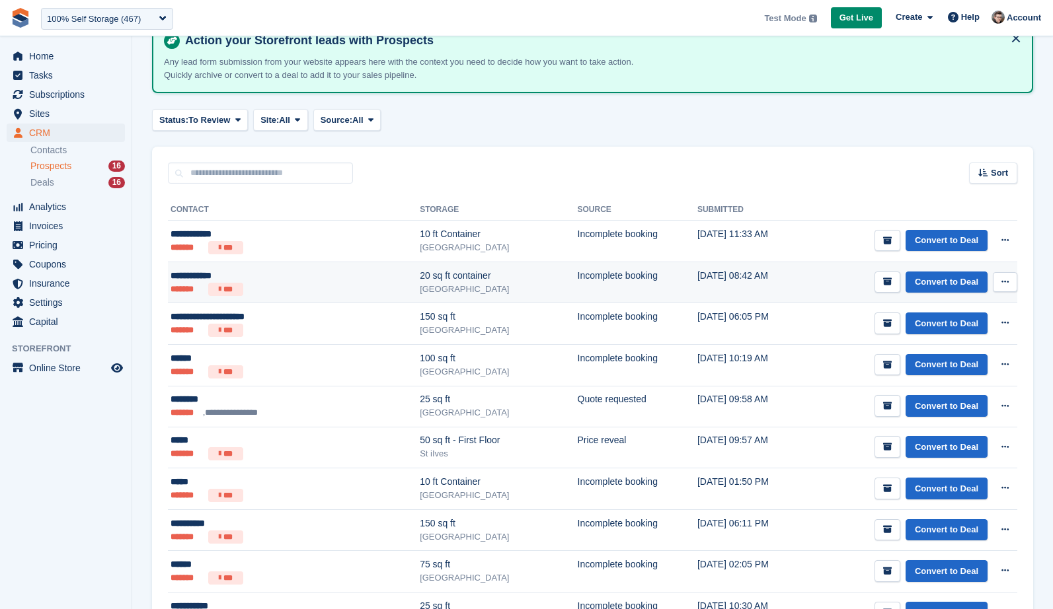
scroll to position [73, 0]
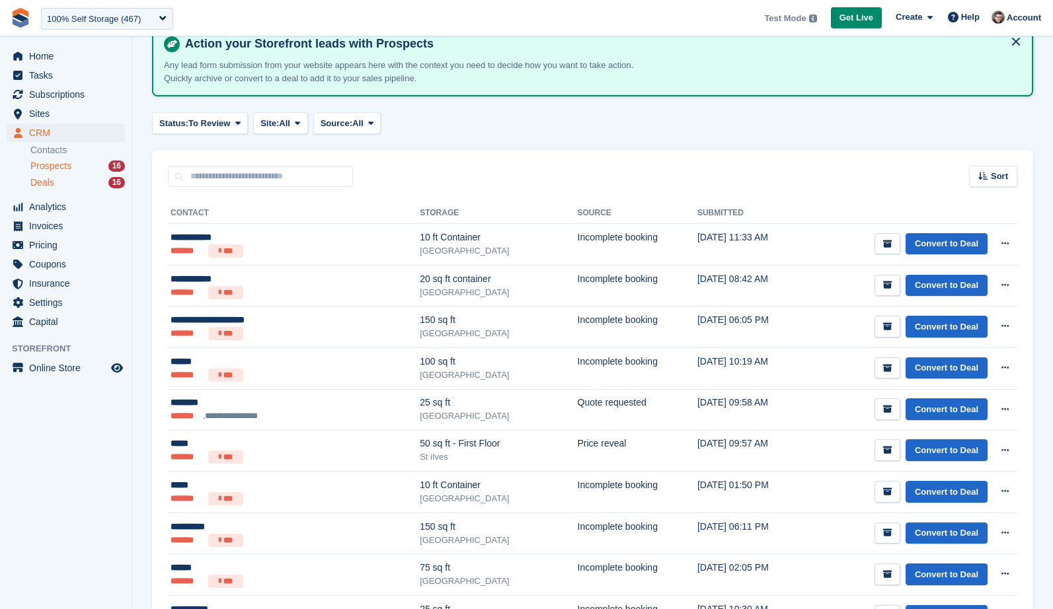
click at [97, 179] on div "Deals 16" at bounding box center [77, 182] width 95 height 13
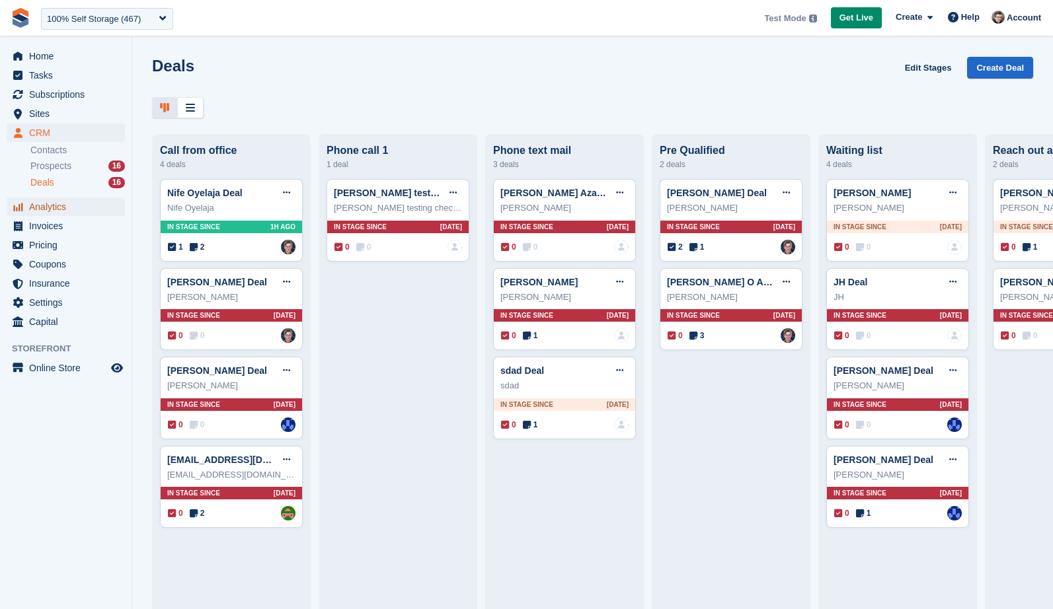
click at [65, 215] on span "Analytics" at bounding box center [68, 207] width 79 height 19
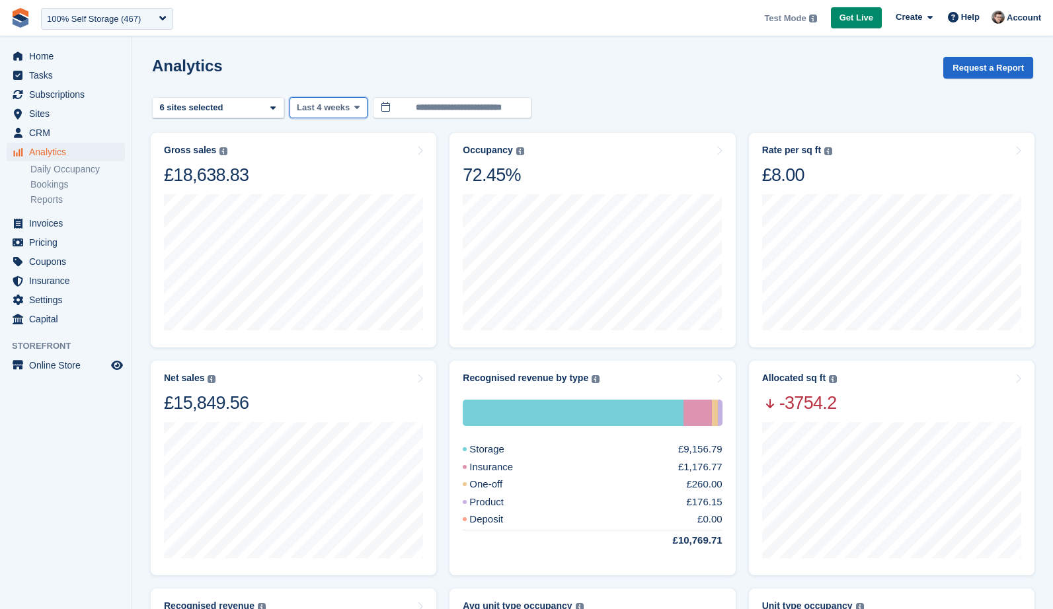
click at [331, 109] on span "Last 4 weeks" at bounding box center [323, 107] width 53 height 13
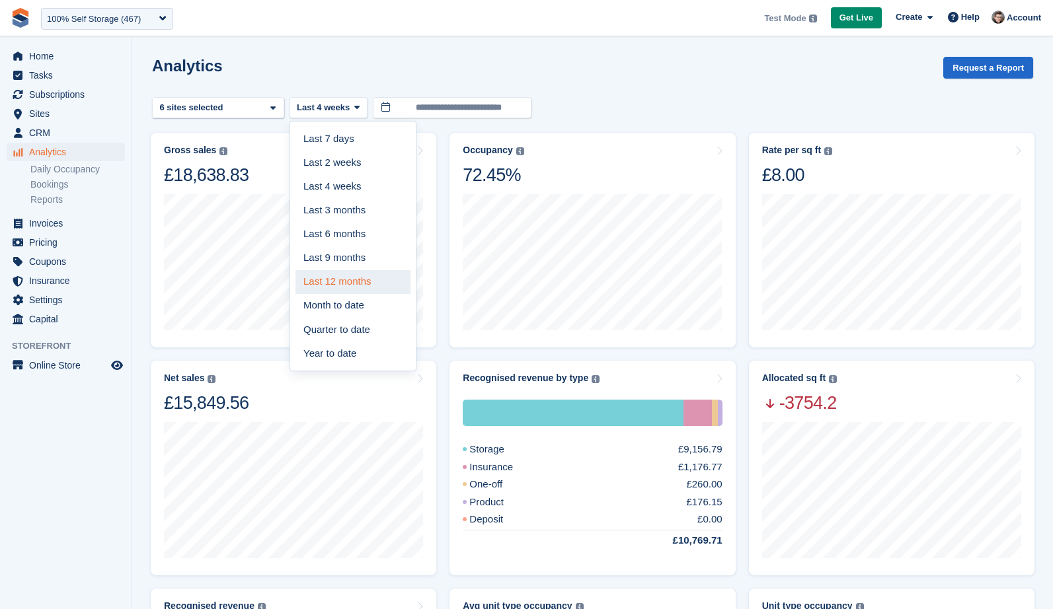
click at [351, 275] on link "Last 12 months" at bounding box center [352, 282] width 115 height 24
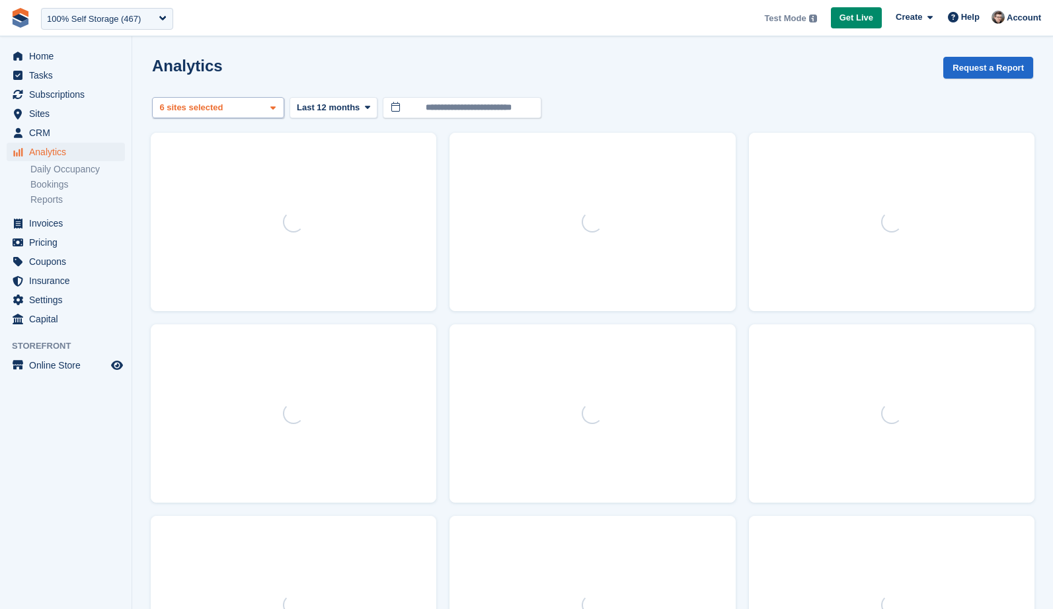
click at [206, 112] on div "6 sites selected" at bounding box center [192, 107] width 71 height 13
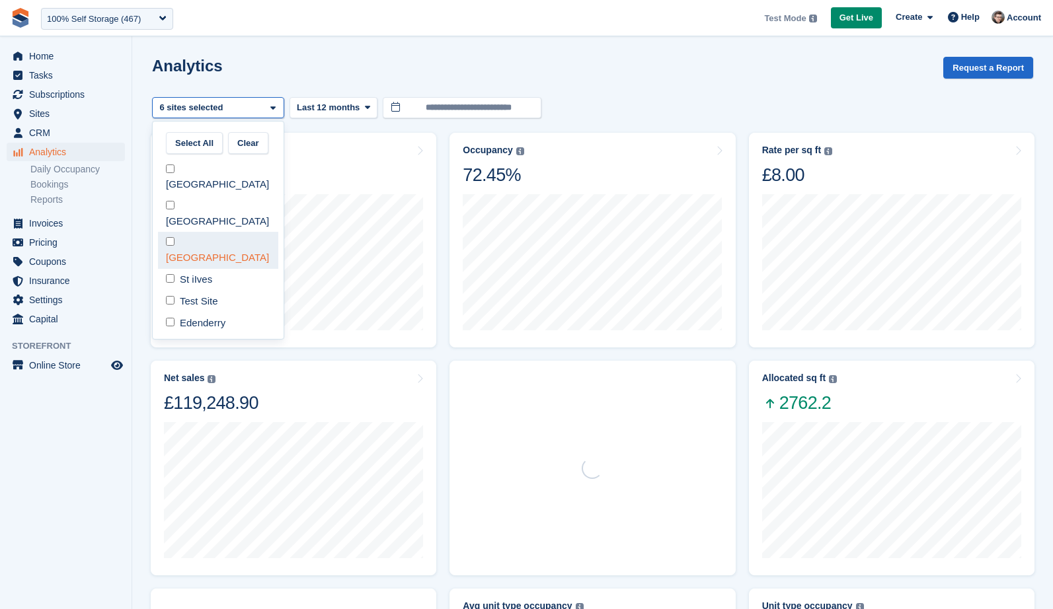
click at [200, 232] on div "[GEOGRAPHIC_DATA]" at bounding box center [218, 250] width 120 height 36
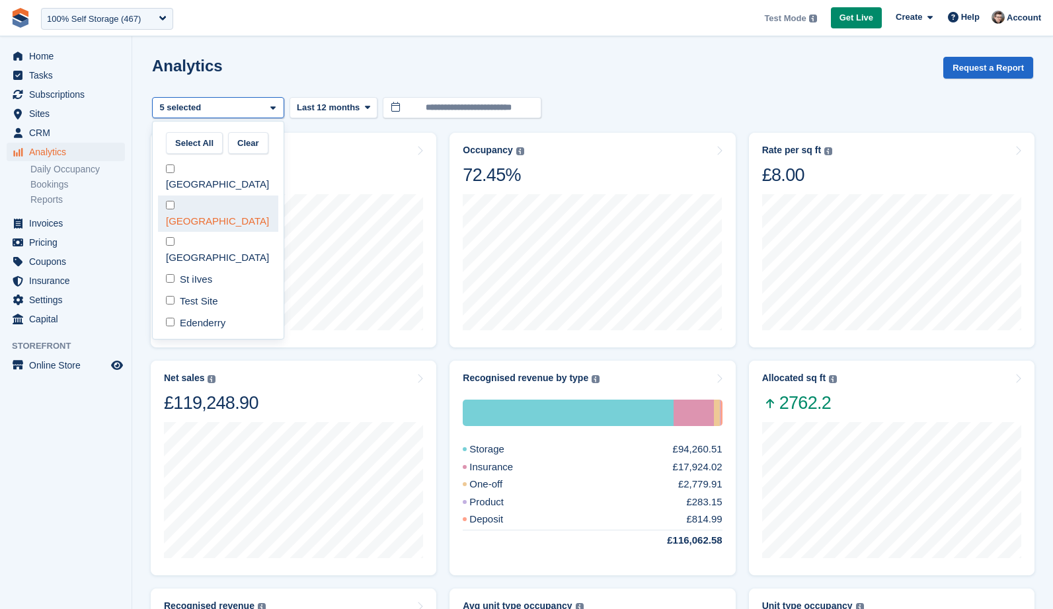
click at [198, 198] on div "[GEOGRAPHIC_DATA]" at bounding box center [218, 214] width 120 height 36
click at [200, 269] on div "St iIves" at bounding box center [218, 280] width 120 height 22
click at [203, 291] on div "Test Site" at bounding box center [218, 302] width 120 height 22
click at [206, 312] on div "Edenderry" at bounding box center [218, 323] width 120 height 22
select select "***"
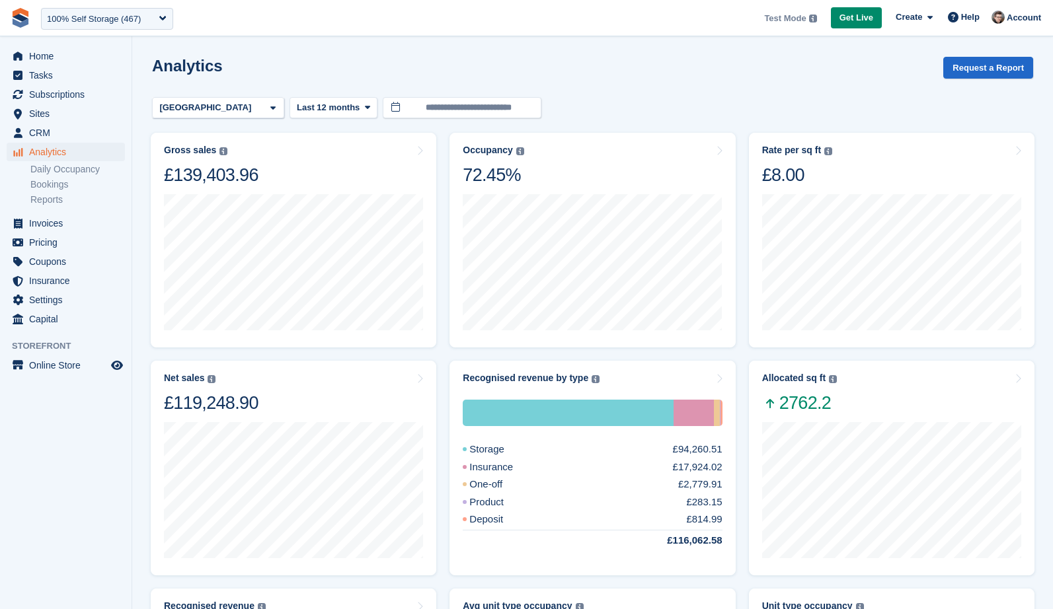
click at [295, 70] on div "Analytics Request a Report" at bounding box center [592, 76] width 881 height 38
click at [676, 383] on div "Recognised revenue by type The sum of all finalised invoices, after discount an…" at bounding box center [592, 378] width 259 height 11
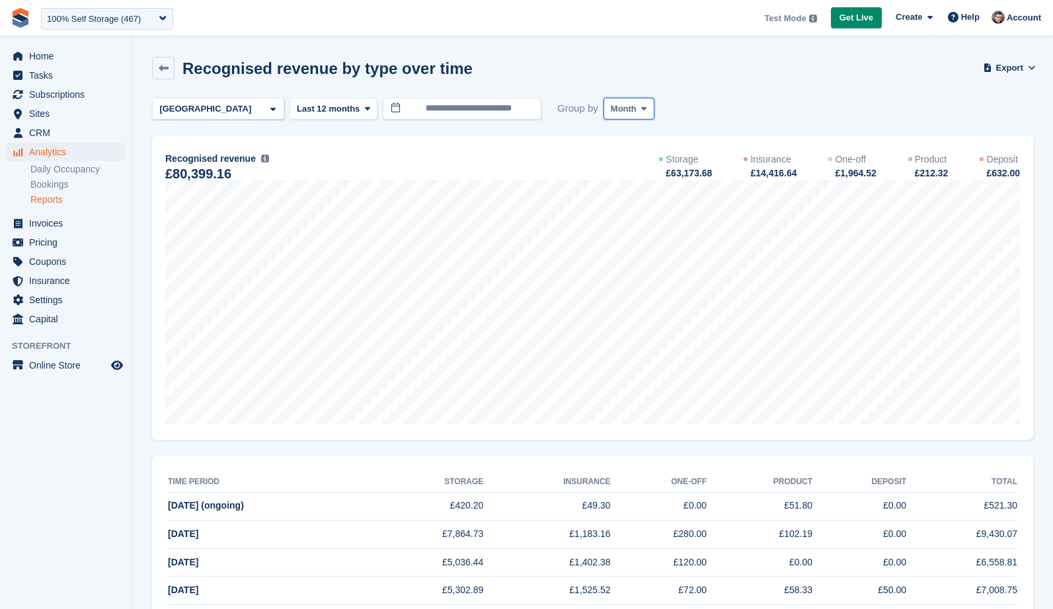
click at [642, 116] on button "Month" at bounding box center [628, 109] width 51 height 22
click at [668, 171] on link "Week" at bounding box center [666, 164] width 115 height 24
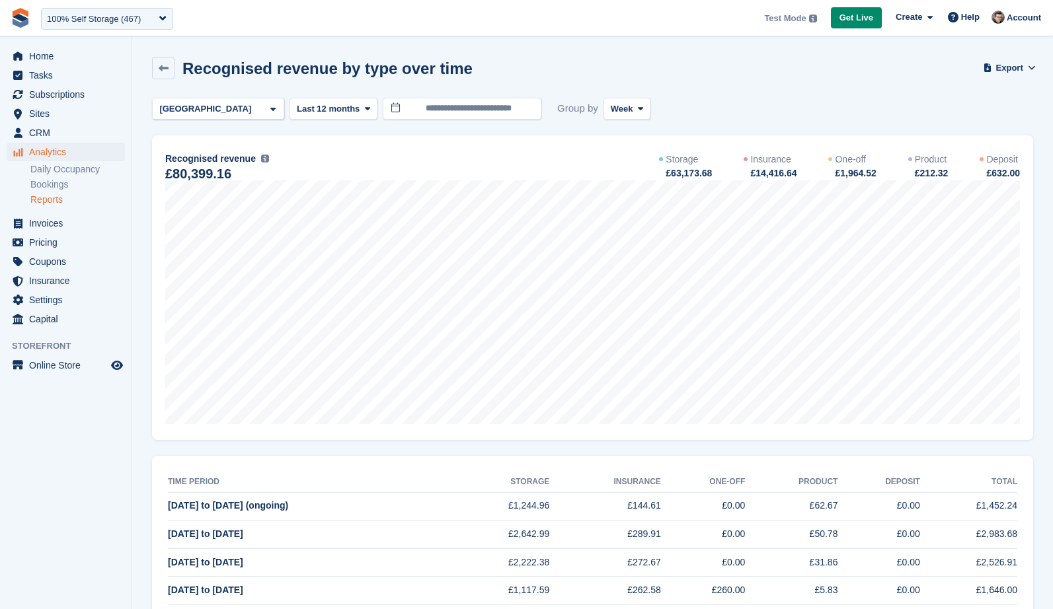
click at [311, 117] on button "Last 12 months" at bounding box center [334, 109] width 88 height 22
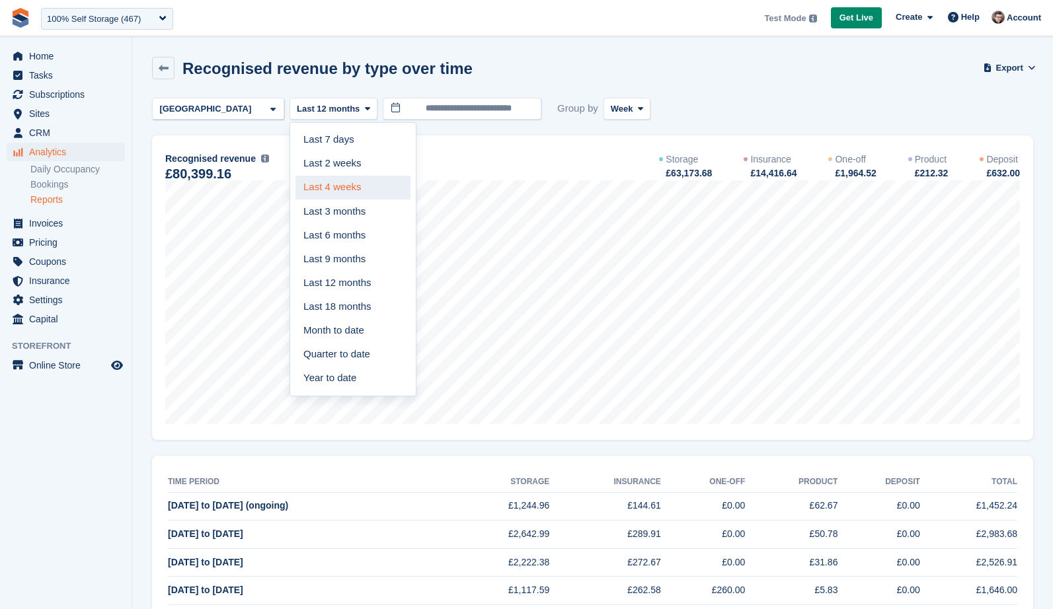
click at [341, 194] on link "Last 4 weeks" at bounding box center [352, 188] width 115 height 24
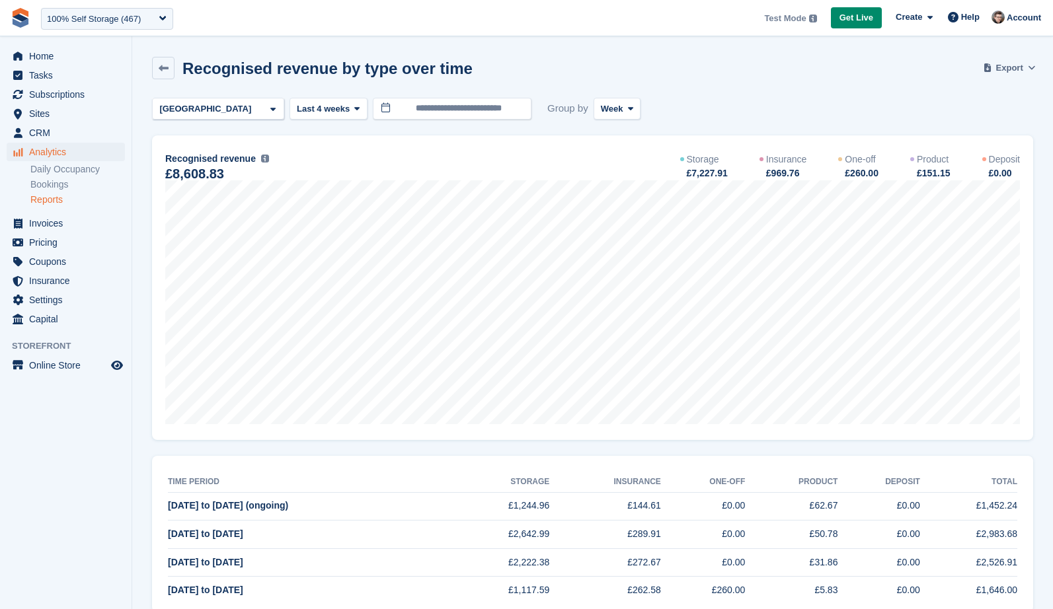
click at [1037, 69] on span at bounding box center [1031, 67] width 13 height 13
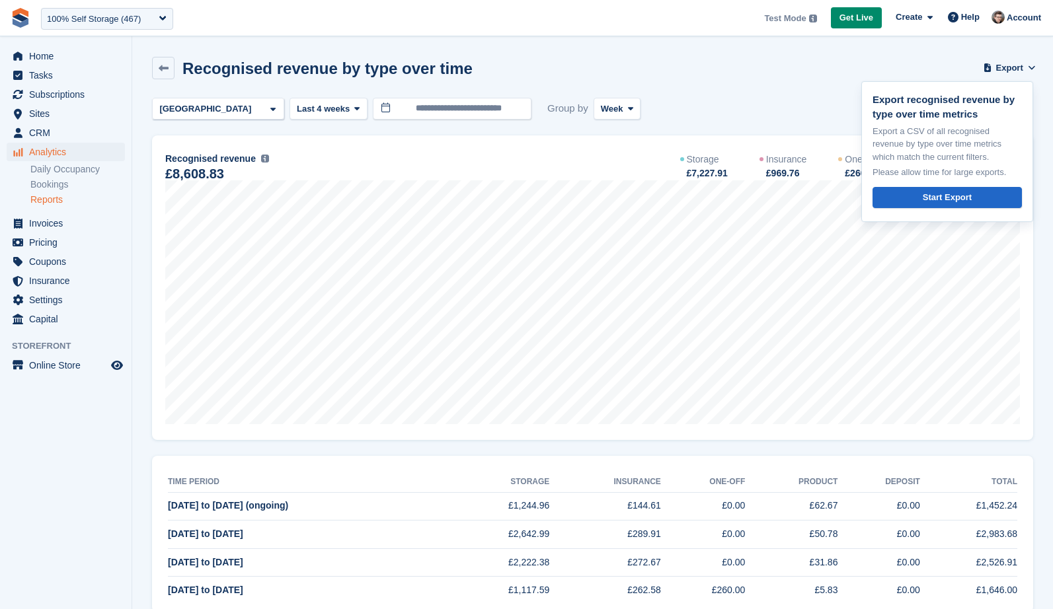
click at [681, 68] on div "Recognised revenue by type over time Export Export recognised revenue by type o…" at bounding box center [592, 76] width 881 height 38
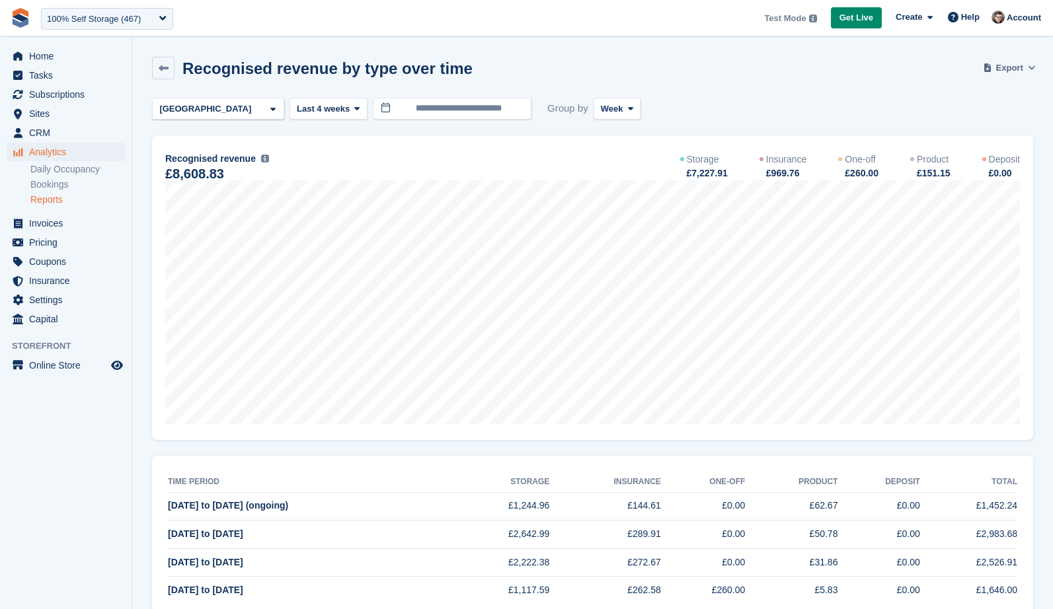
click at [1015, 60] on button "Export" at bounding box center [1010, 68] width 48 height 22
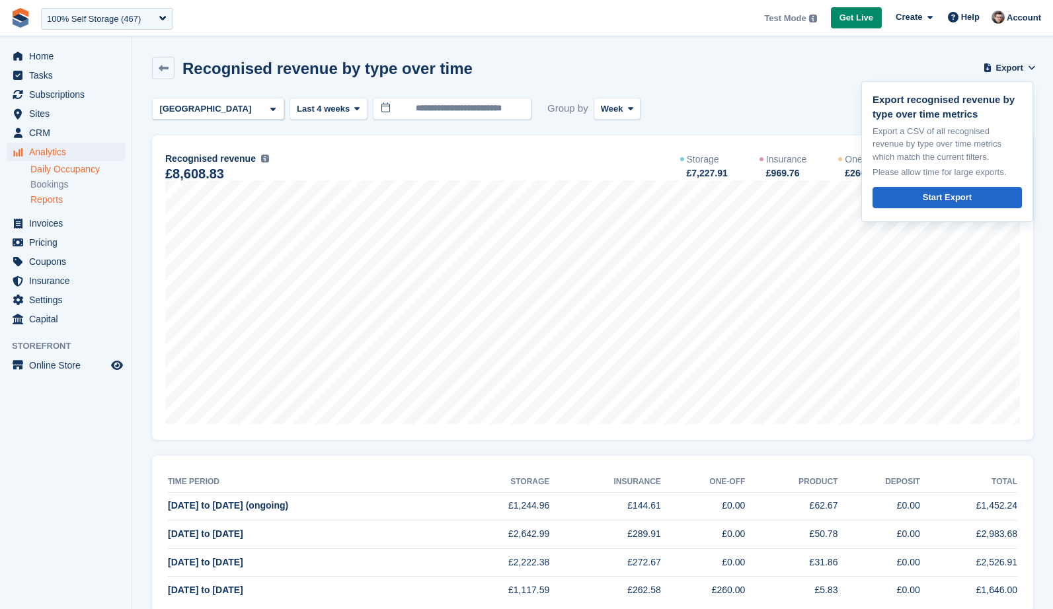
click at [91, 173] on link "Daily Occupancy" at bounding box center [77, 169] width 95 height 13
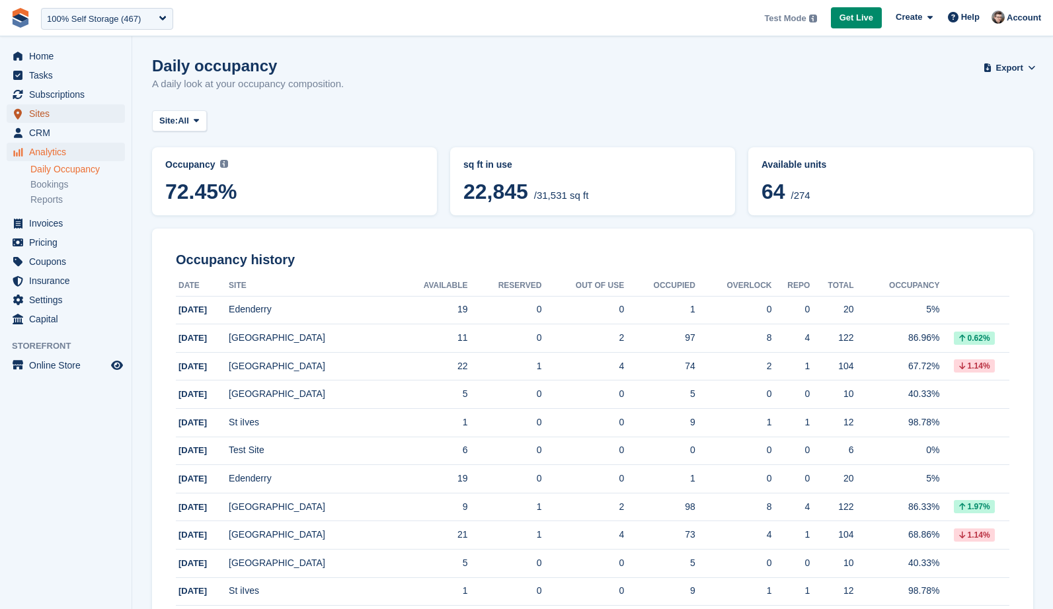
click at [79, 119] on span "Sites" at bounding box center [68, 113] width 79 height 19
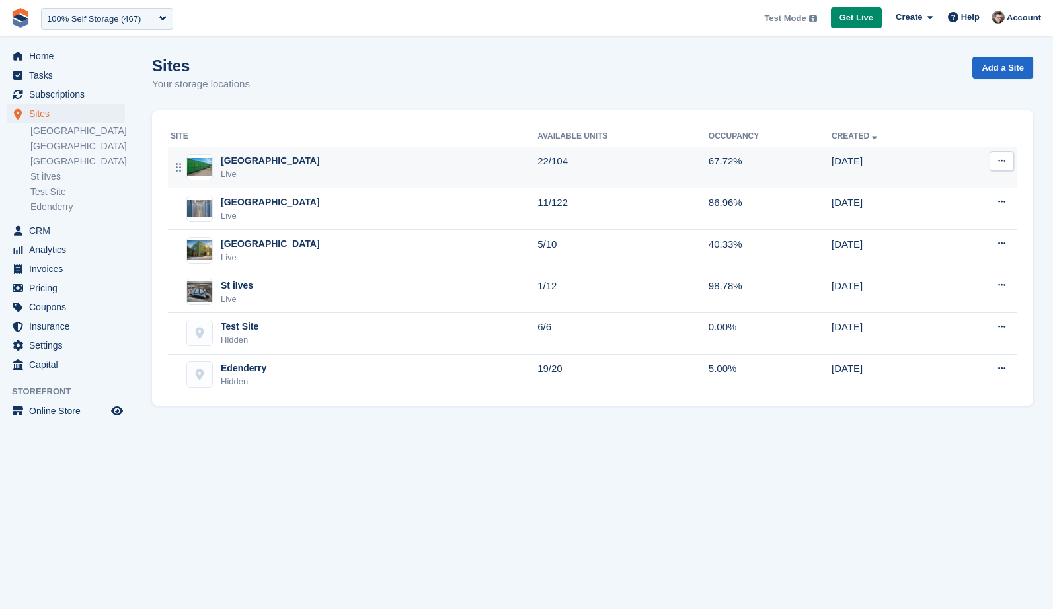
click at [312, 175] on div "Nottingham Live" at bounding box center [354, 167] width 367 height 27
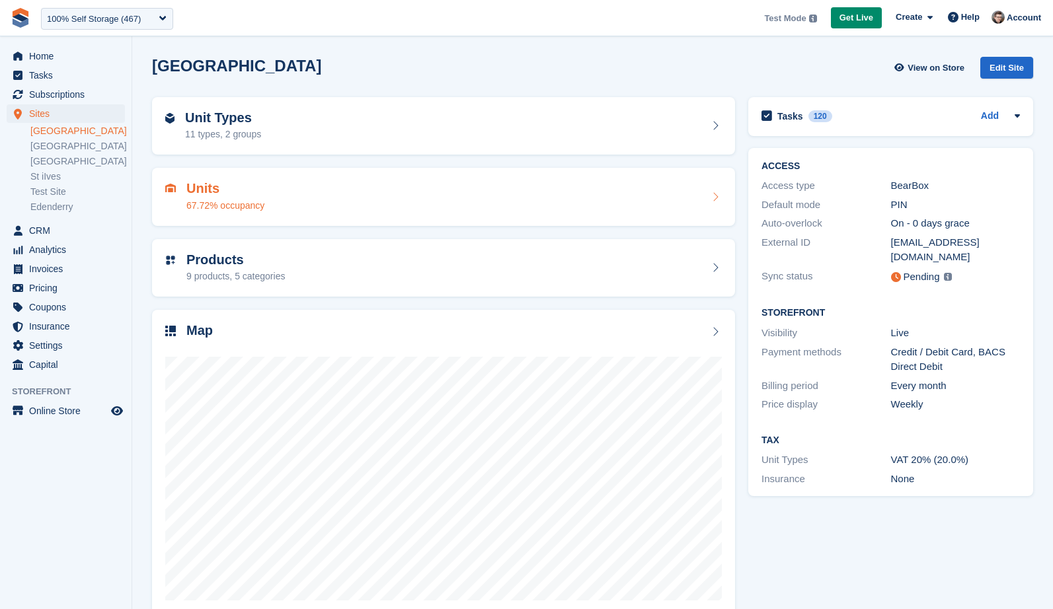
click at [403, 189] on div "Units 67.72% occupancy" at bounding box center [443, 197] width 557 height 32
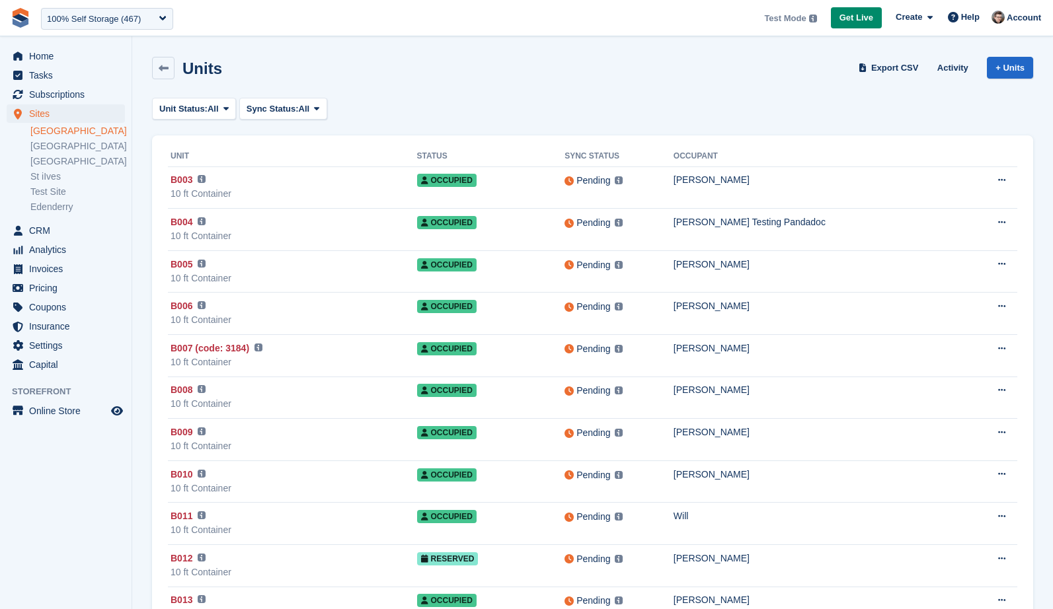
click at [411, 191] on div "10 ft Container" at bounding box center [294, 194] width 247 height 14
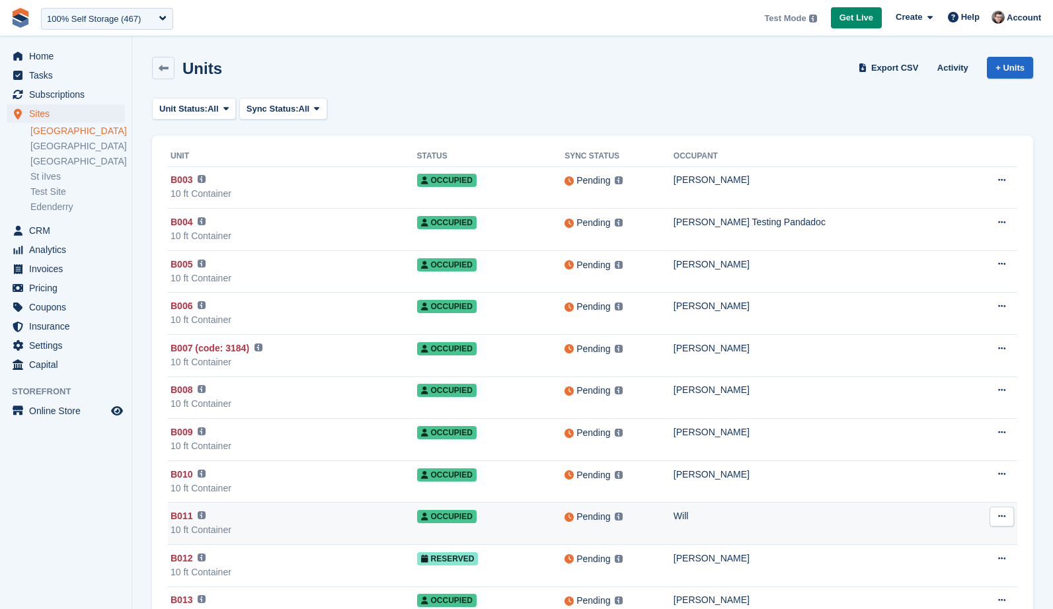
click at [293, 522] on div "B011 This unit will not be synced until a BearBox Number has been added." at bounding box center [294, 517] width 247 height 14
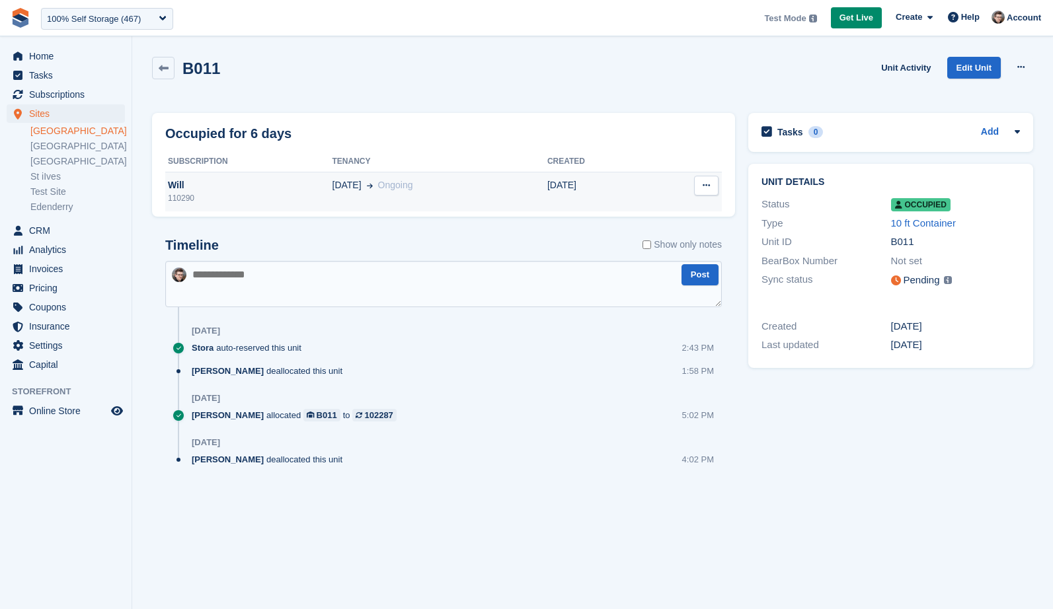
click at [265, 190] on div "Will" at bounding box center [248, 185] width 167 height 14
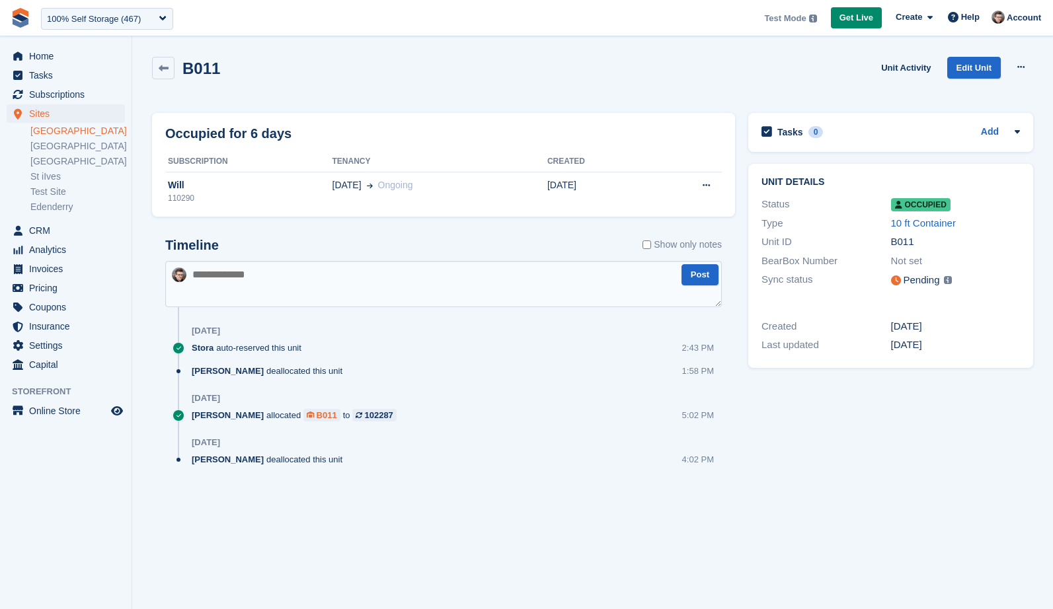
click at [317, 411] on div "B011" at bounding box center [327, 415] width 20 height 13
click at [945, 222] on link "10 ft Container" at bounding box center [923, 222] width 65 height 11
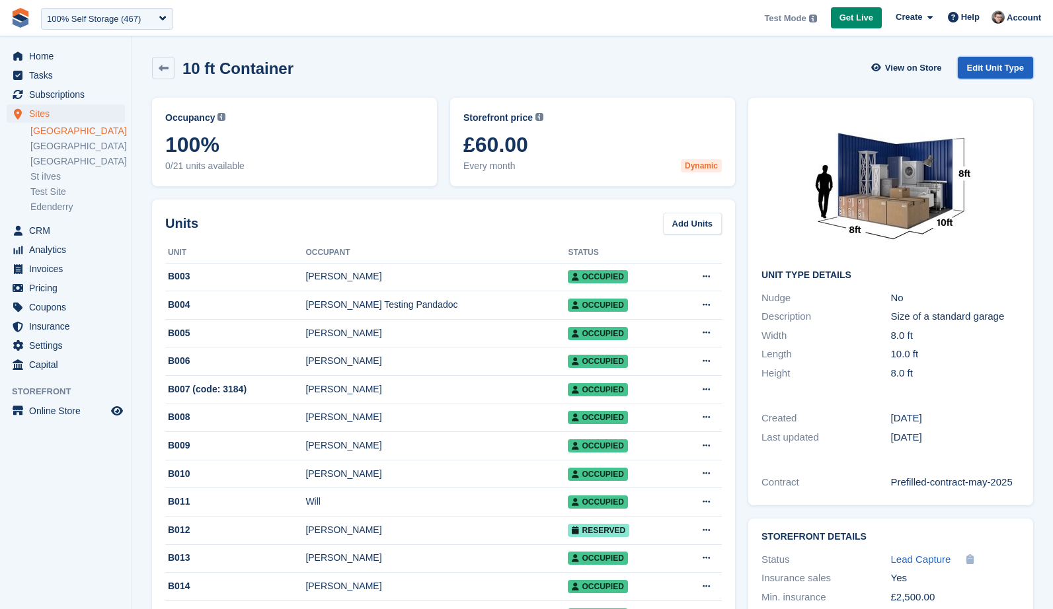
click at [988, 73] on link "Edit Unit Type" at bounding box center [995, 68] width 75 height 22
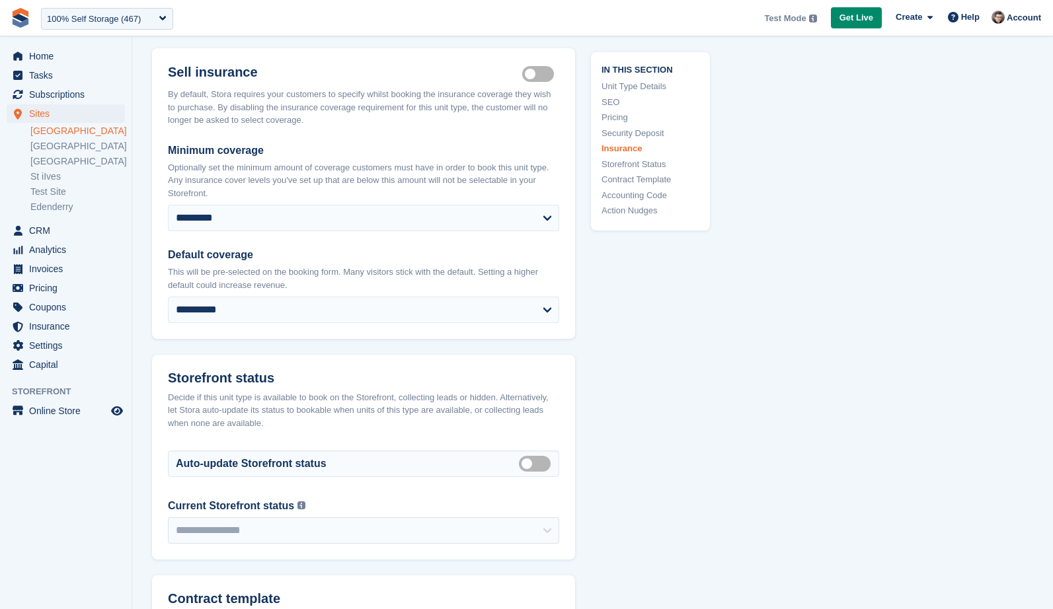
scroll to position [2368, 0]
click at [60, 103] on span "Subscriptions" at bounding box center [68, 94] width 79 height 19
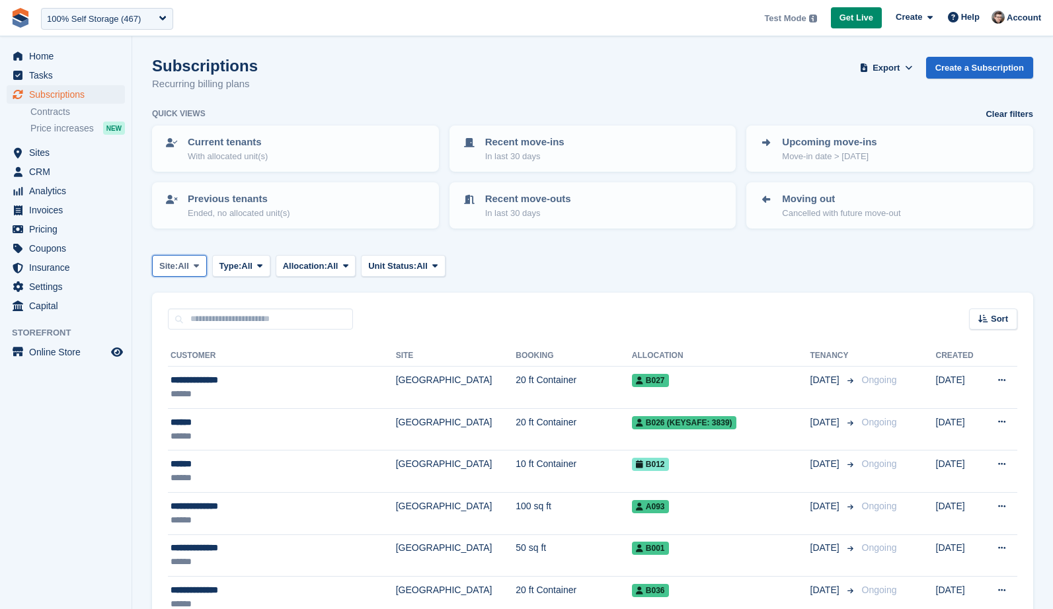
click at [184, 266] on span "All" at bounding box center [183, 266] width 11 height 13
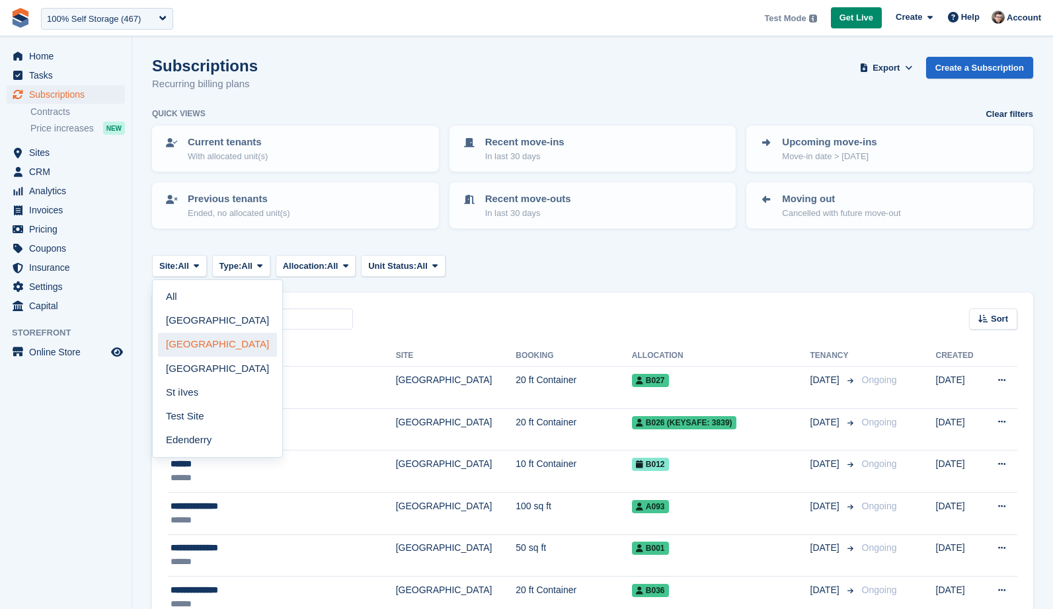
click at [210, 343] on link "[GEOGRAPHIC_DATA]" at bounding box center [217, 345] width 119 height 24
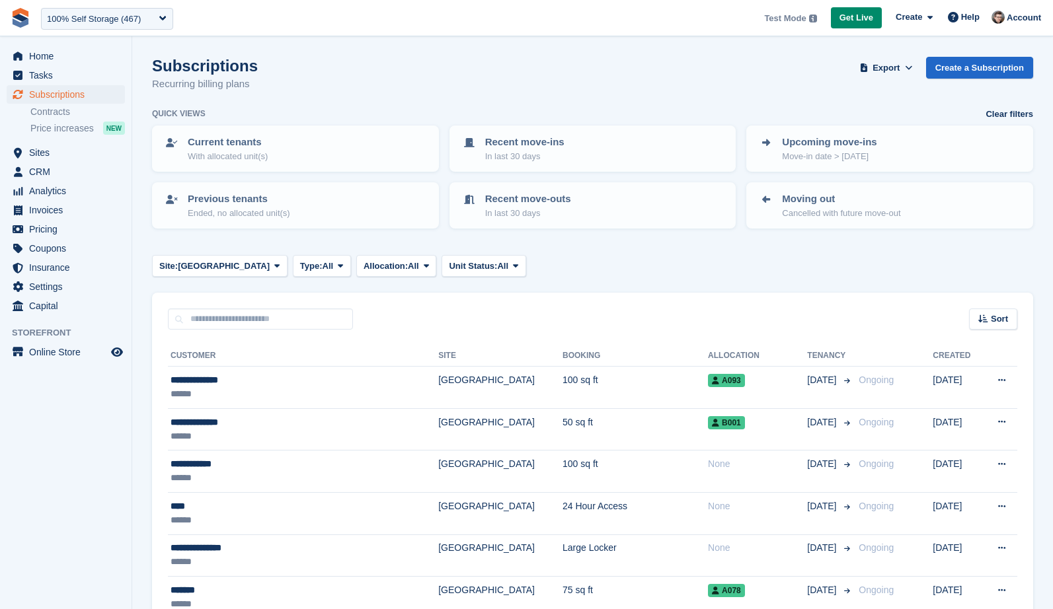
click at [534, 293] on div "Sort Sort by Customer name Date created Move in date Move out date Created (old…" at bounding box center [592, 312] width 881 height 38
